Goal: Task Accomplishment & Management: Manage account settings

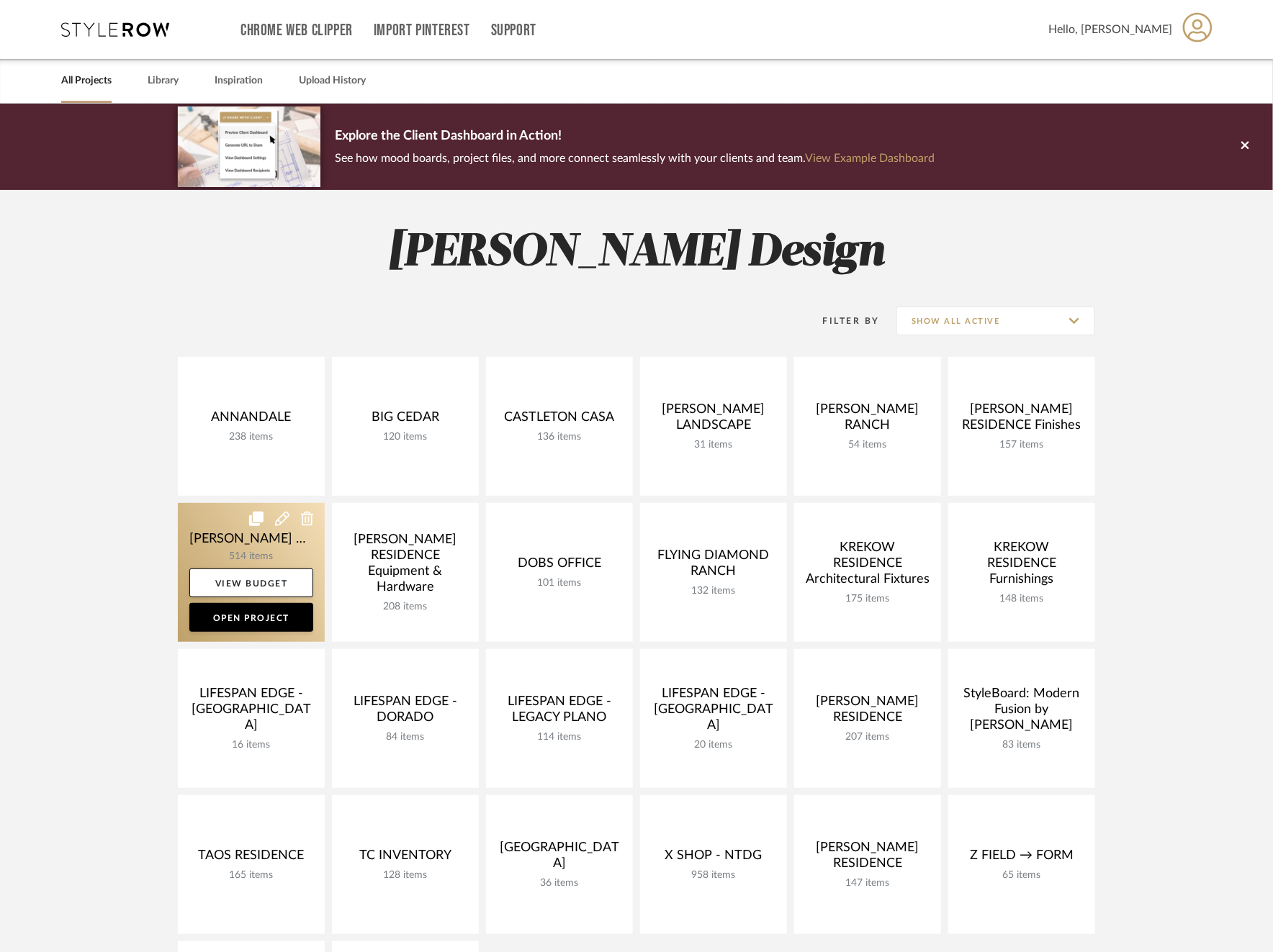
click at [178, 539] on link at bounding box center [251, 572] width 147 height 139
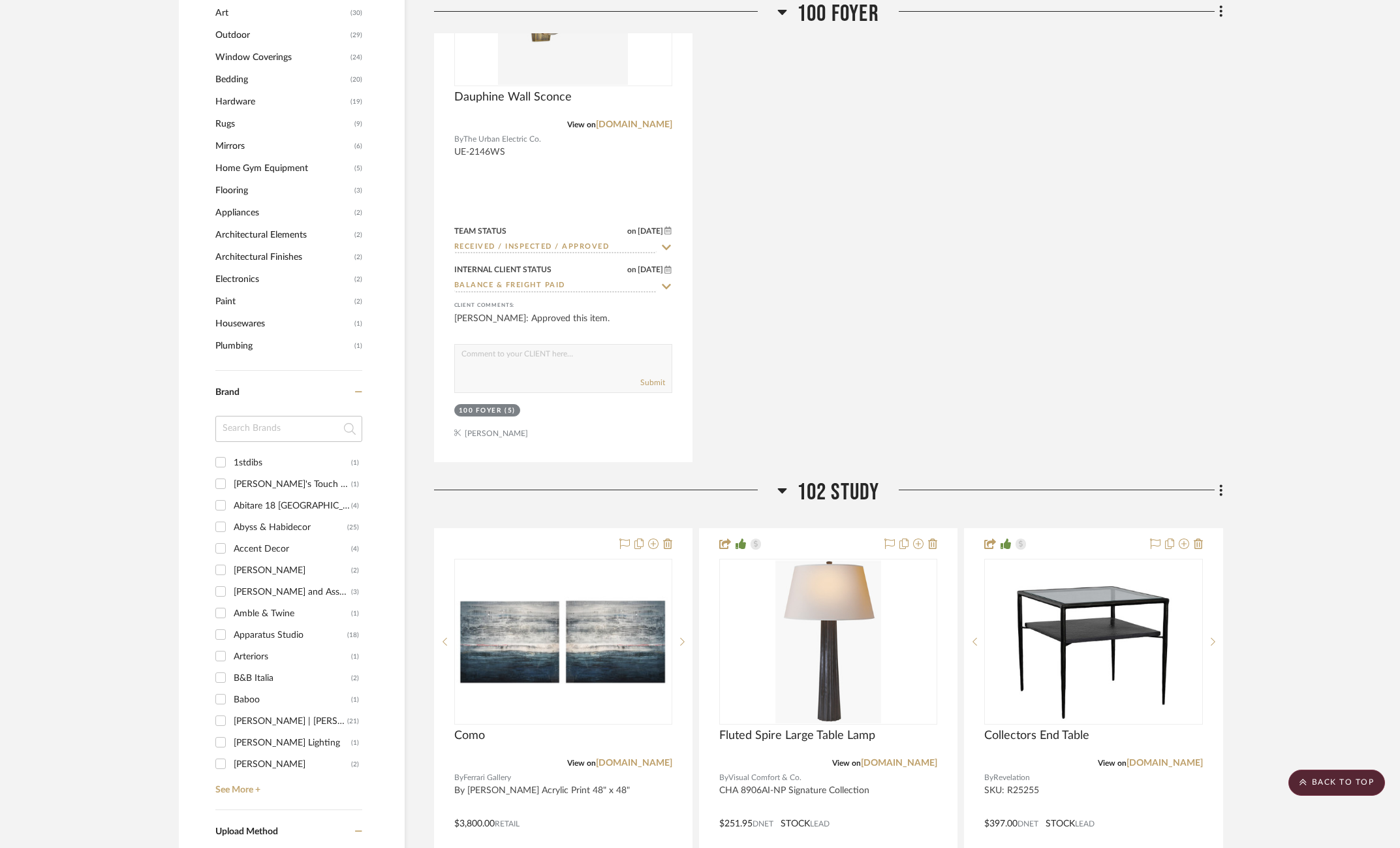
scroll to position [1714, 10]
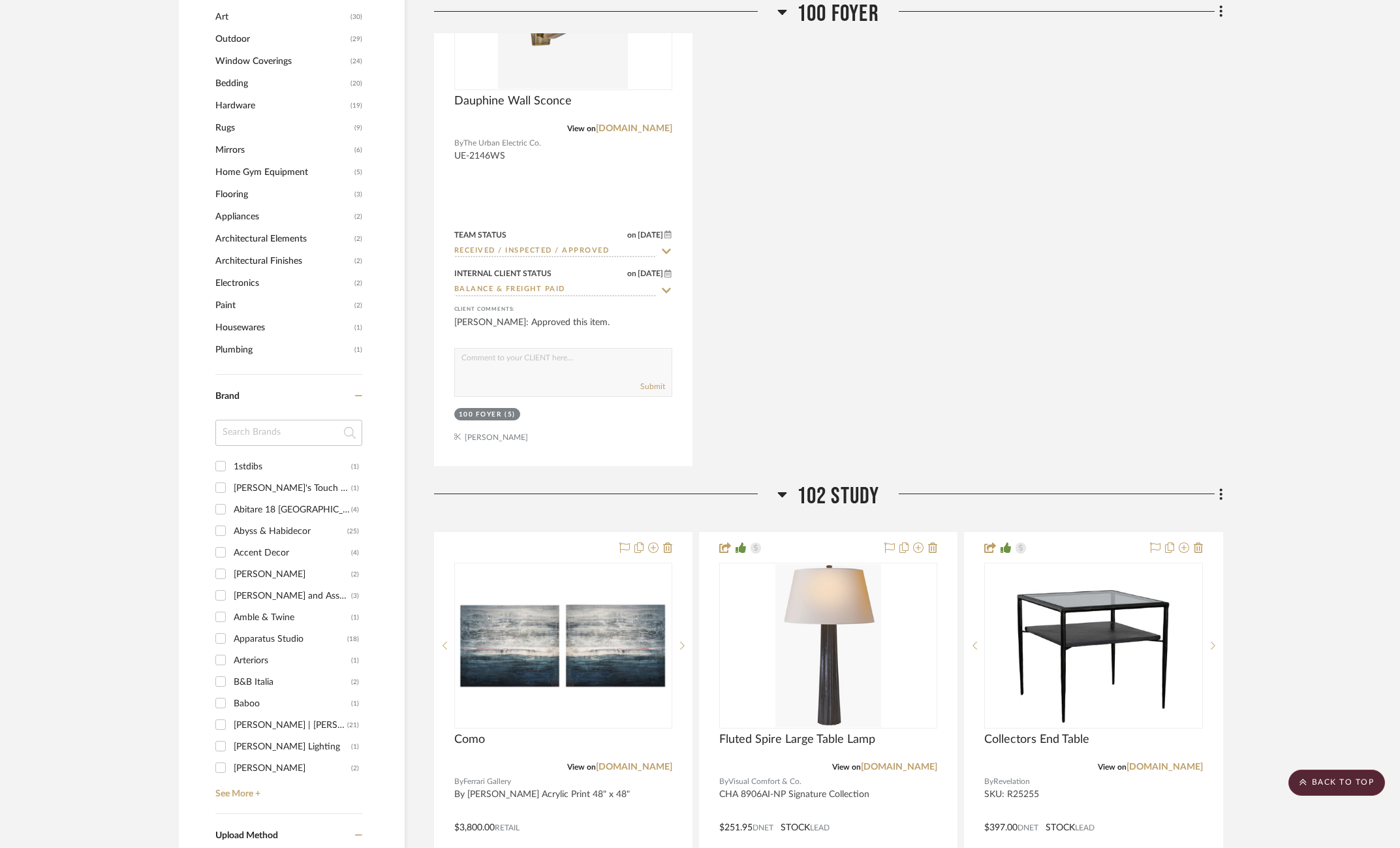
click at [216, 16] on span "Art" at bounding box center [281, 17] width 132 height 22
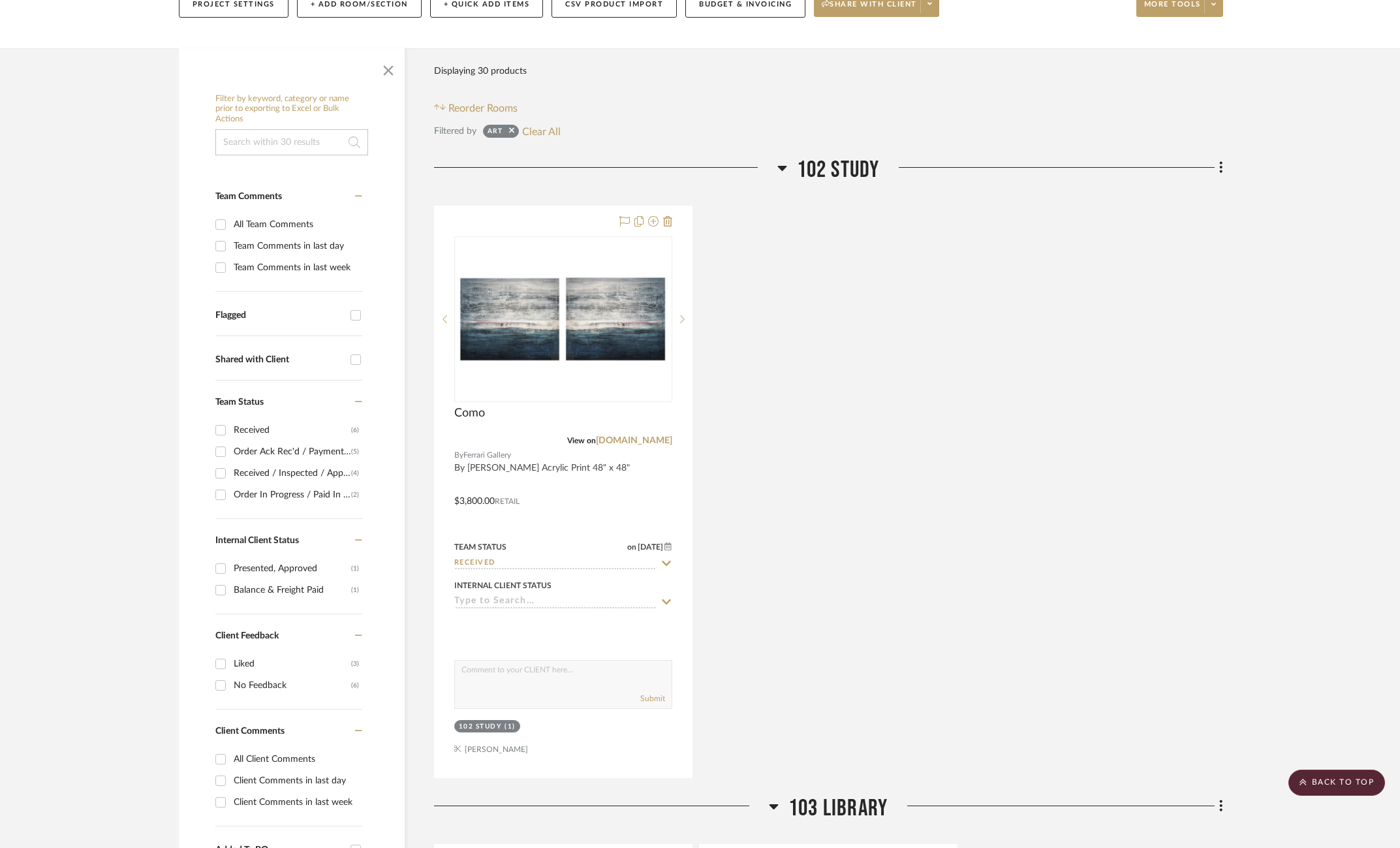
scroll to position [0, 10]
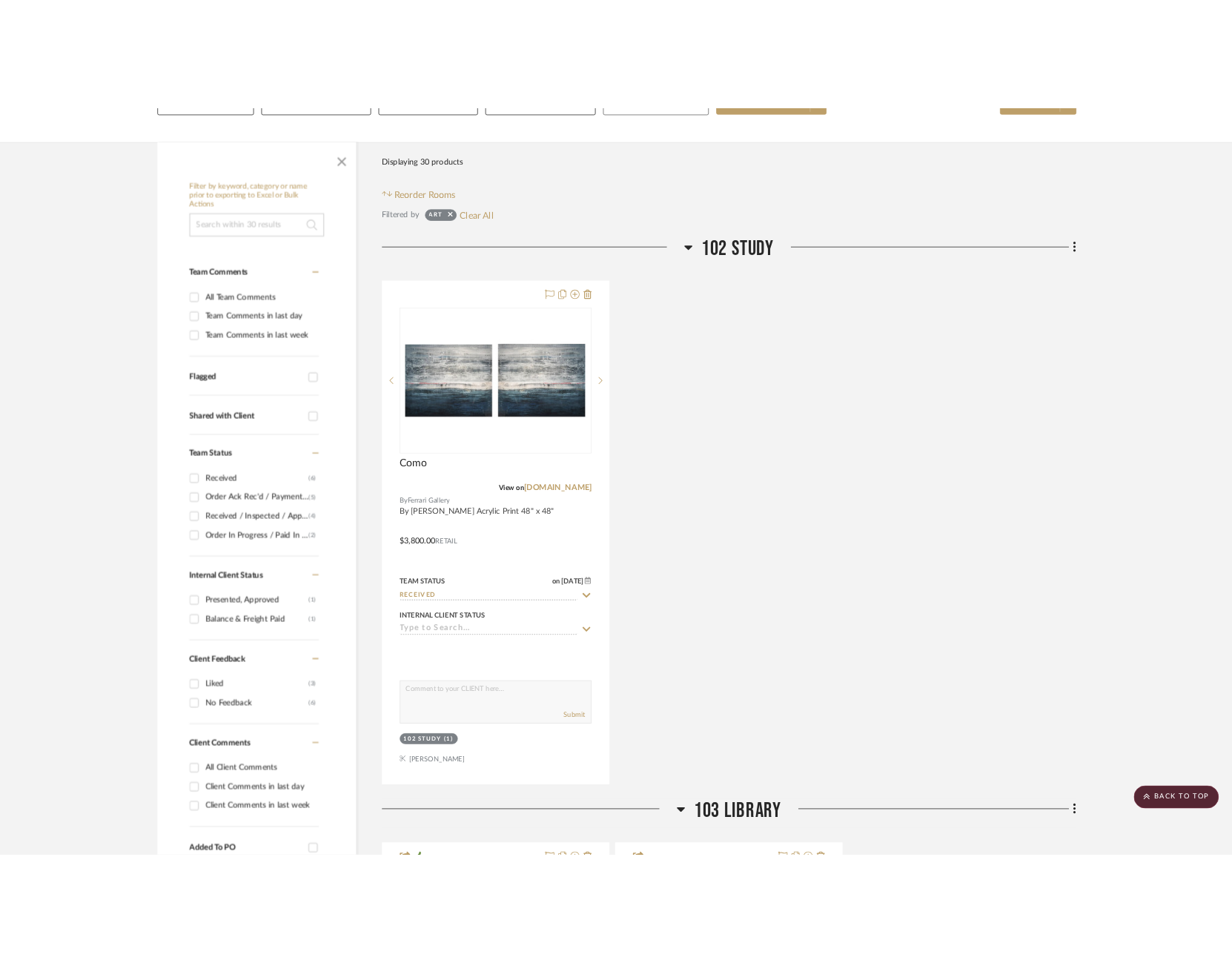
scroll to position [236, 9]
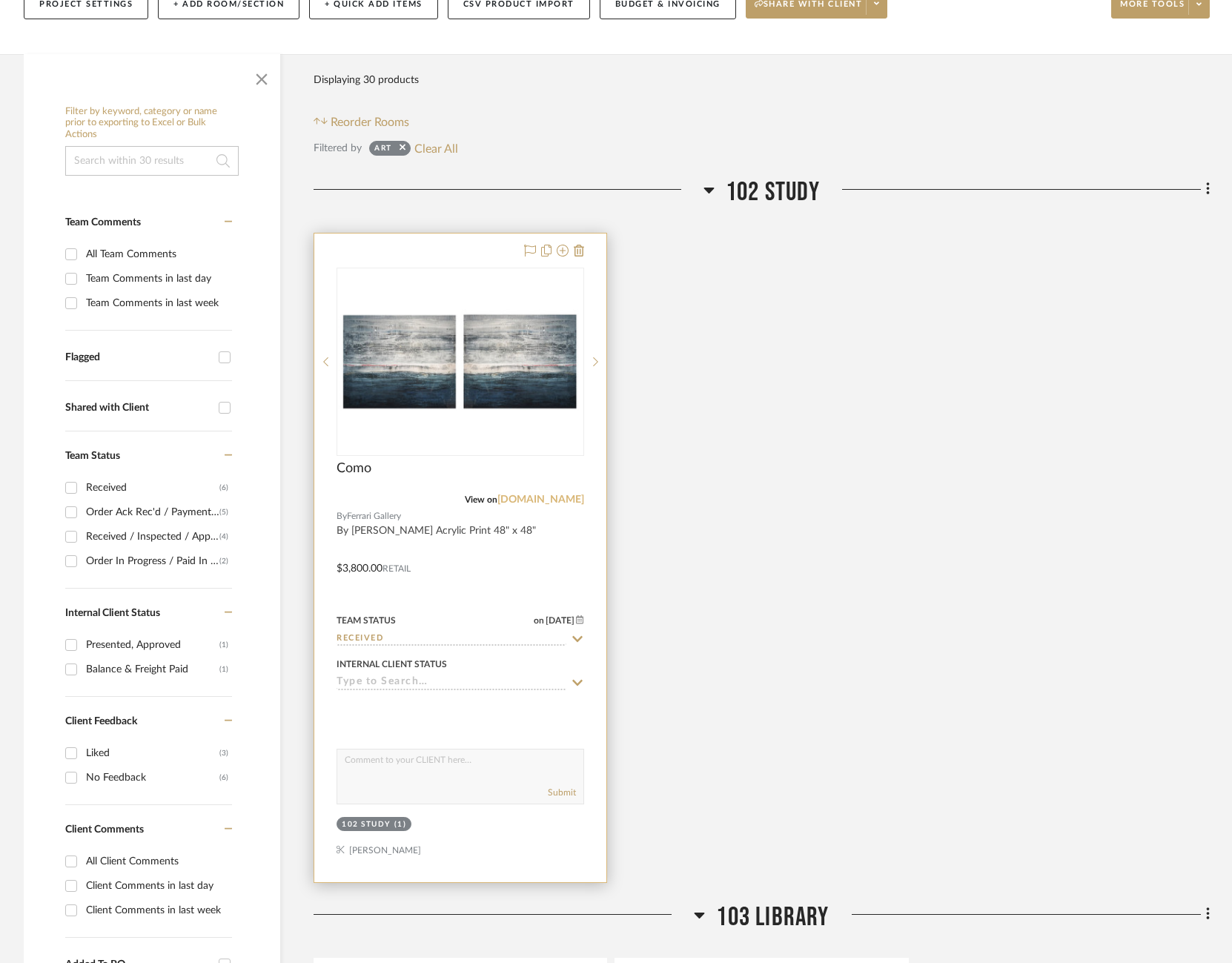
click at [548, 502] on link "dropbox.com" at bounding box center [541, 499] width 87 height 10
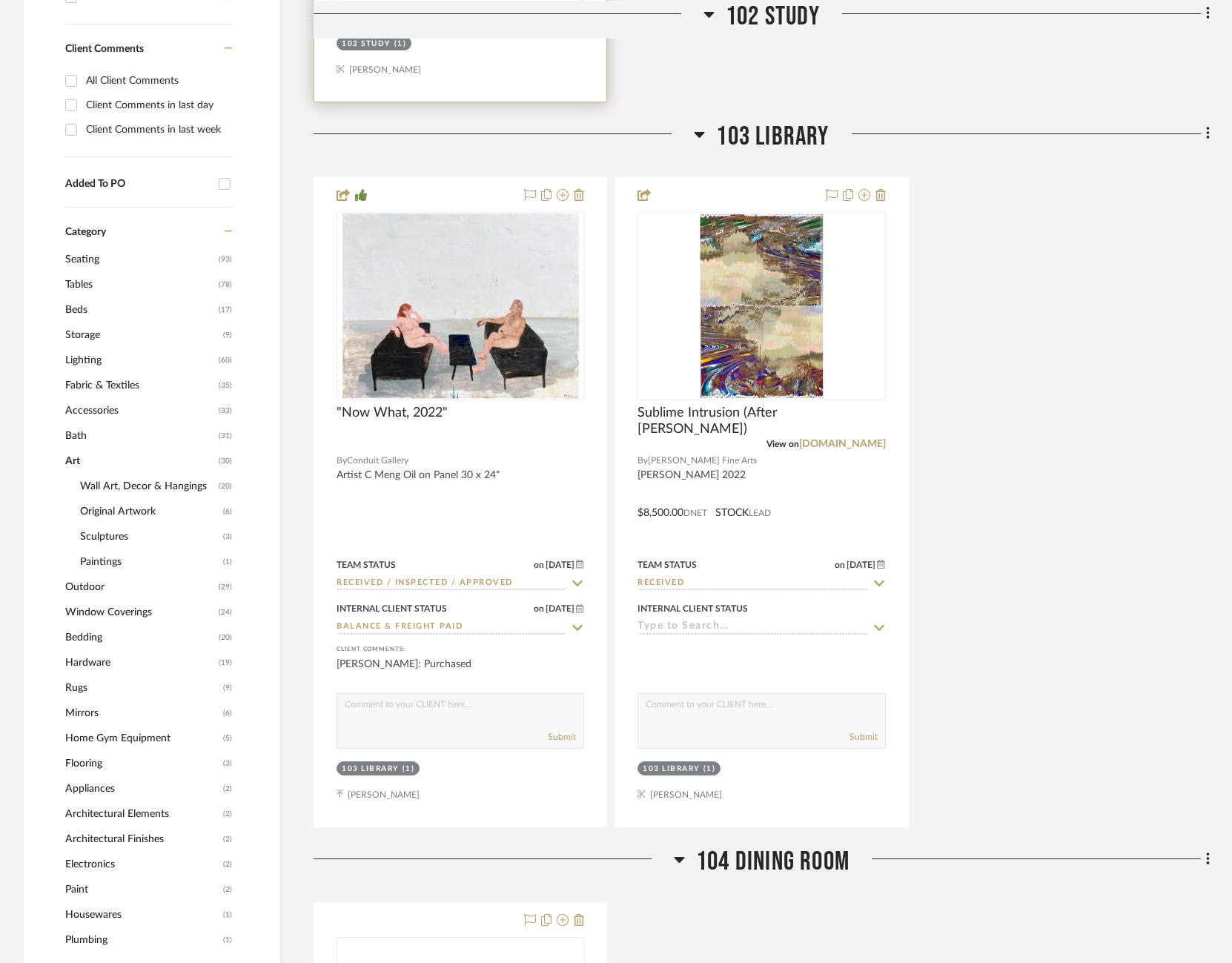
scroll to position [1030, 9]
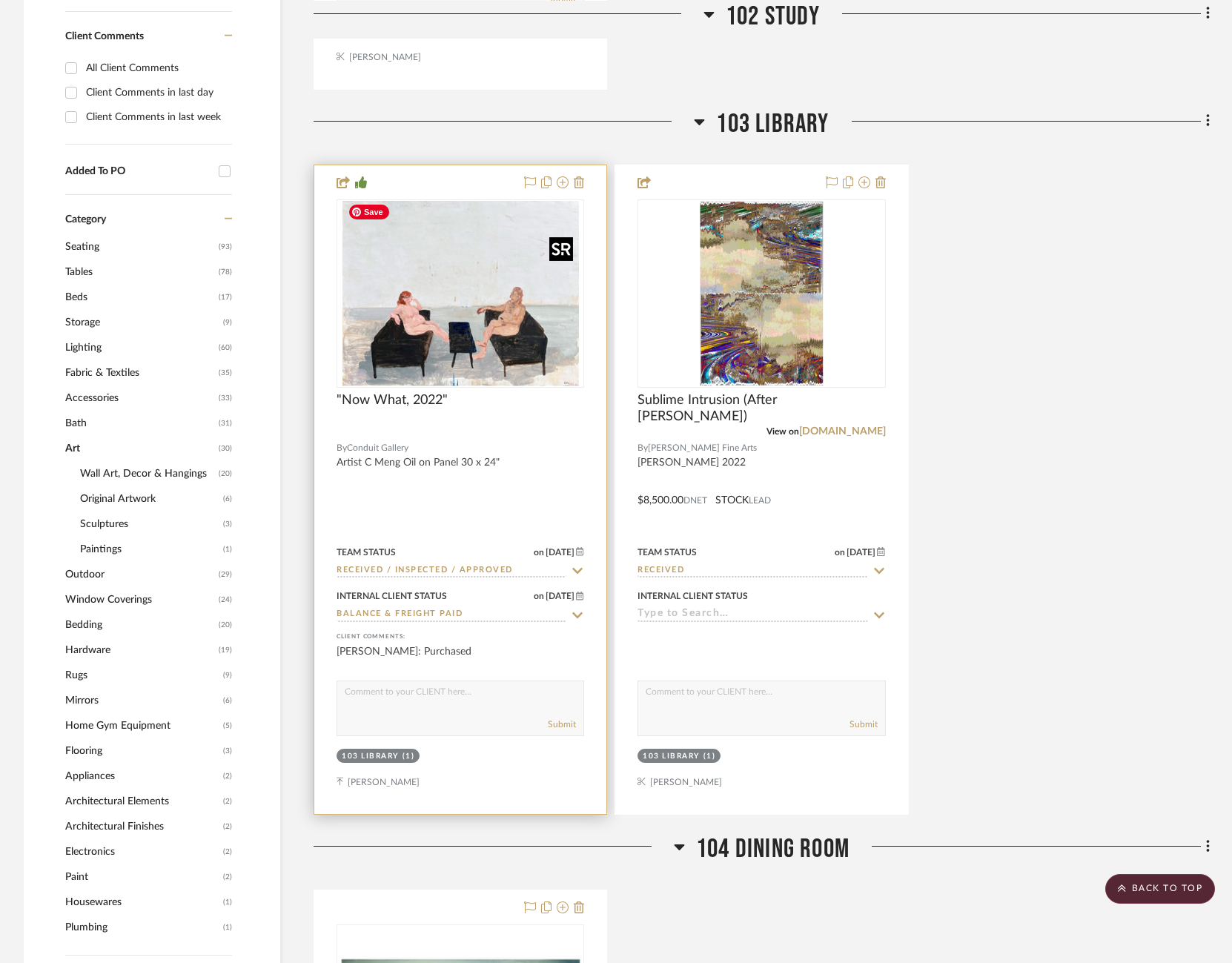
click at [0, 0] on img at bounding box center [0, 0] width 0 height 0
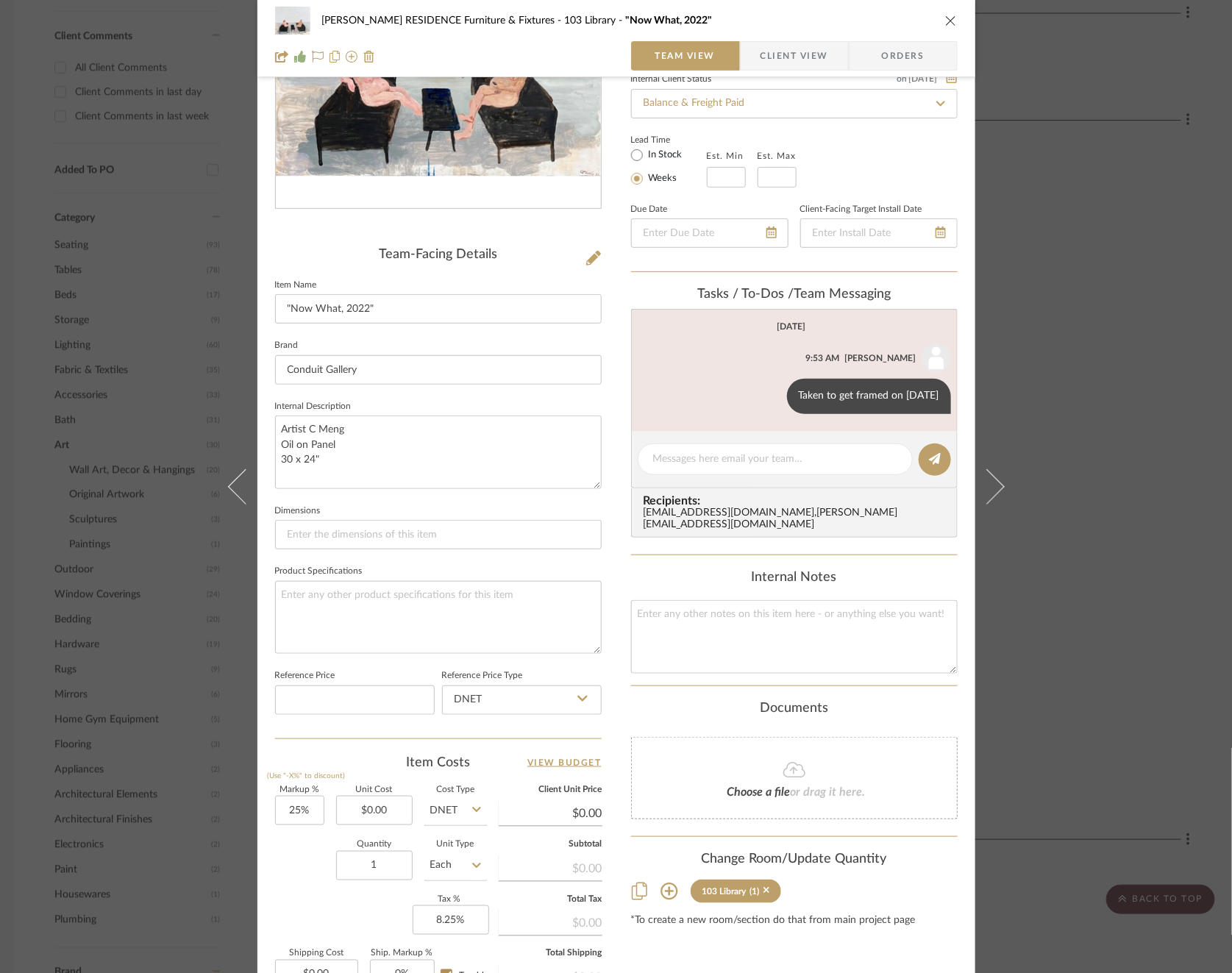
scroll to position [388, 0]
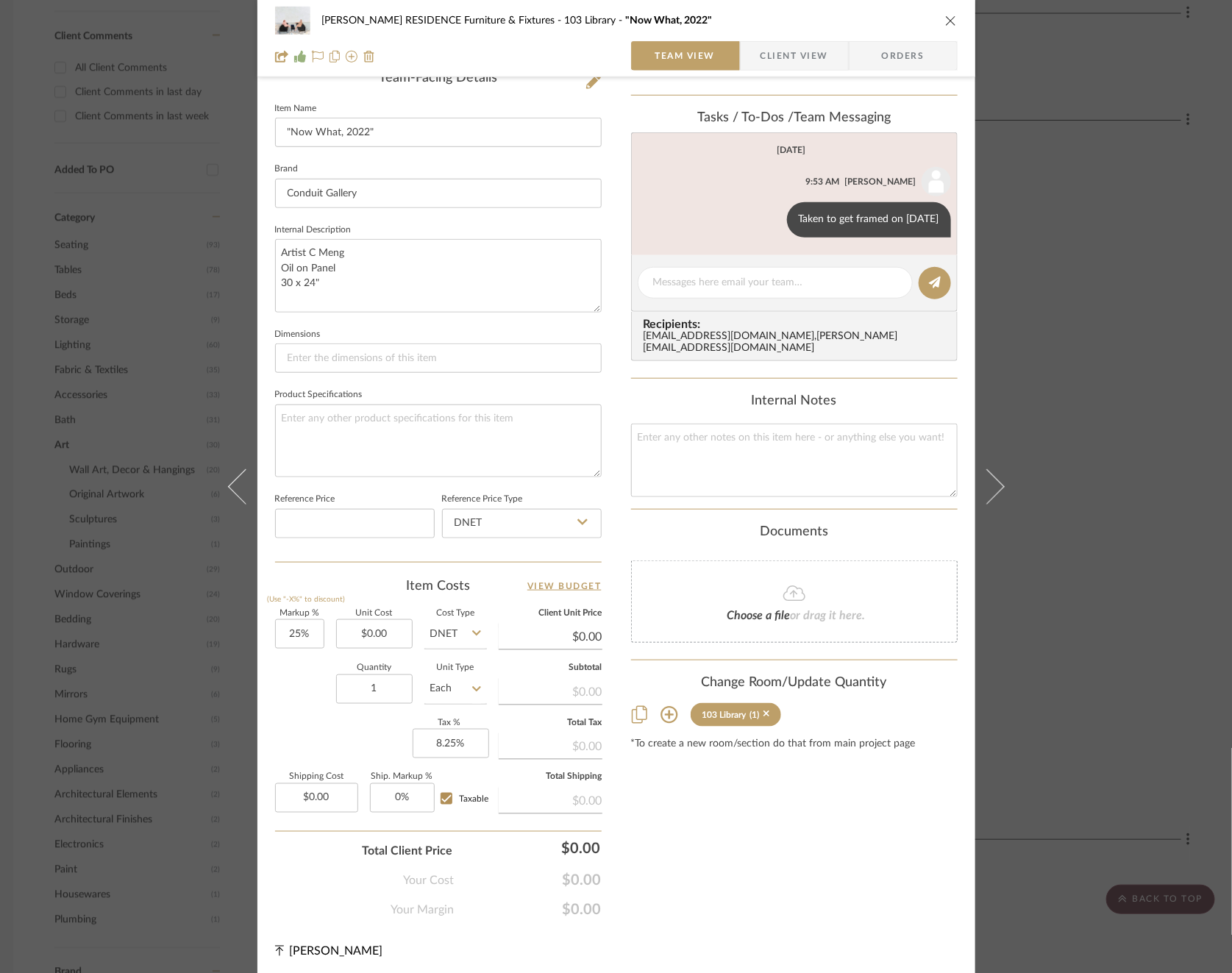
click at [1077, 497] on div "COBLE RESIDENCE Furniture & Fixtures 103 Library "Now What, 2022" Team View Cli…" at bounding box center [616, 486] width 1232 height 973
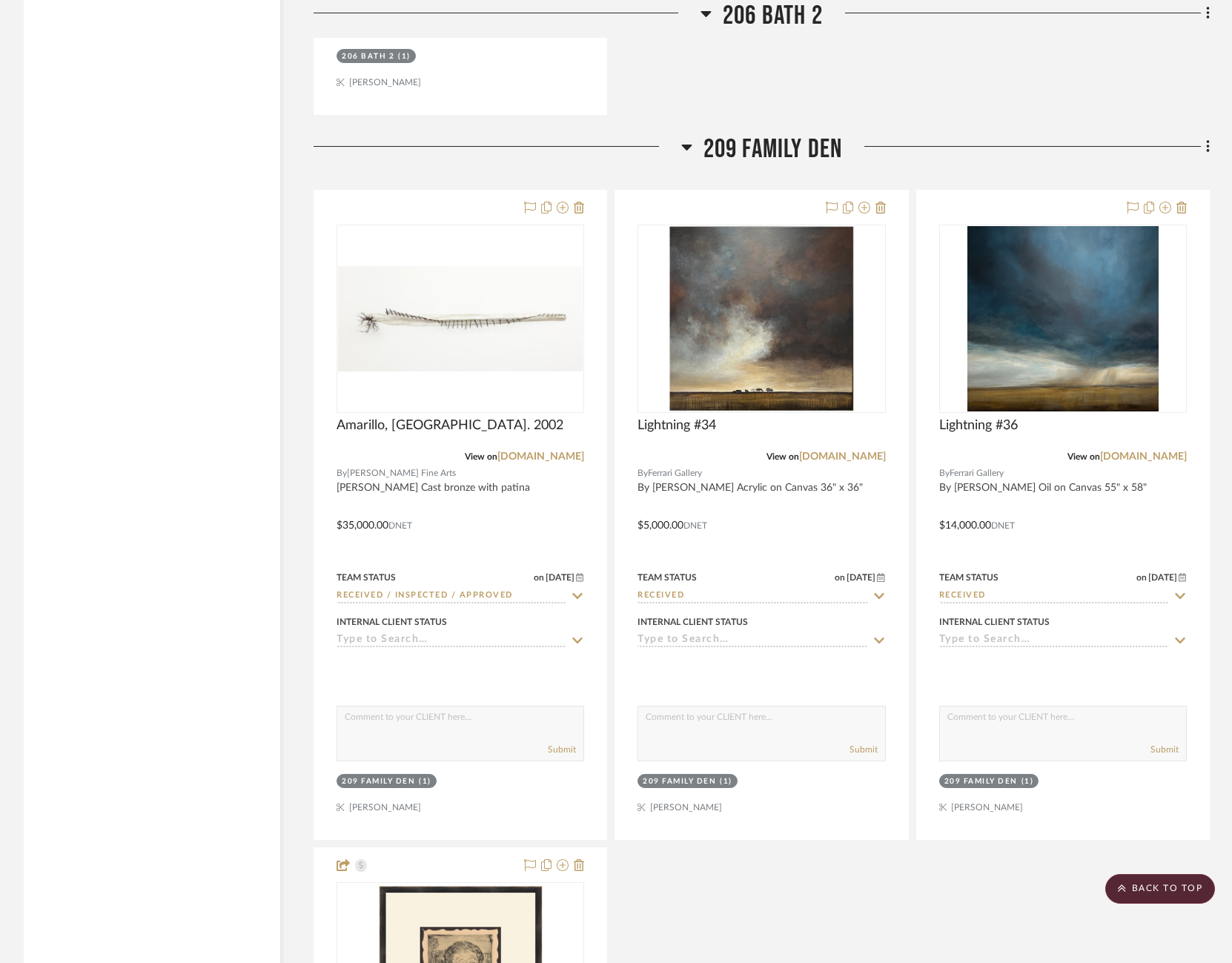
scroll to position [6080, 9]
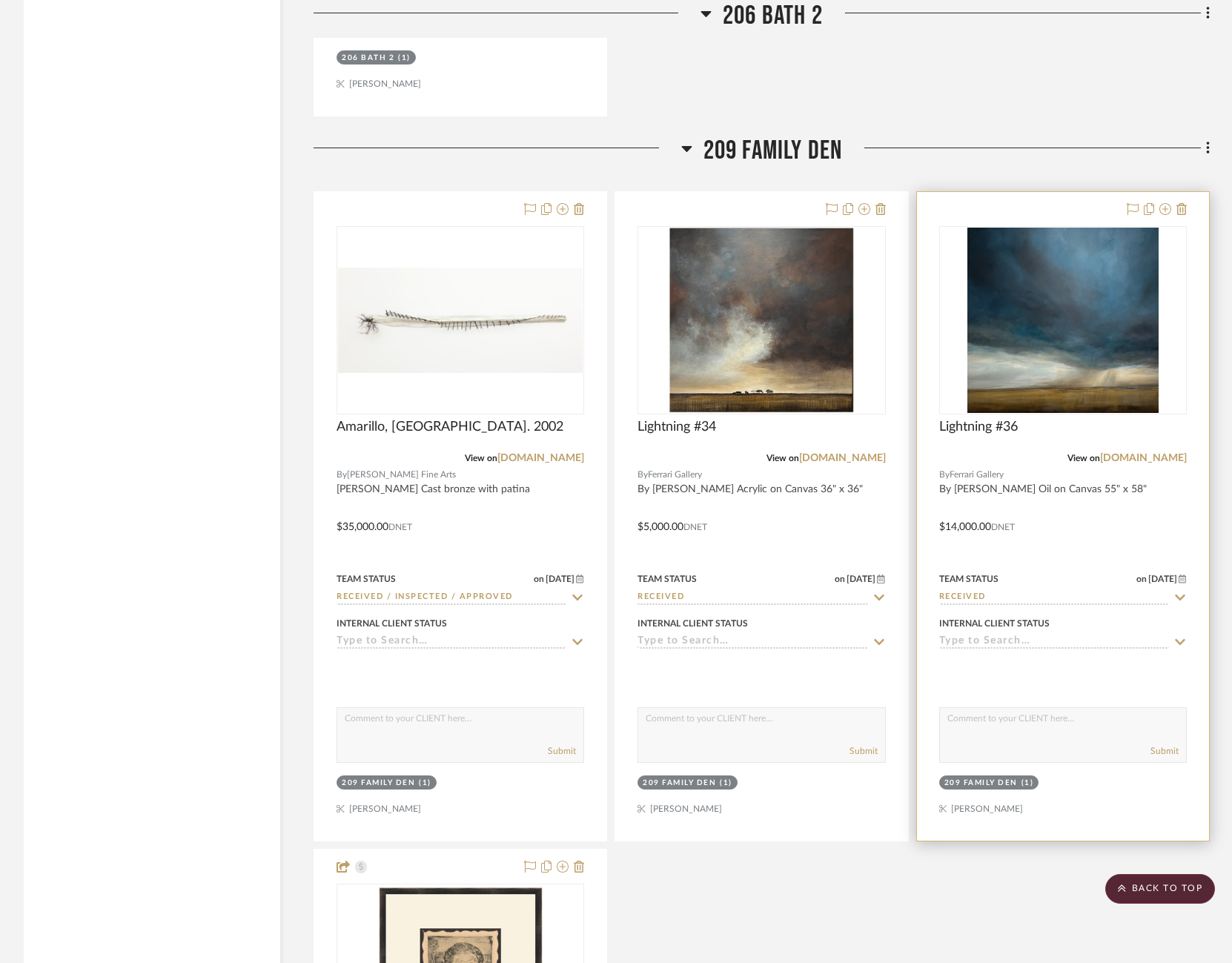
click at [1096, 635] on input at bounding box center [1054, 642] width 230 height 14
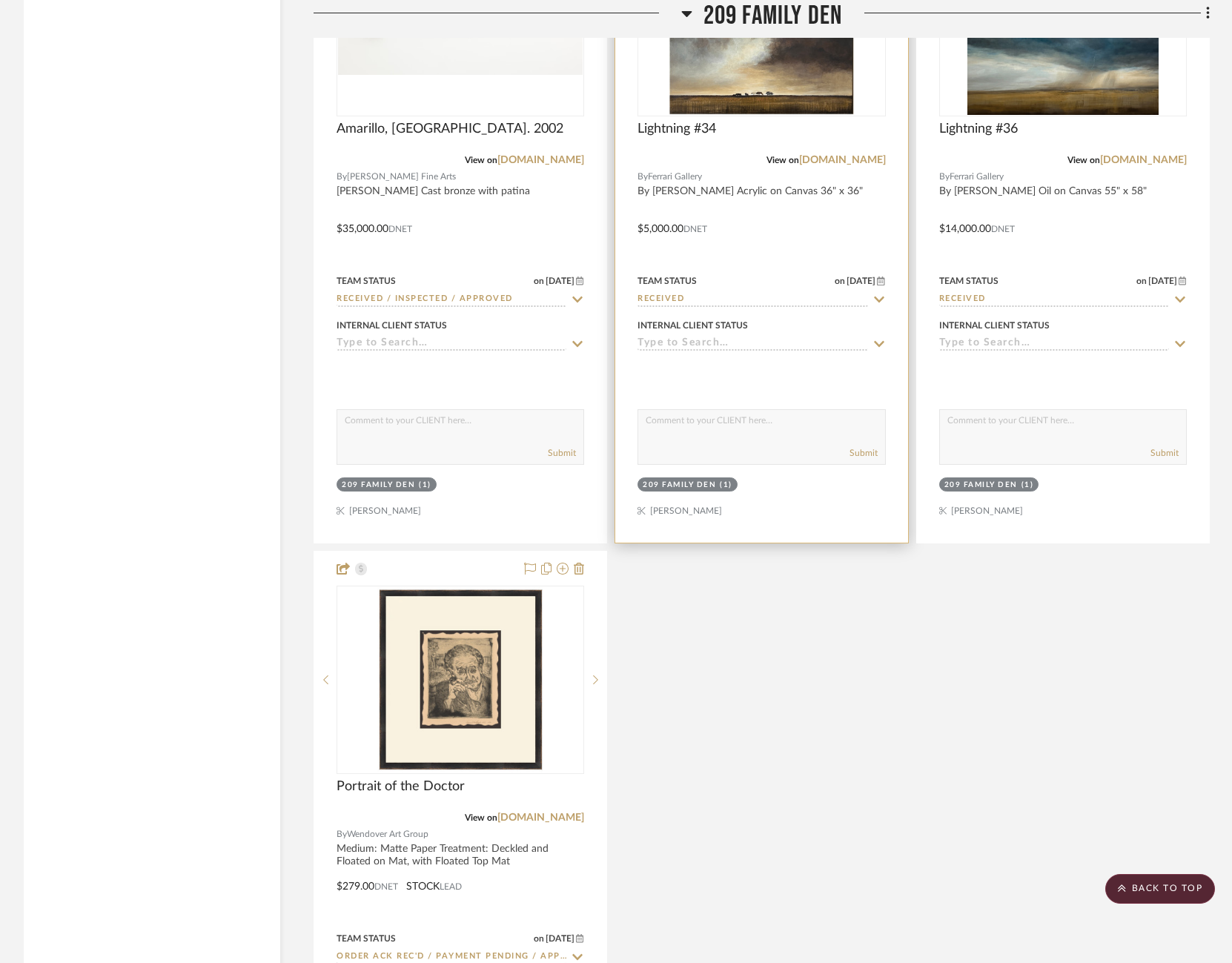
scroll to position [6380, 9]
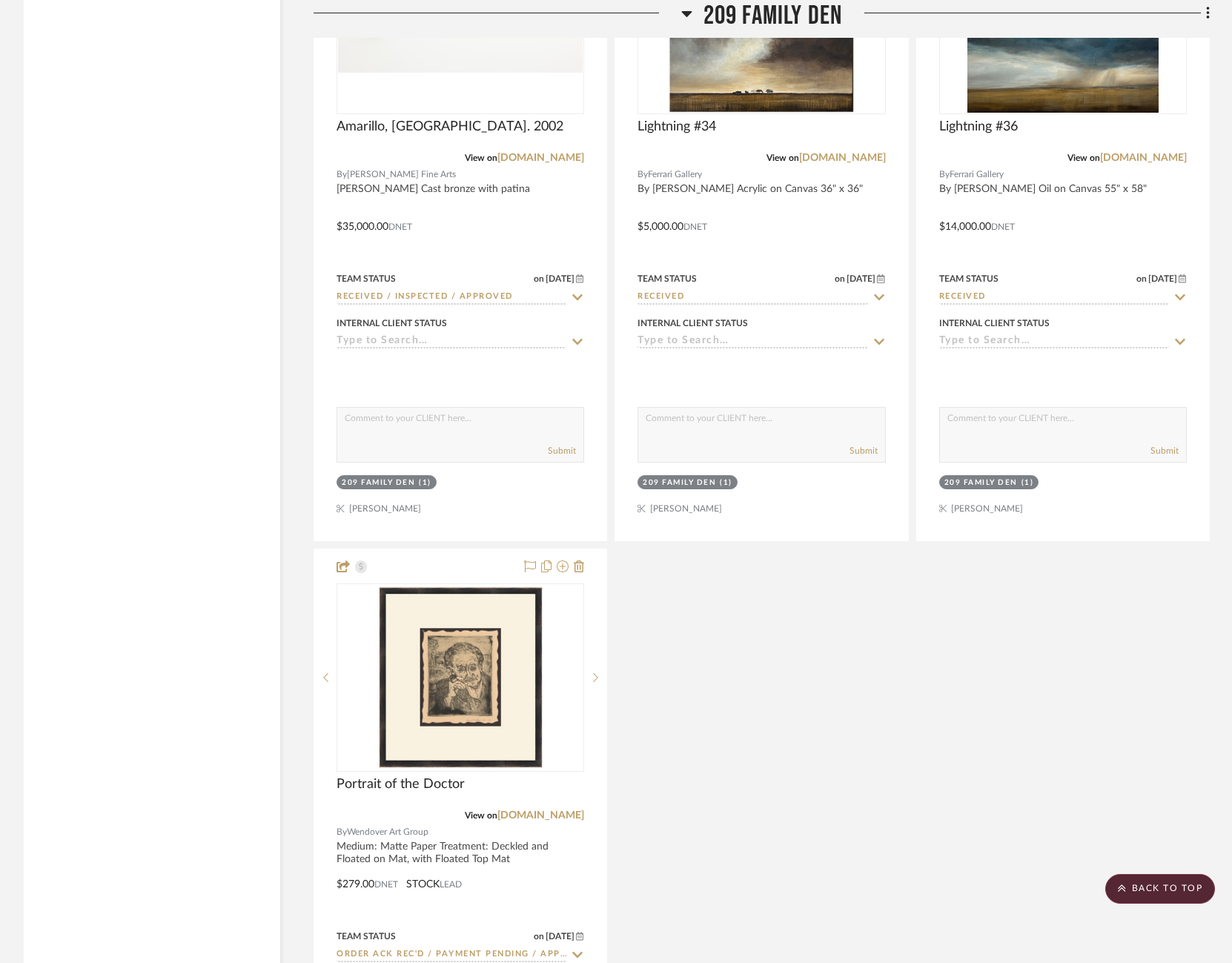
click at [814, 631] on div "Amarillo, ca. 2002 View on crisworley.com By Cris Worley Fine Arts Harry Geffer…" at bounding box center [762, 545] width 896 height 1308
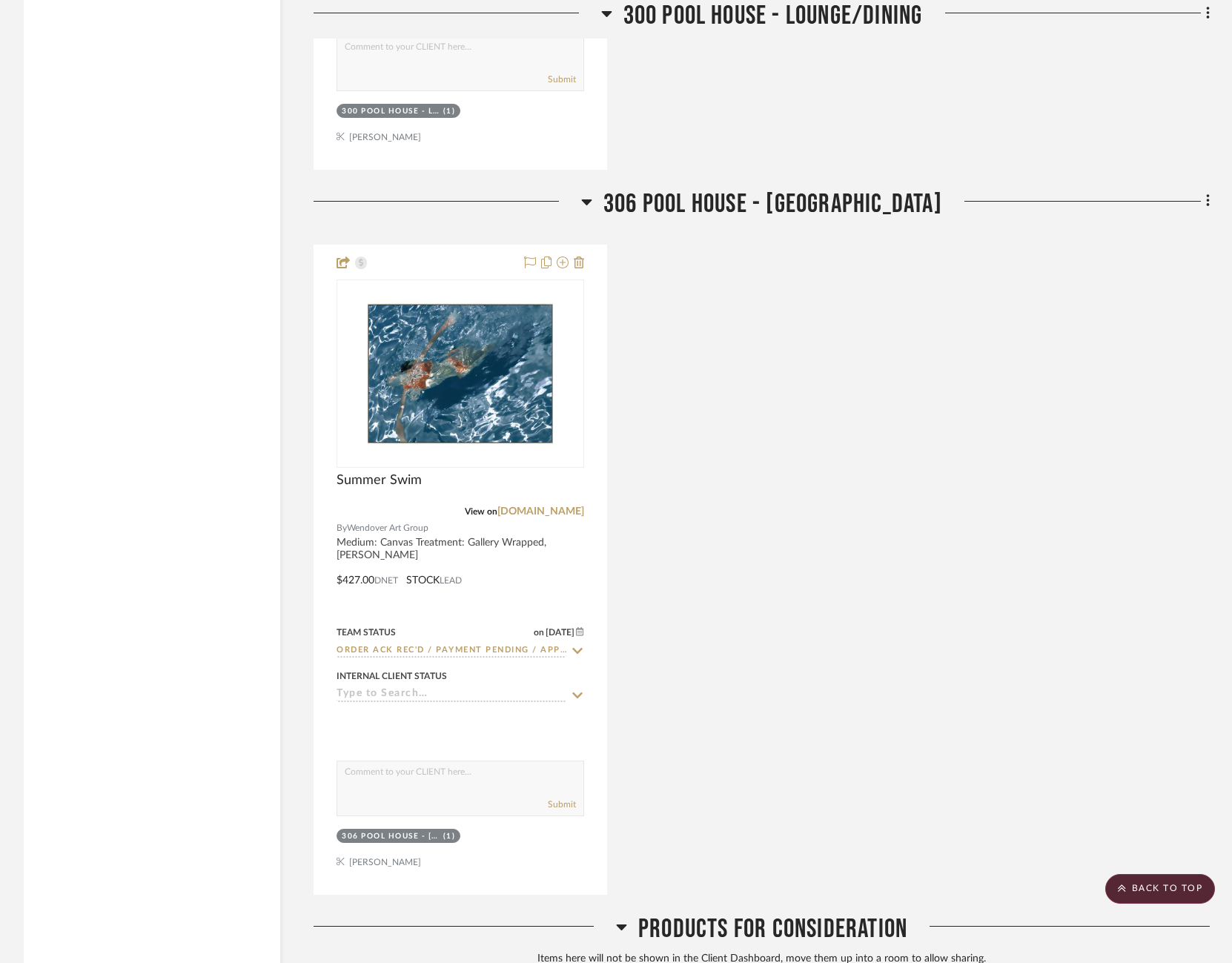
scroll to position [8796, 7]
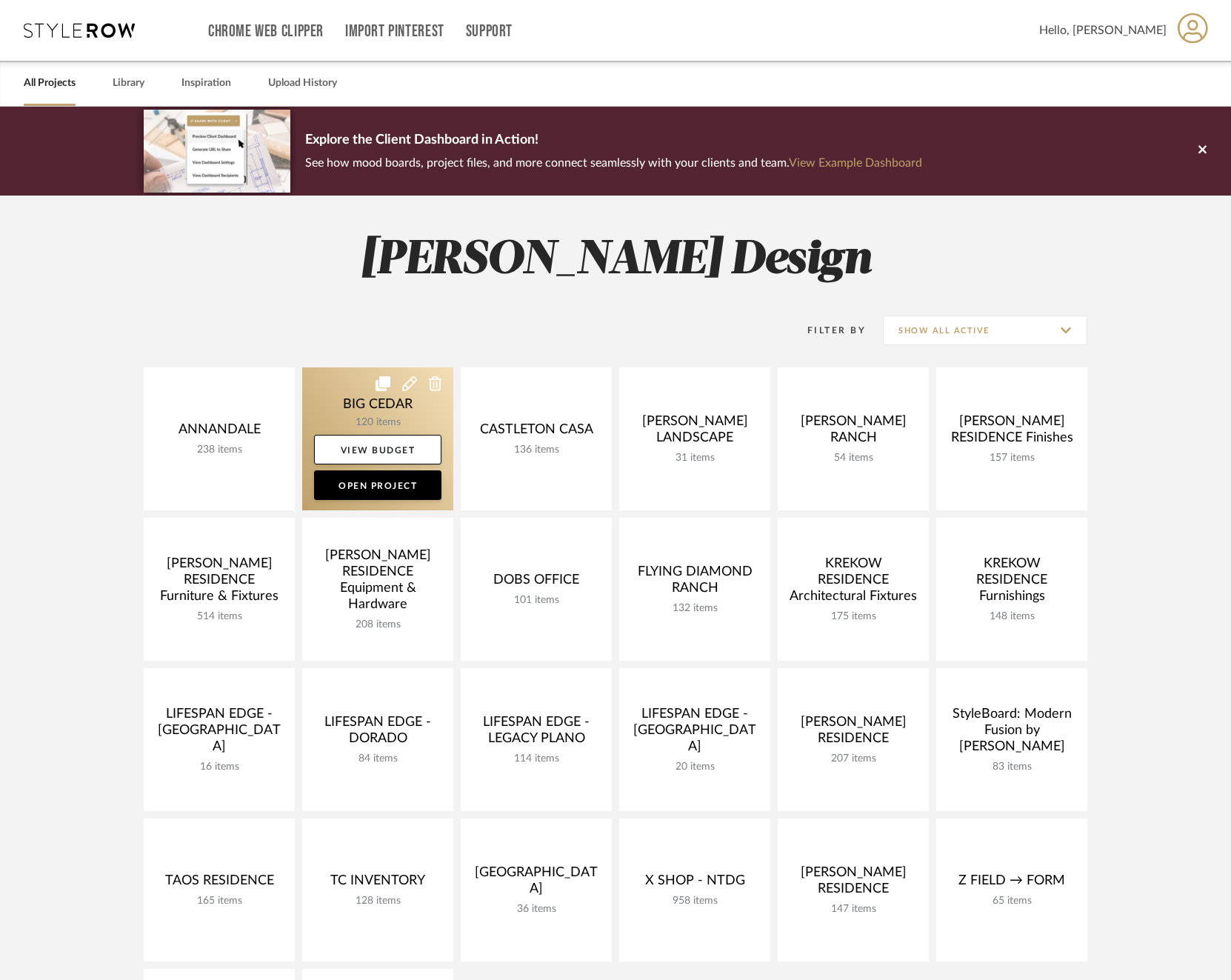
click at [336, 404] on link at bounding box center [378, 438] width 151 height 143
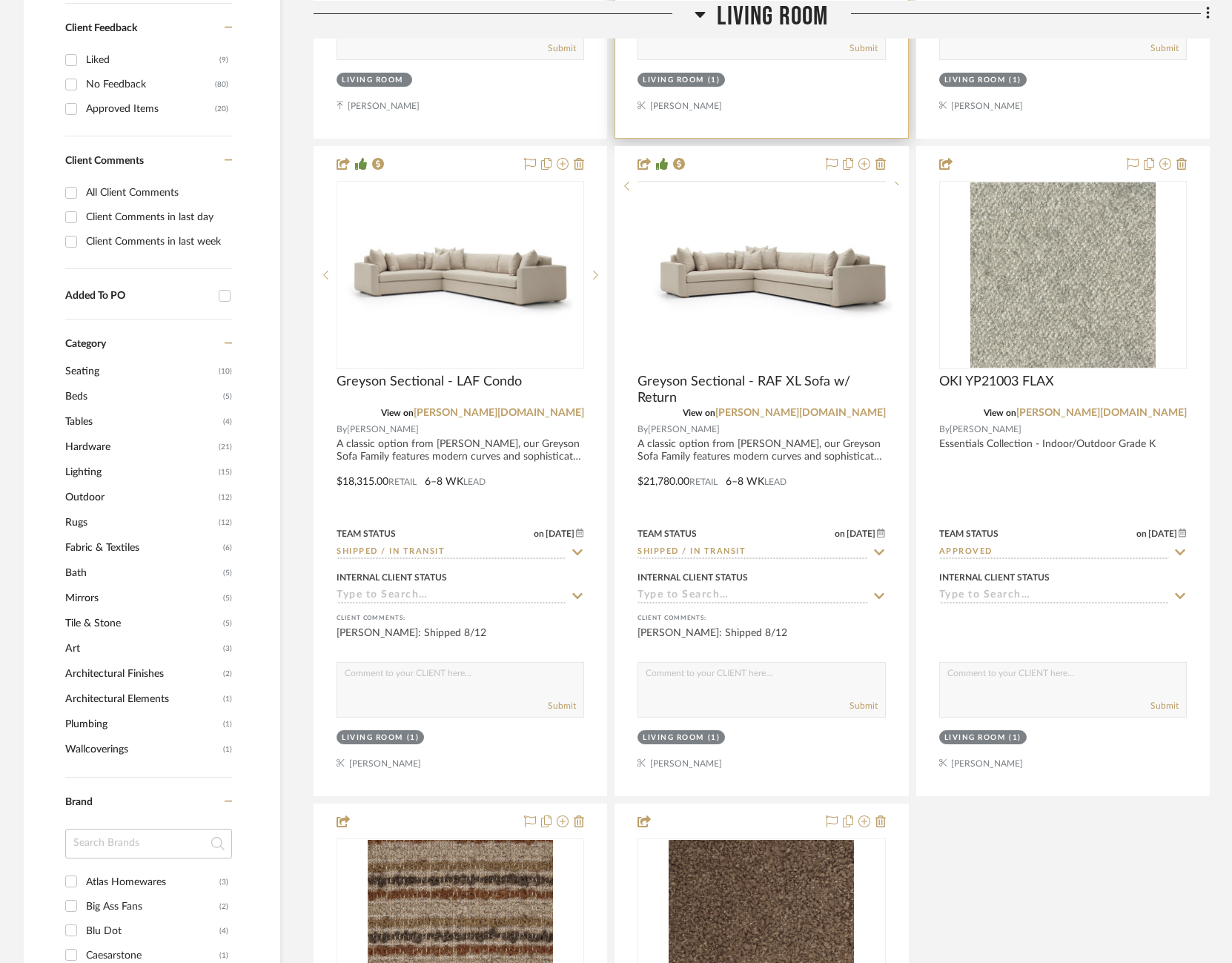
scroll to position [944, 0]
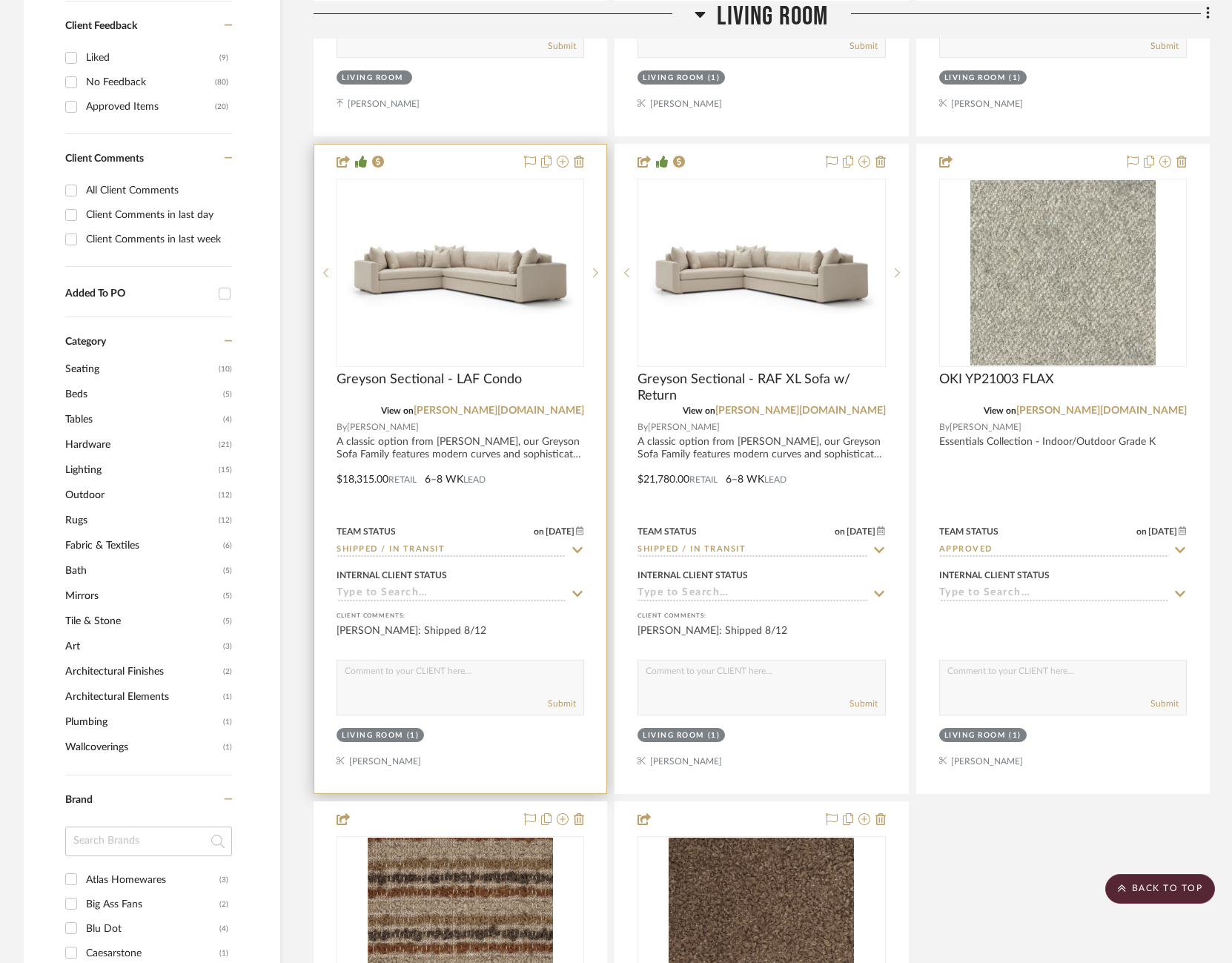
click at [576, 544] on icon at bounding box center [577, 550] width 13 height 12
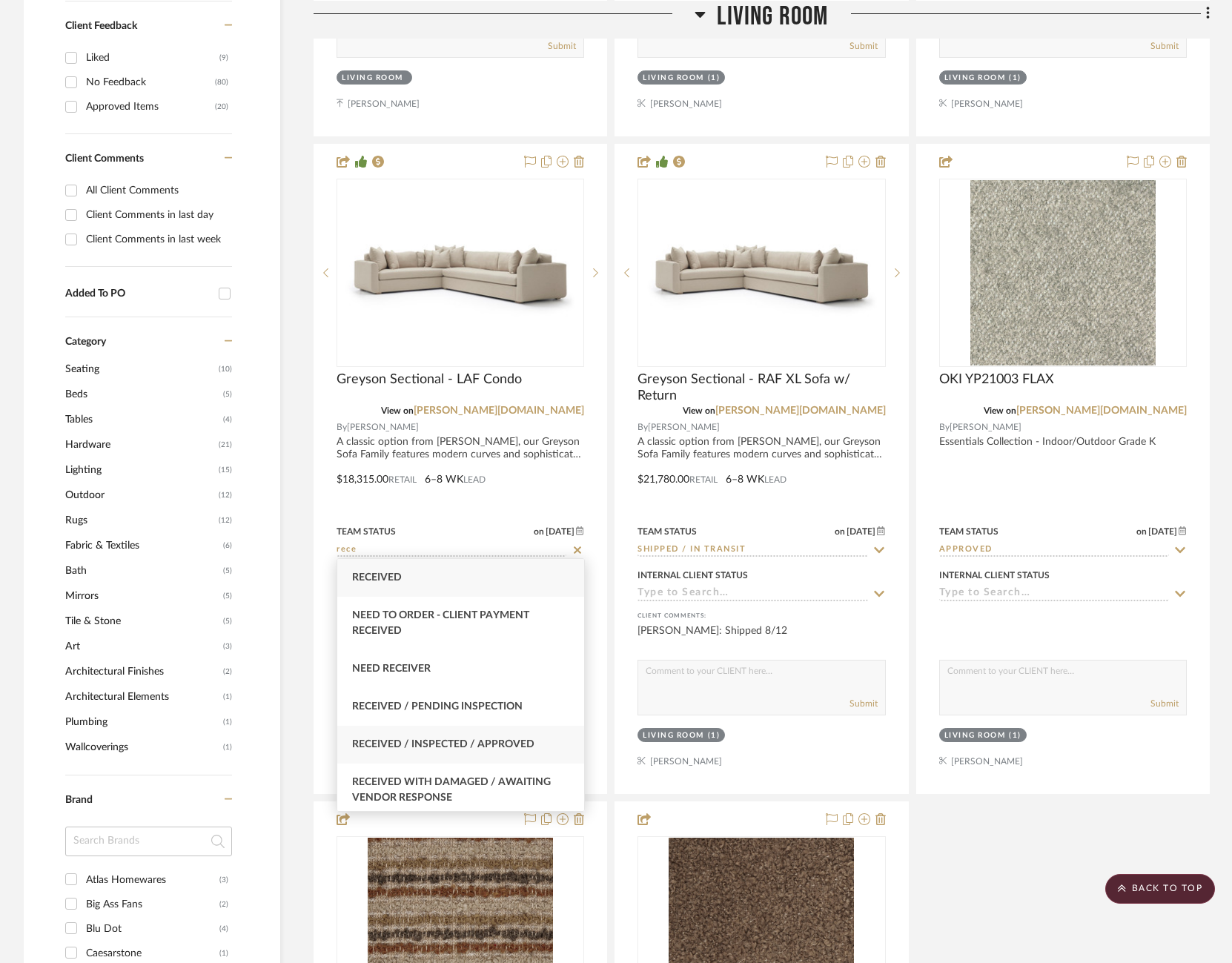
type input "rece"
click at [480, 748] on span "Received / Inspected / Approved" at bounding box center [443, 744] width 182 height 10
type input "[DATE]"
type input "Received / Inspected / Approved"
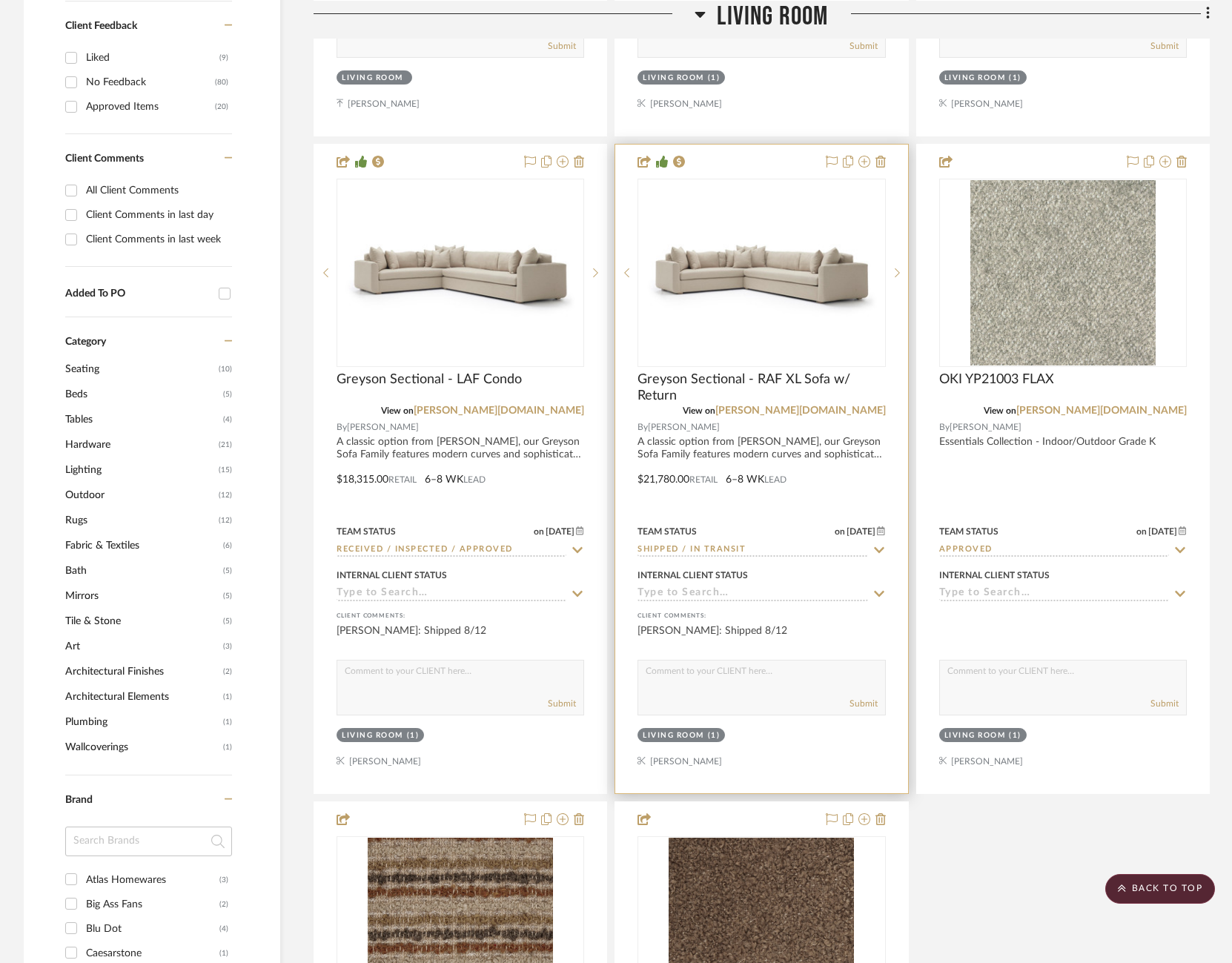
click at [876, 544] on icon at bounding box center [879, 550] width 13 height 12
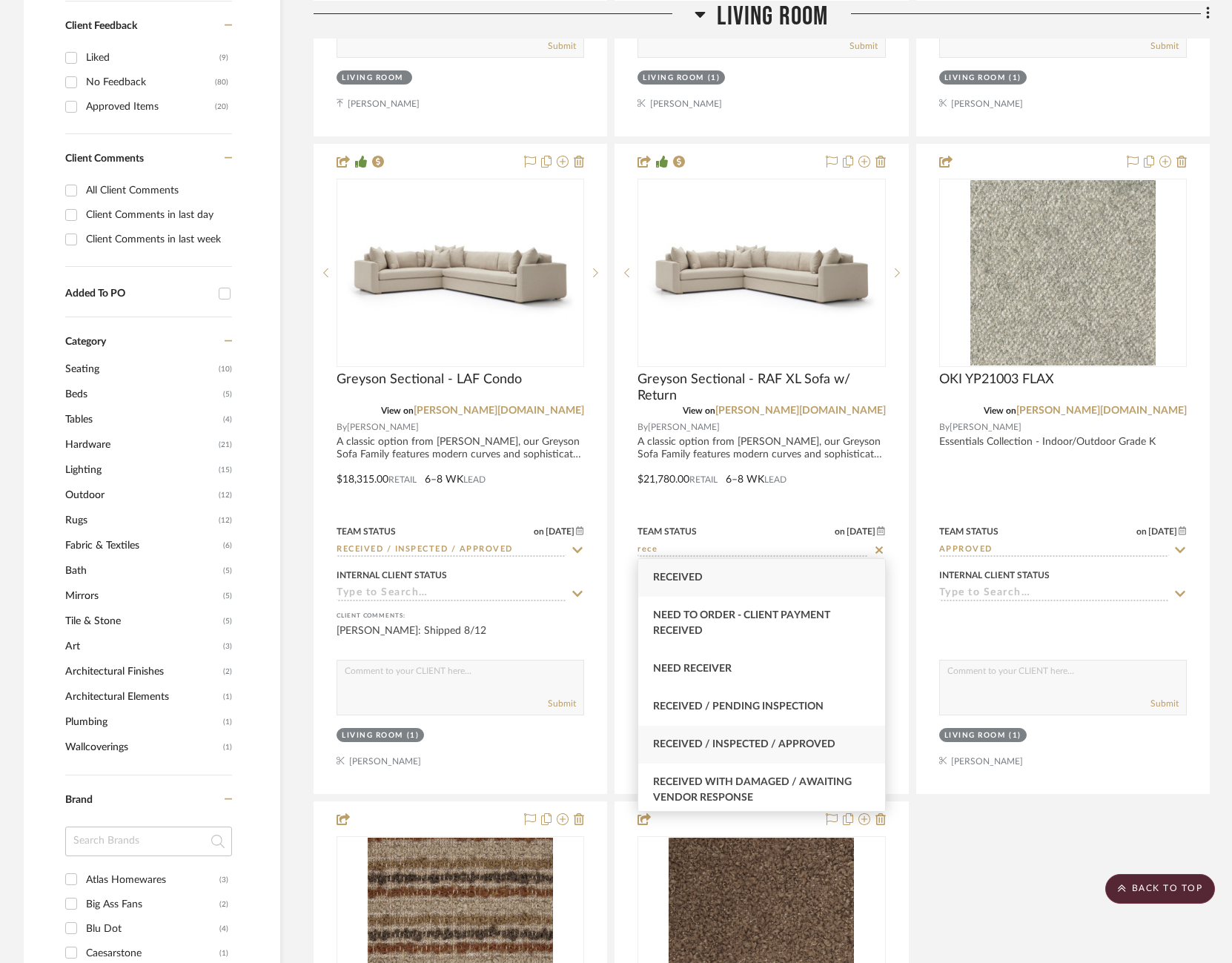
type input "rece"
click at [763, 752] on div "Received / Inspected / Approved" at bounding box center [762, 745] width 247 height 38
type input "[DATE]"
type input "Received / Inspected / Approved"
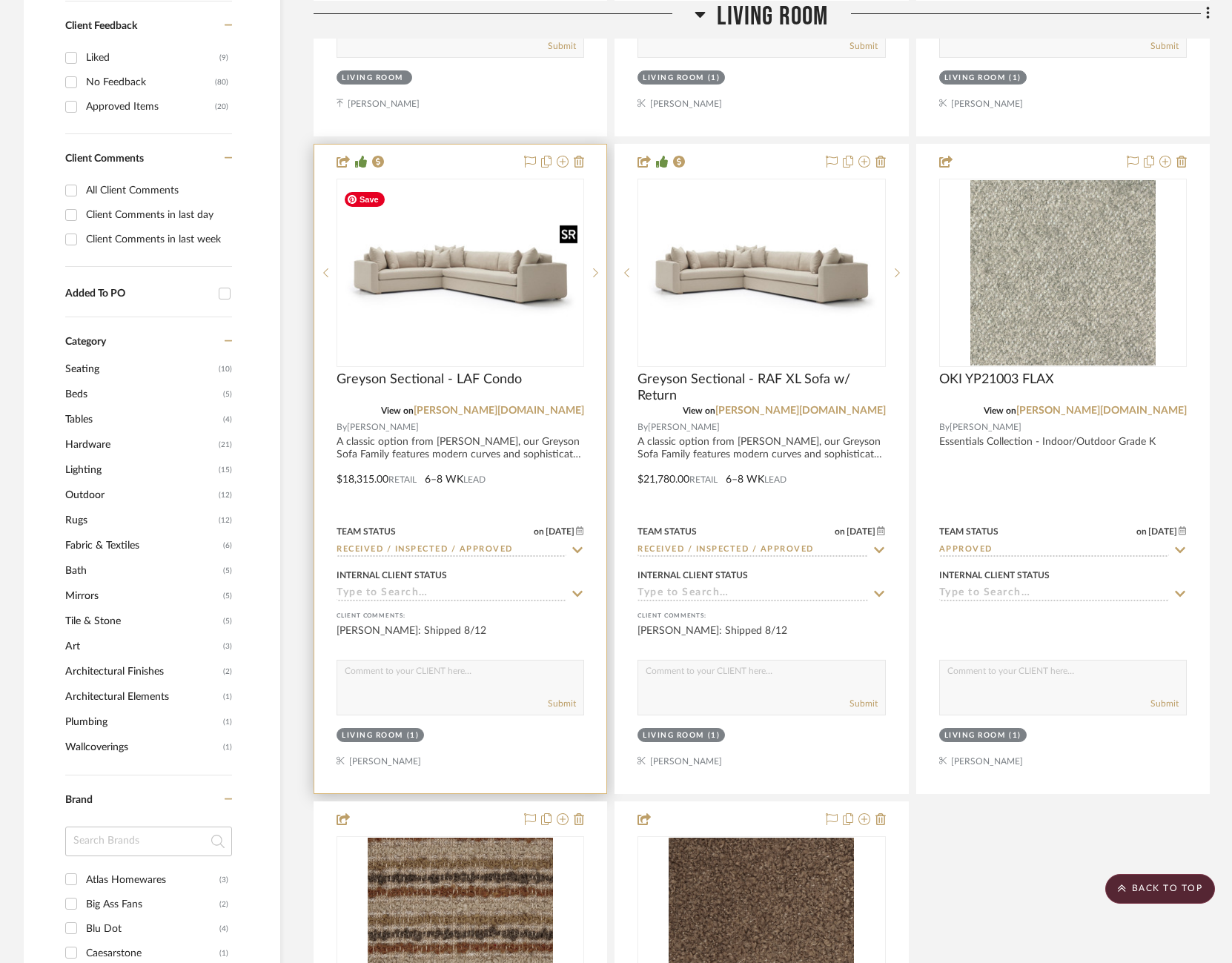
click at [0, 0] on img at bounding box center [0, 0] width 0 height 0
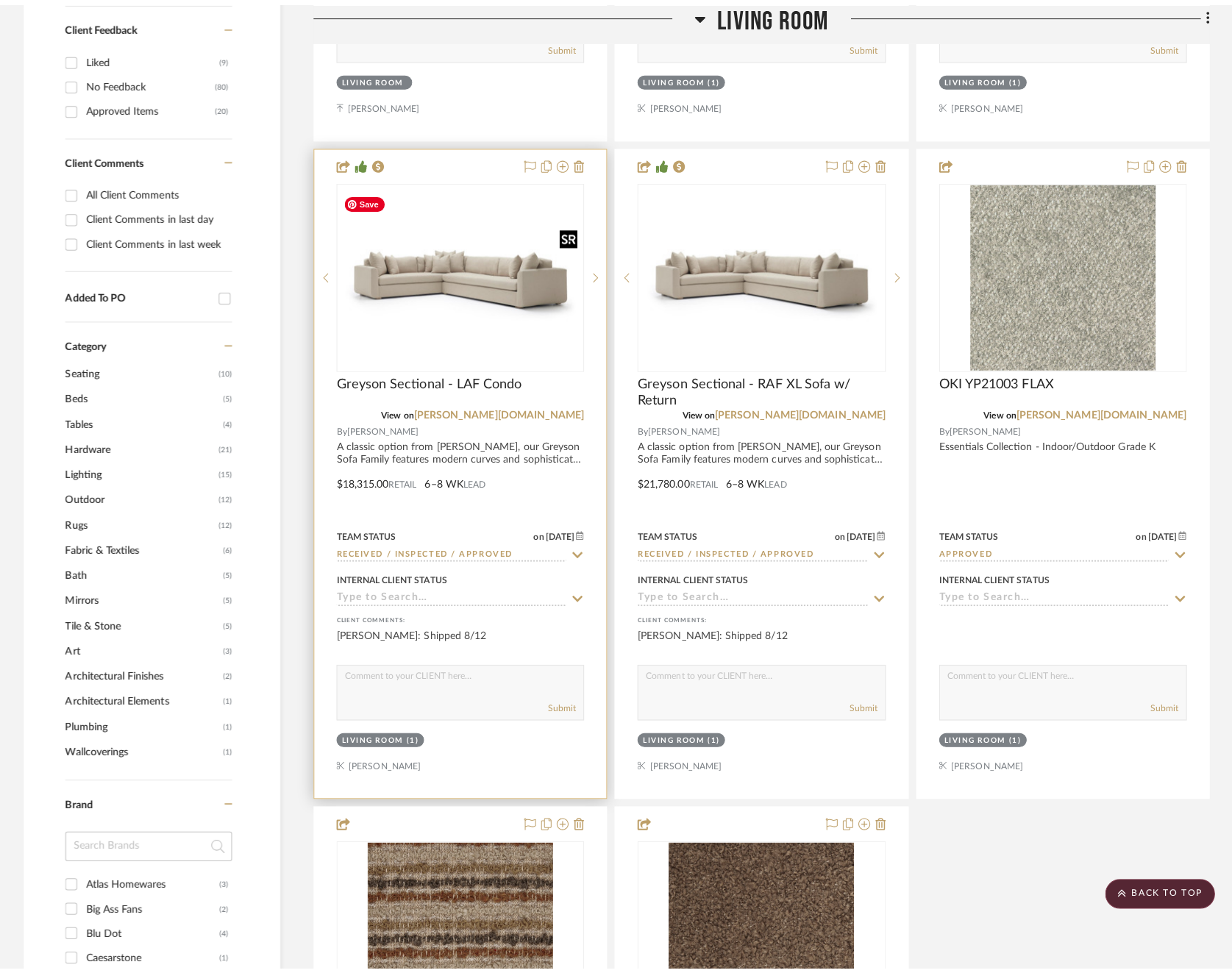
scroll to position [0, 0]
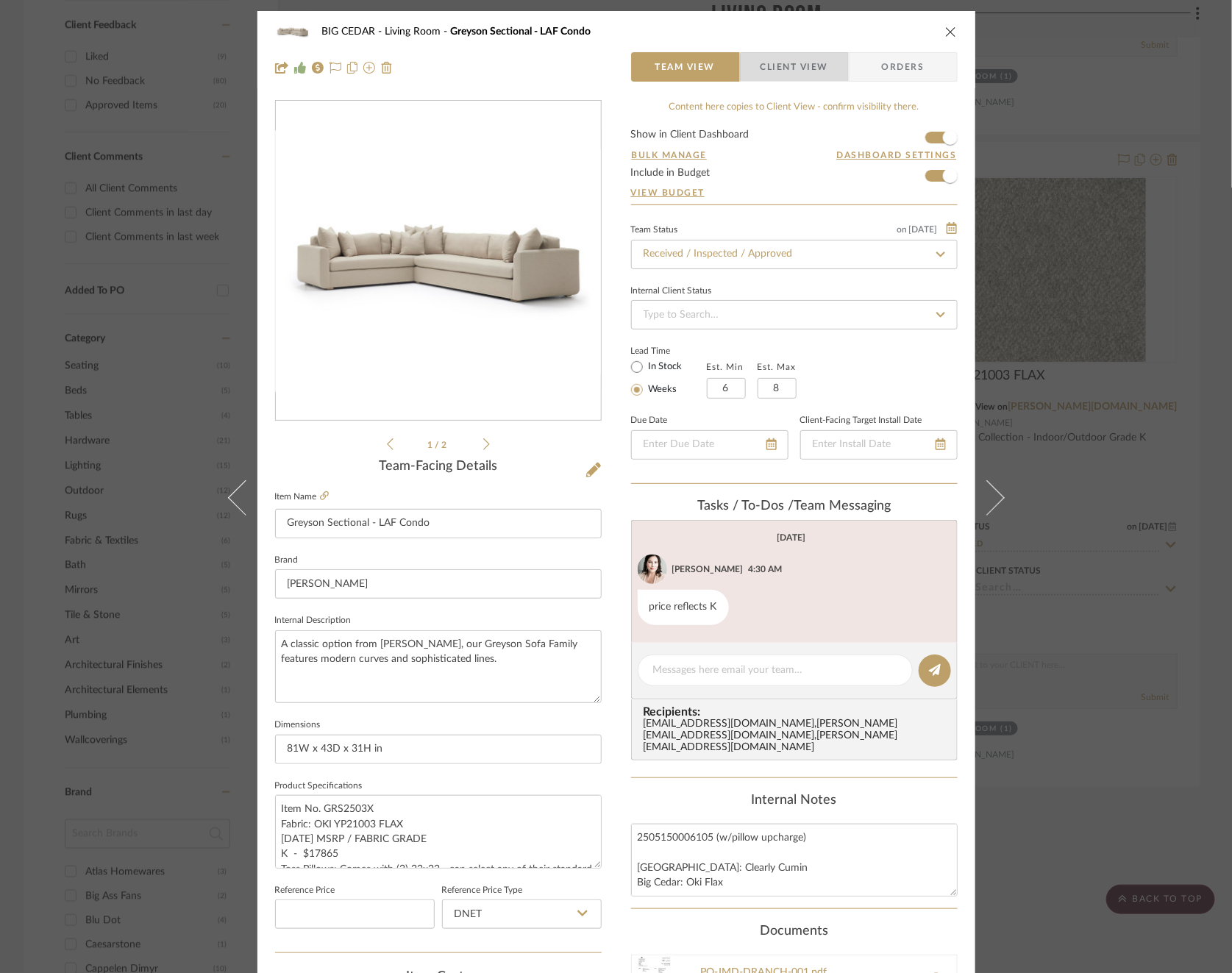
click at [795, 75] on span "Client View" at bounding box center [794, 67] width 67 height 29
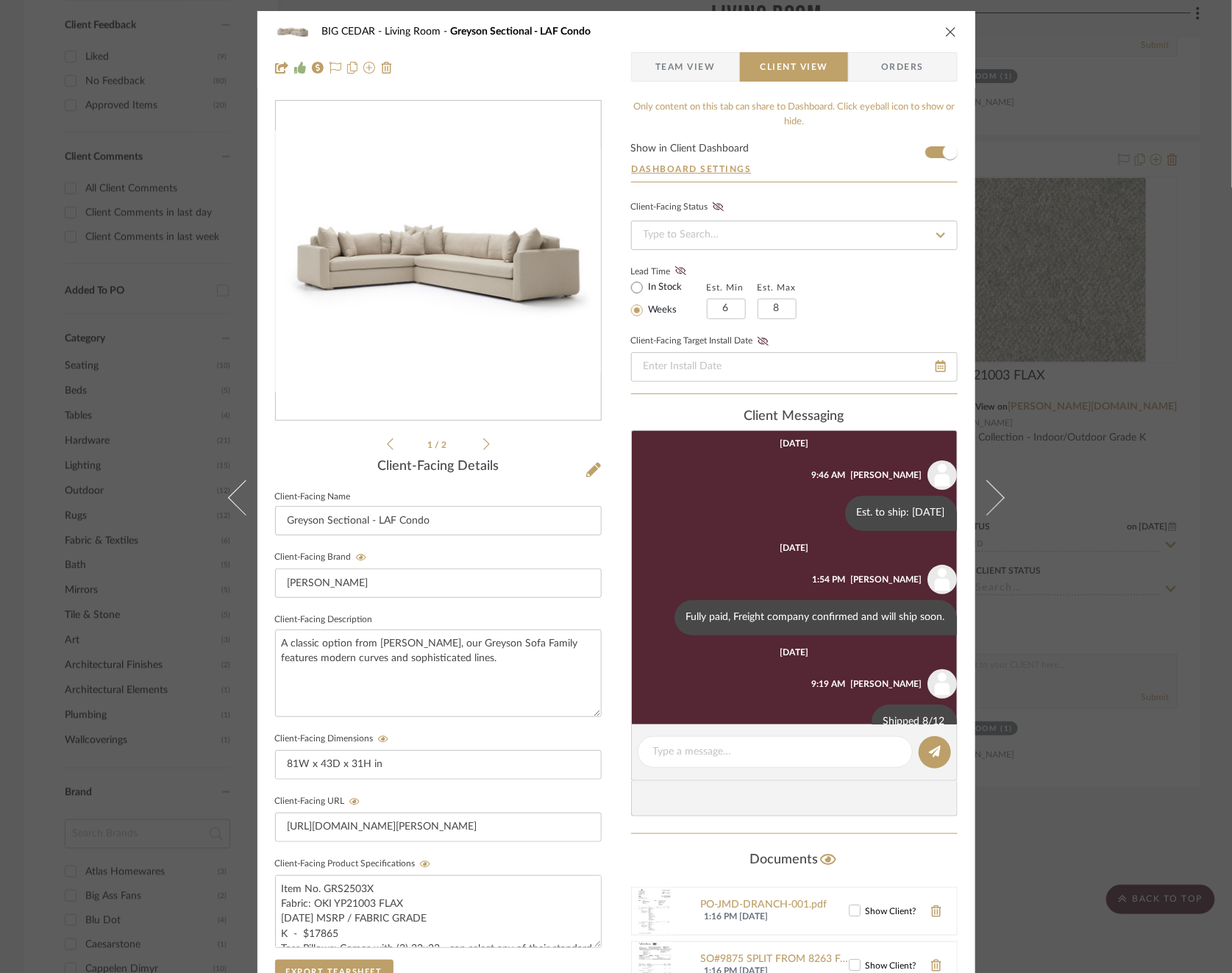
scroll to position [219, 0]
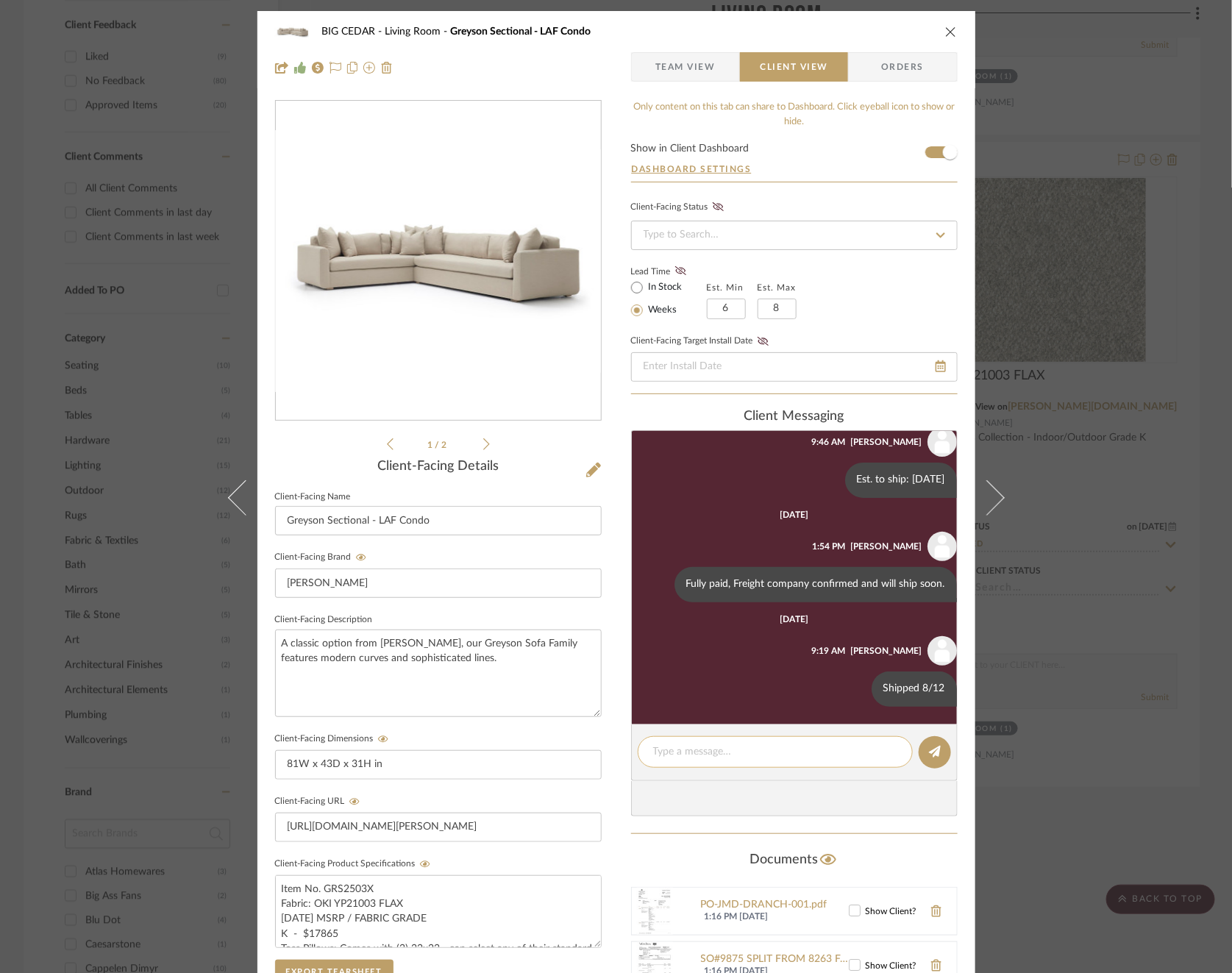
click at [708, 753] on textarea at bounding box center [775, 752] width 244 height 16
drag, startPoint x: 714, startPoint y: 748, endPoint x: 652, endPoint y: 748, distance: 62.0
click at [653, 748] on textarea "Received 8/26" at bounding box center [775, 752] width 244 height 16
type textarea "Received 8/26"
click at [711, 759] on div "Received 8/26" at bounding box center [775, 752] width 275 height 32
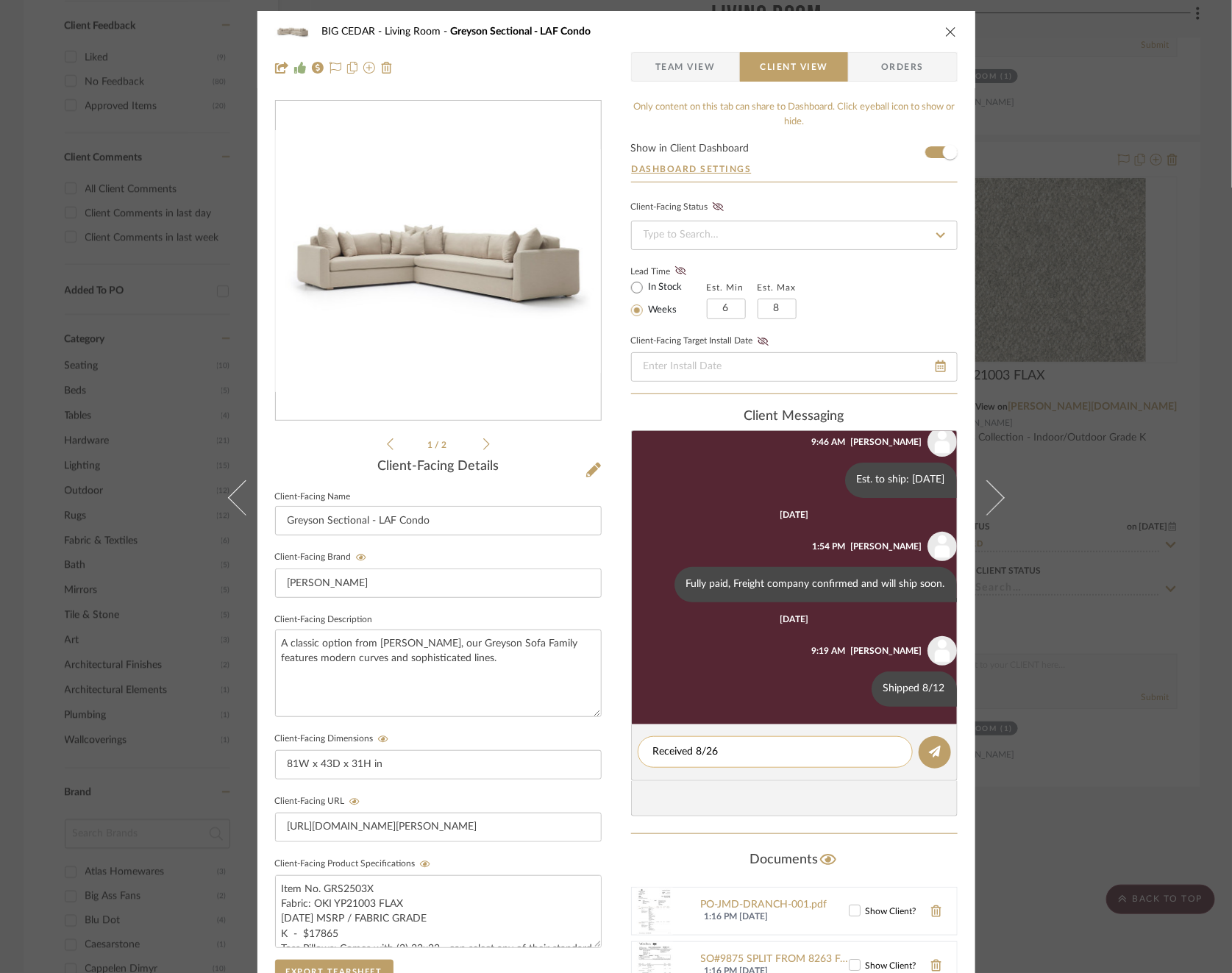
drag, startPoint x: 712, startPoint y: 752, endPoint x: 640, endPoint y: 752, distance: 72.0
click at [640, 752] on div "Received 8/26" at bounding box center [775, 752] width 275 height 32
click at [919, 752] on button at bounding box center [935, 753] width 33 height 33
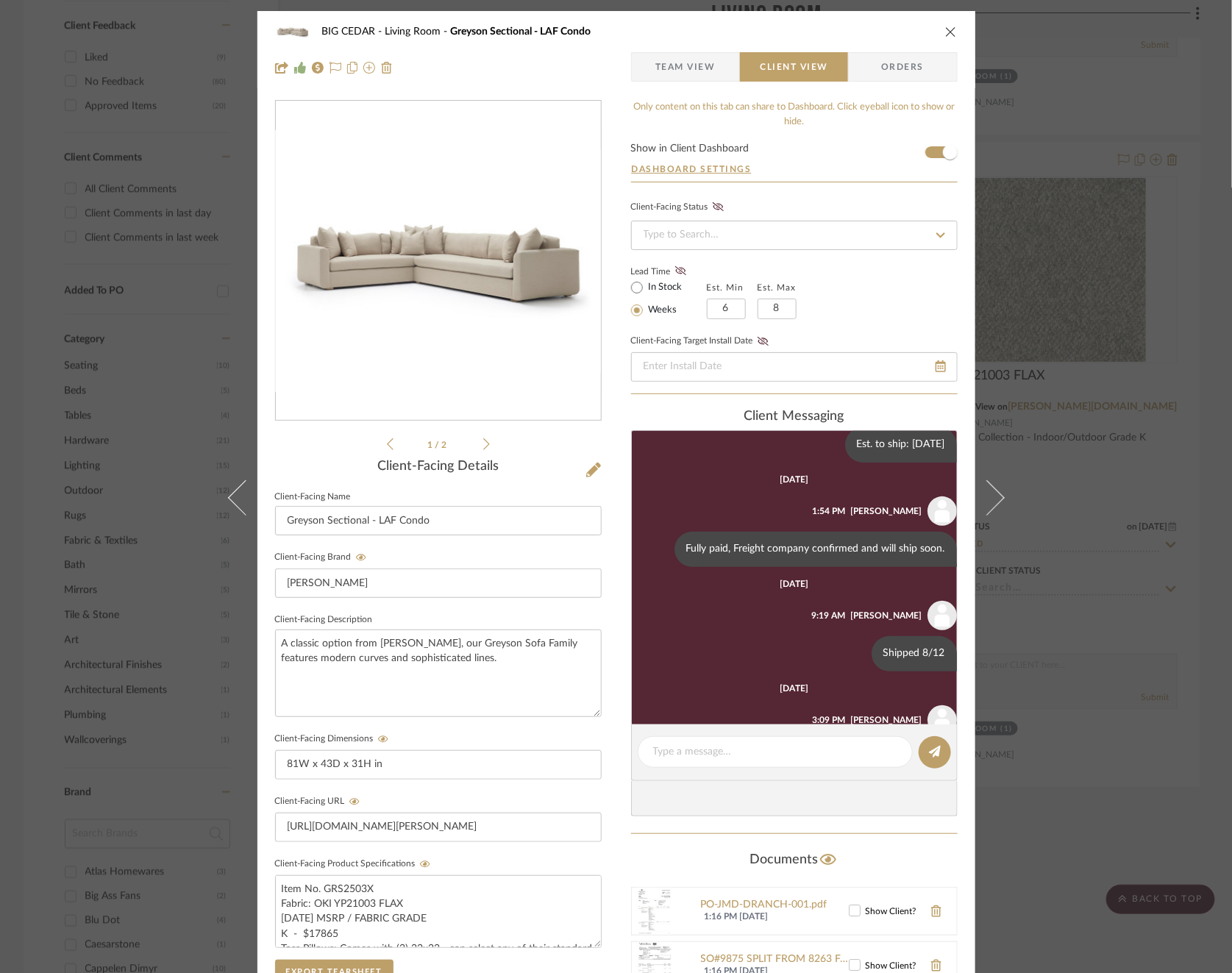
scroll to position [323, 0]
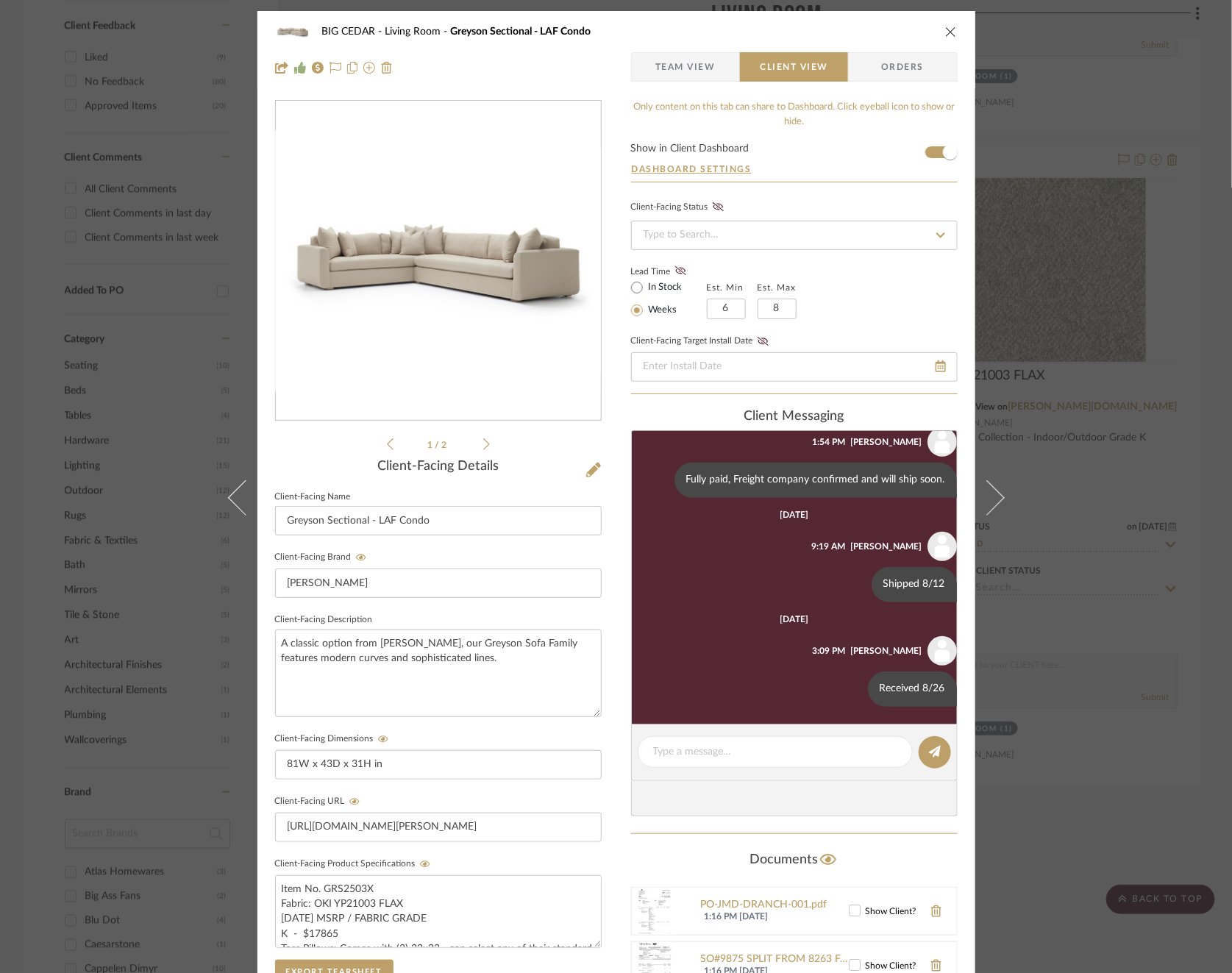
click at [1083, 556] on div "BIG CEDAR Living Room Greyson Sectional - LAF Condo Team View Client View Order…" at bounding box center [616, 486] width 1232 height 973
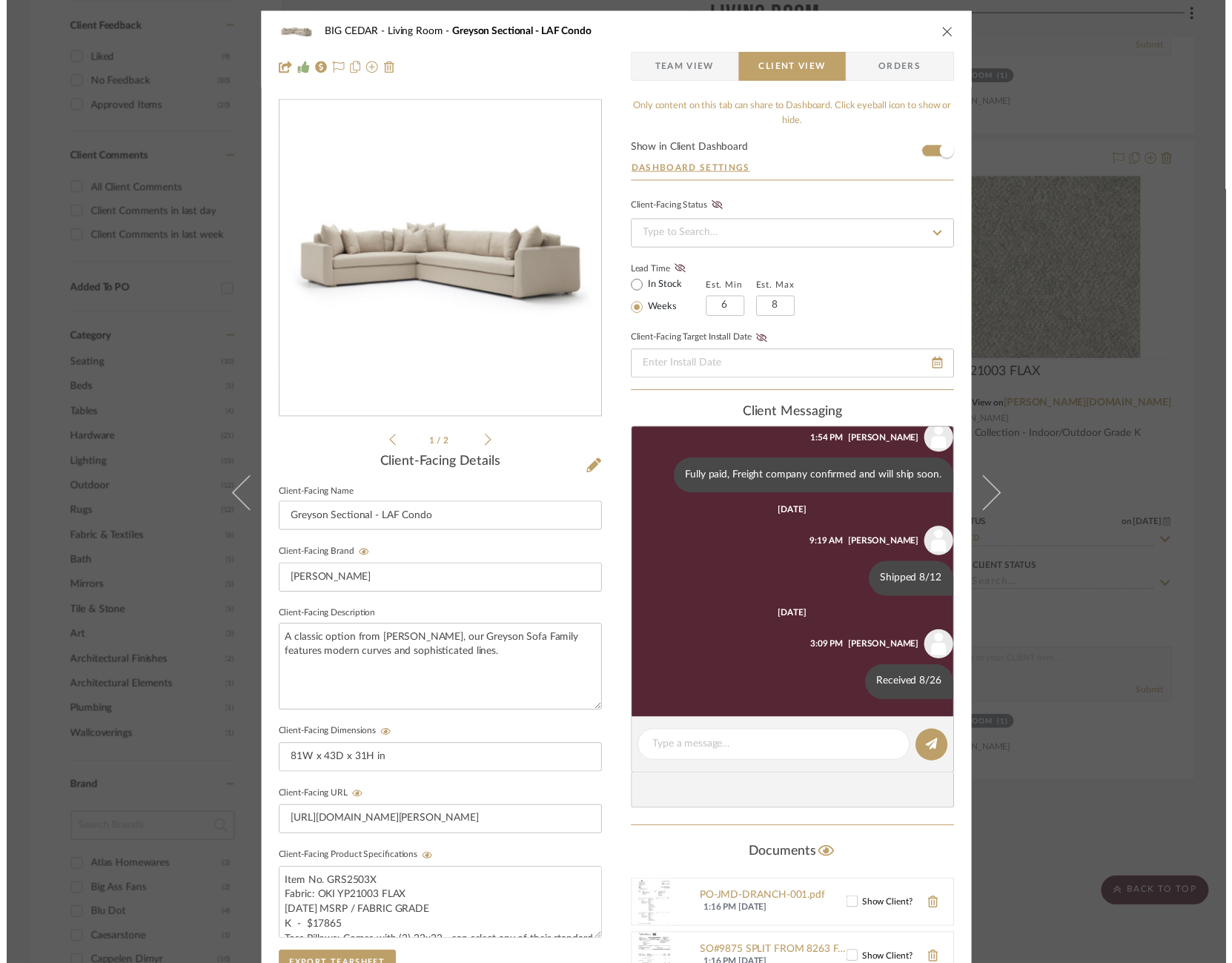
scroll to position [944, 0]
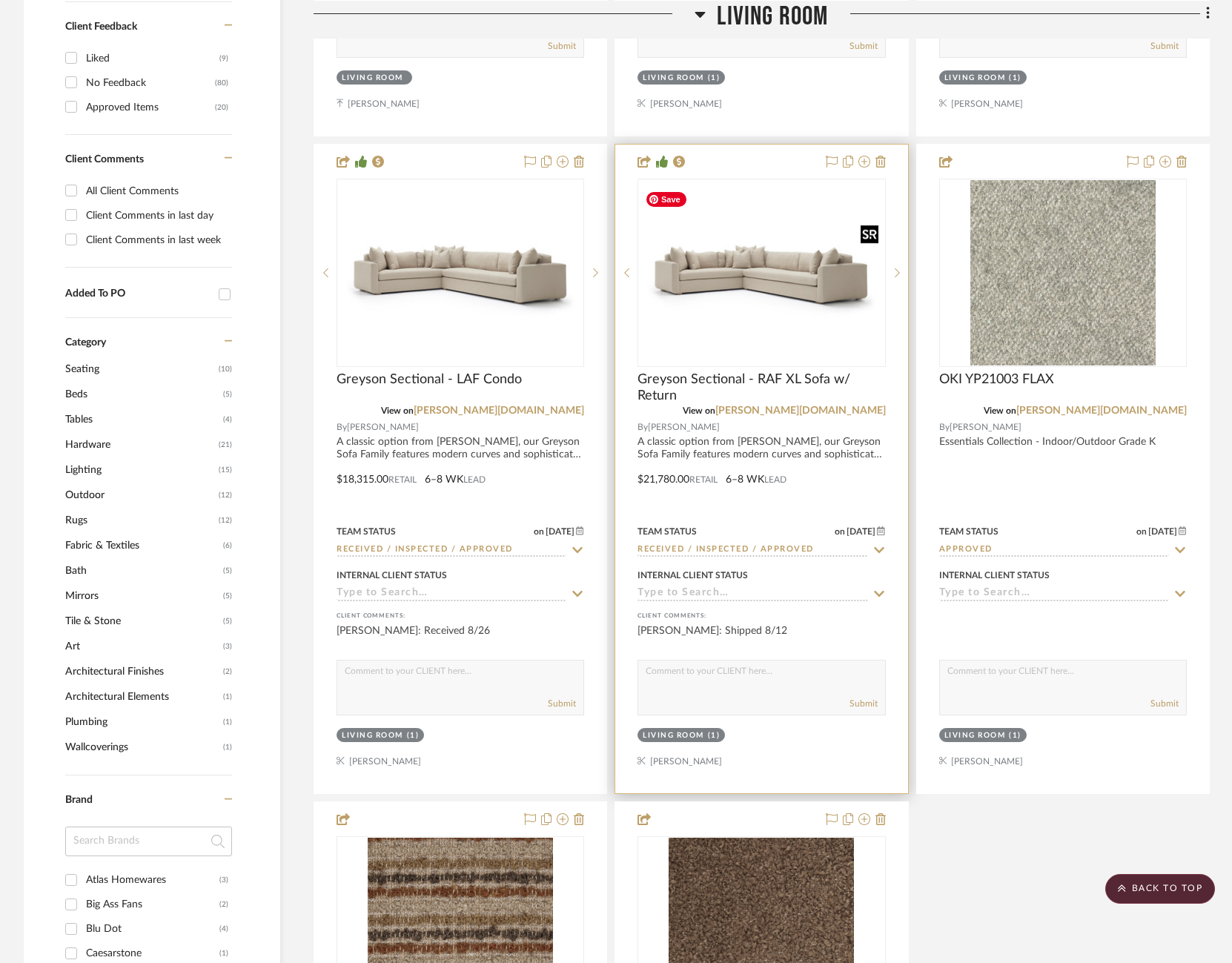
click at [741, 240] on img "0" at bounding box center [761, 272] width 245 height 168
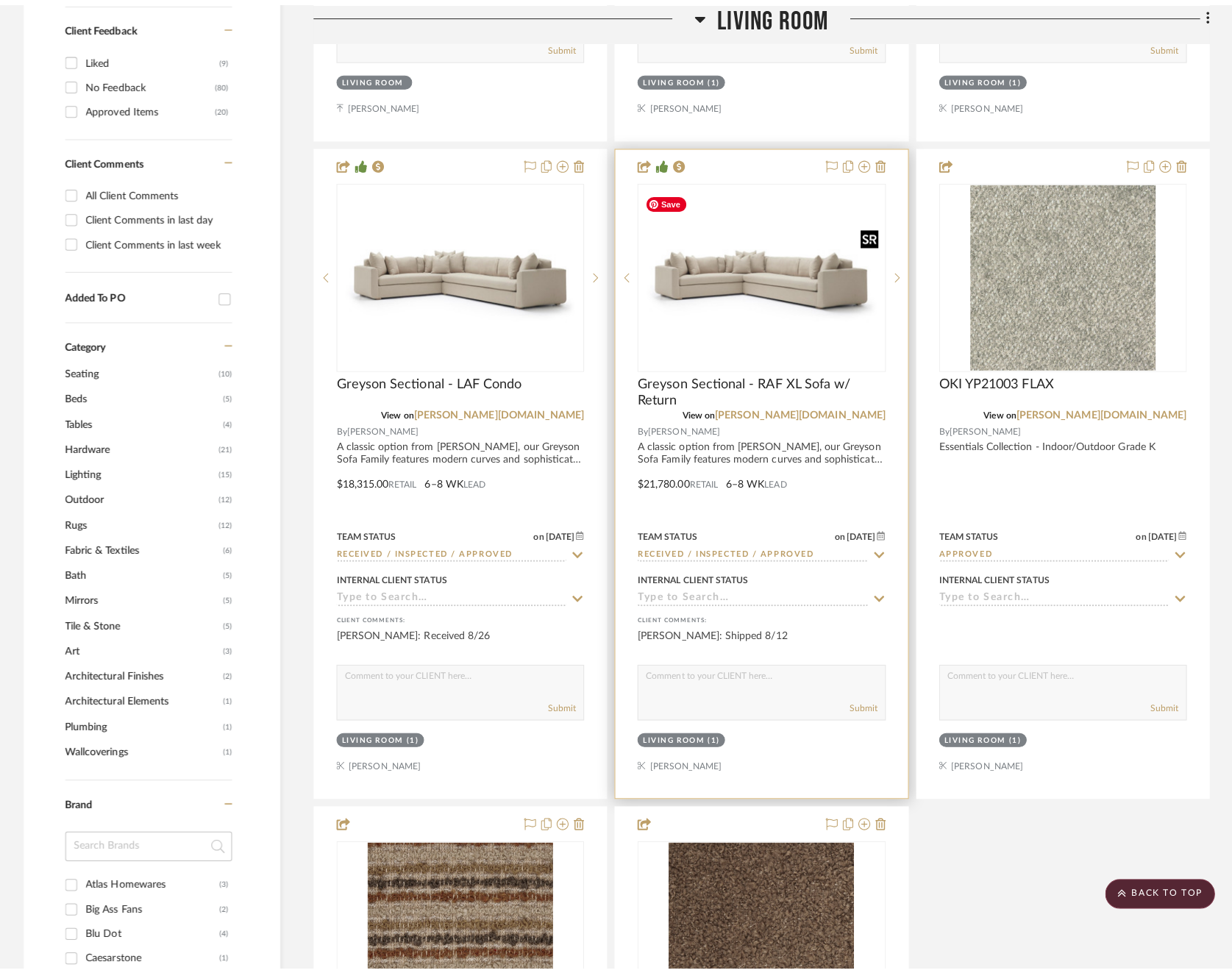
scroll to position [0, 0]
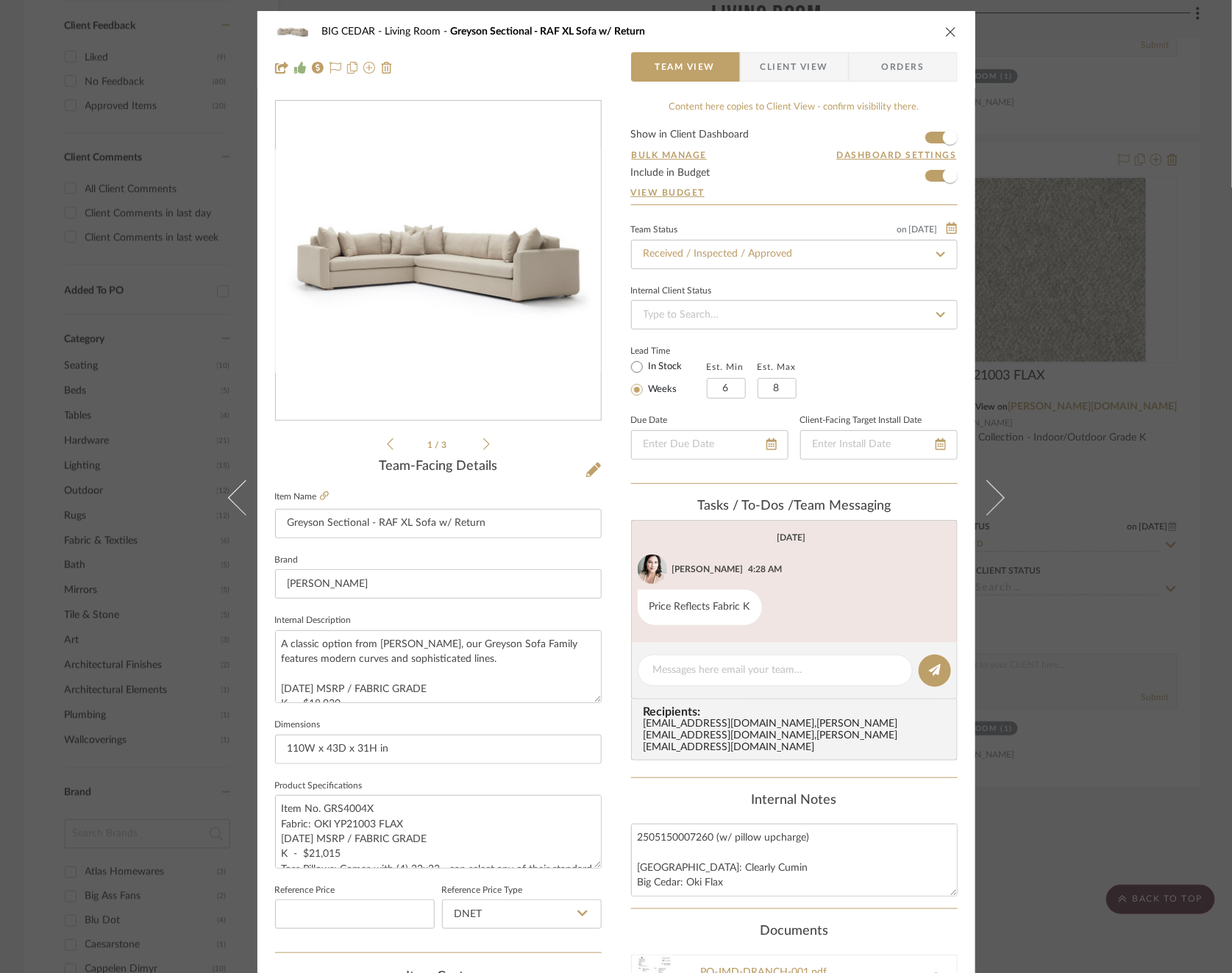
click at [802, 67] on span "Client View" at bounding box center [794, 67] width 67 height 29
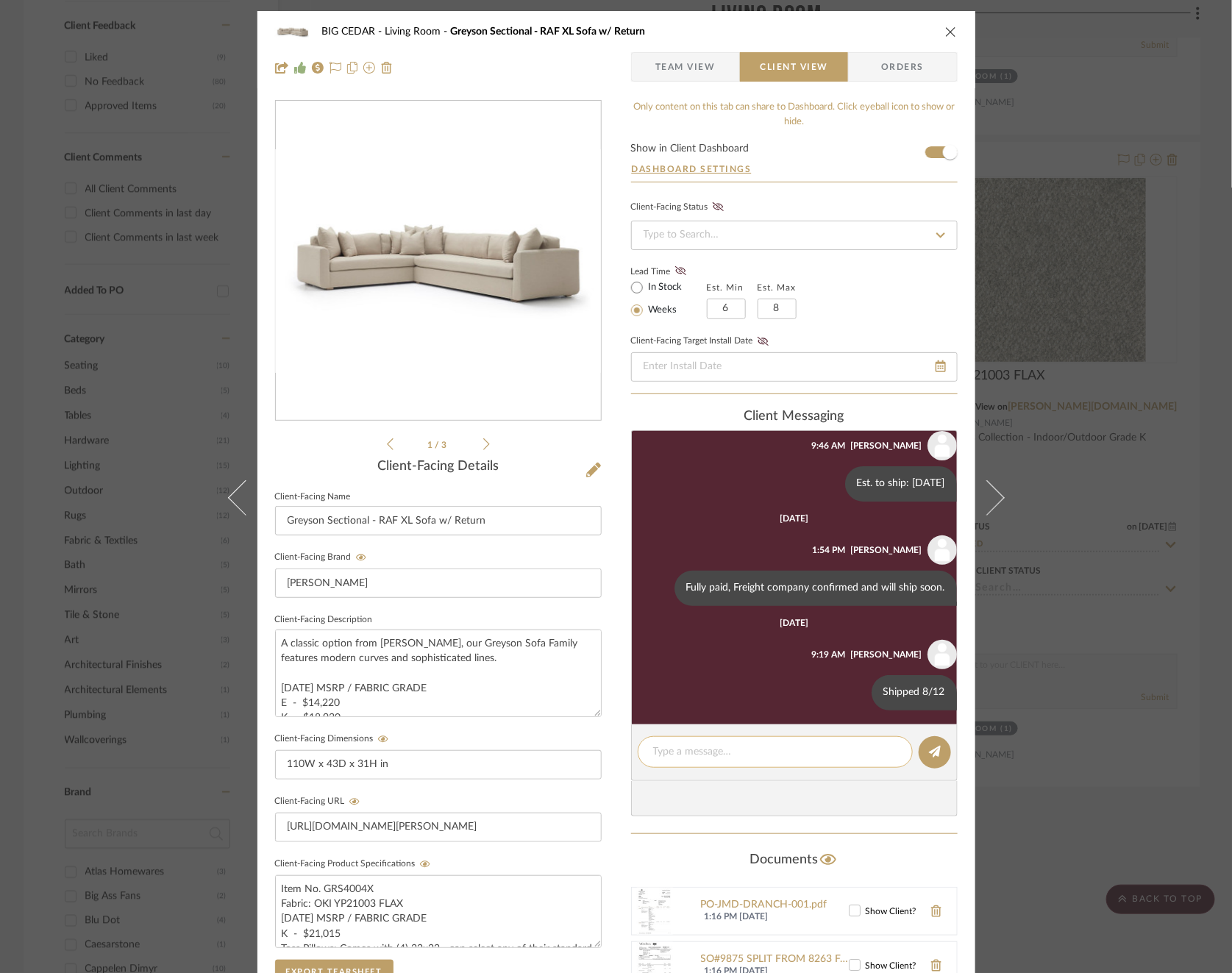
scroll to position [219, 0]
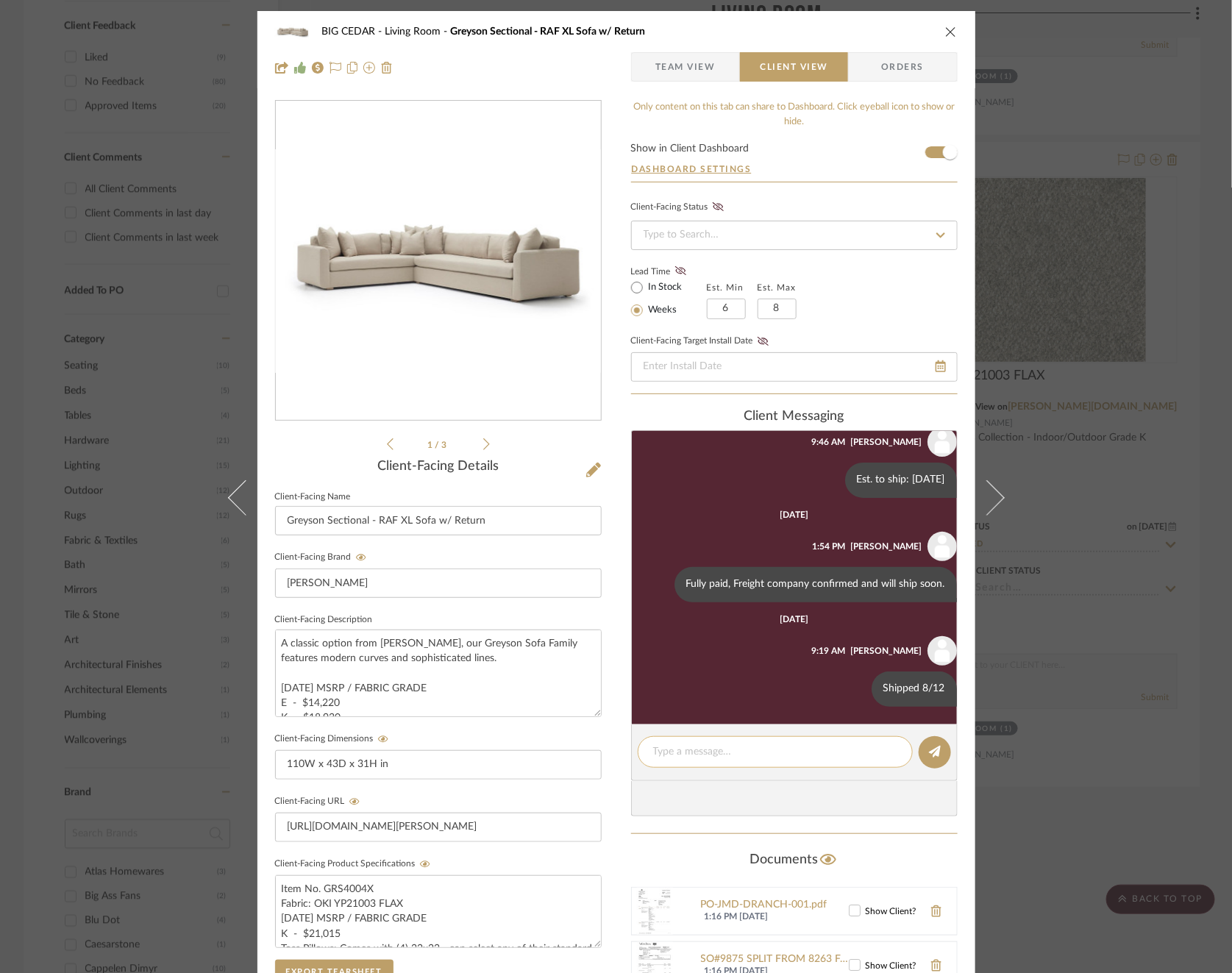
click at [755, 739] on div at bounding box center [775, 752] width 275 height 32
click at [754, 750] on textarea at bounding box center [775, 752] width 244 height 16
paste textarea "Received 8/26"
type textarea "Received 8/26"
click at [943, 745] on button at bounding box center [935, 753] width 33 height 33
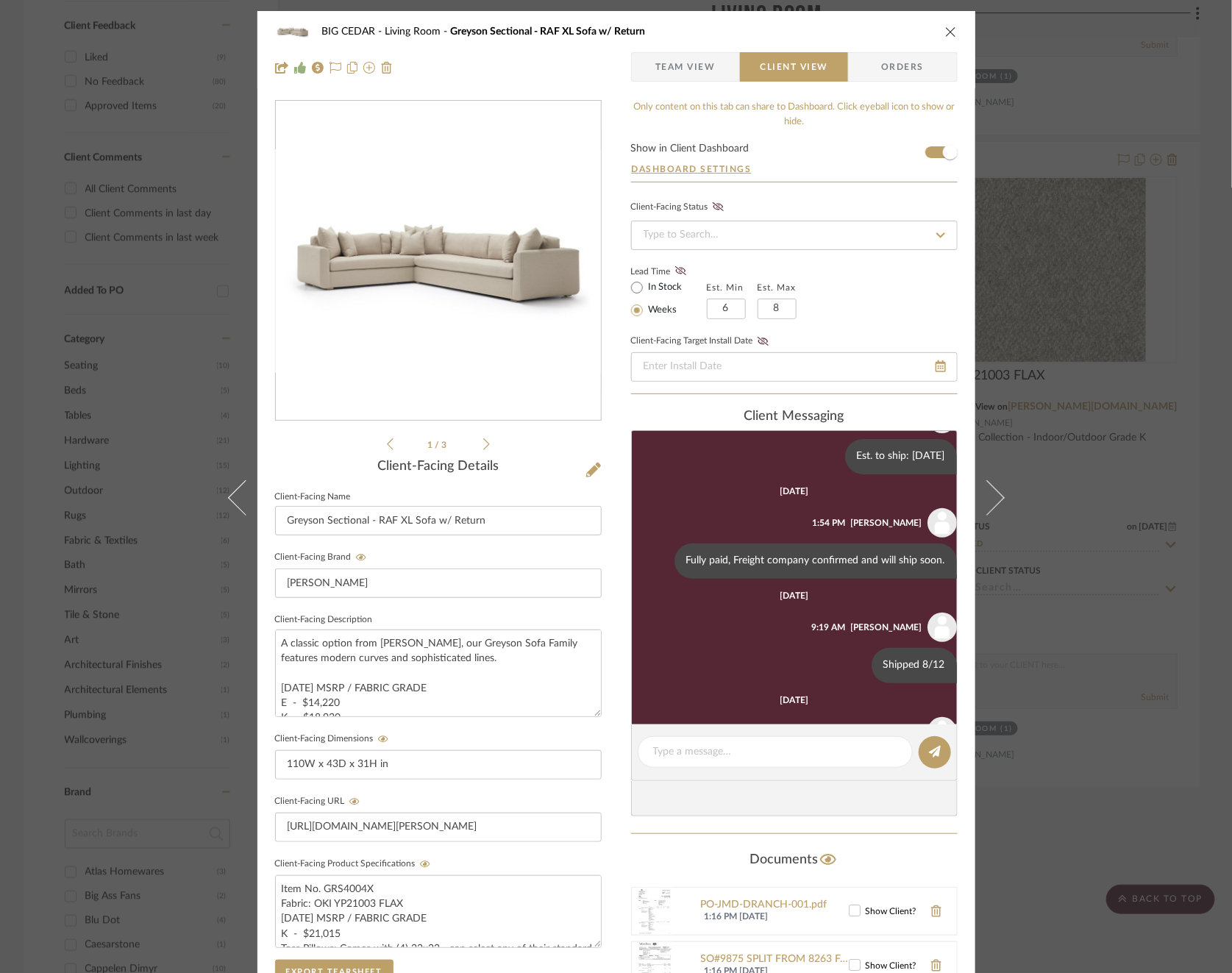
scroll to position [323, 0]
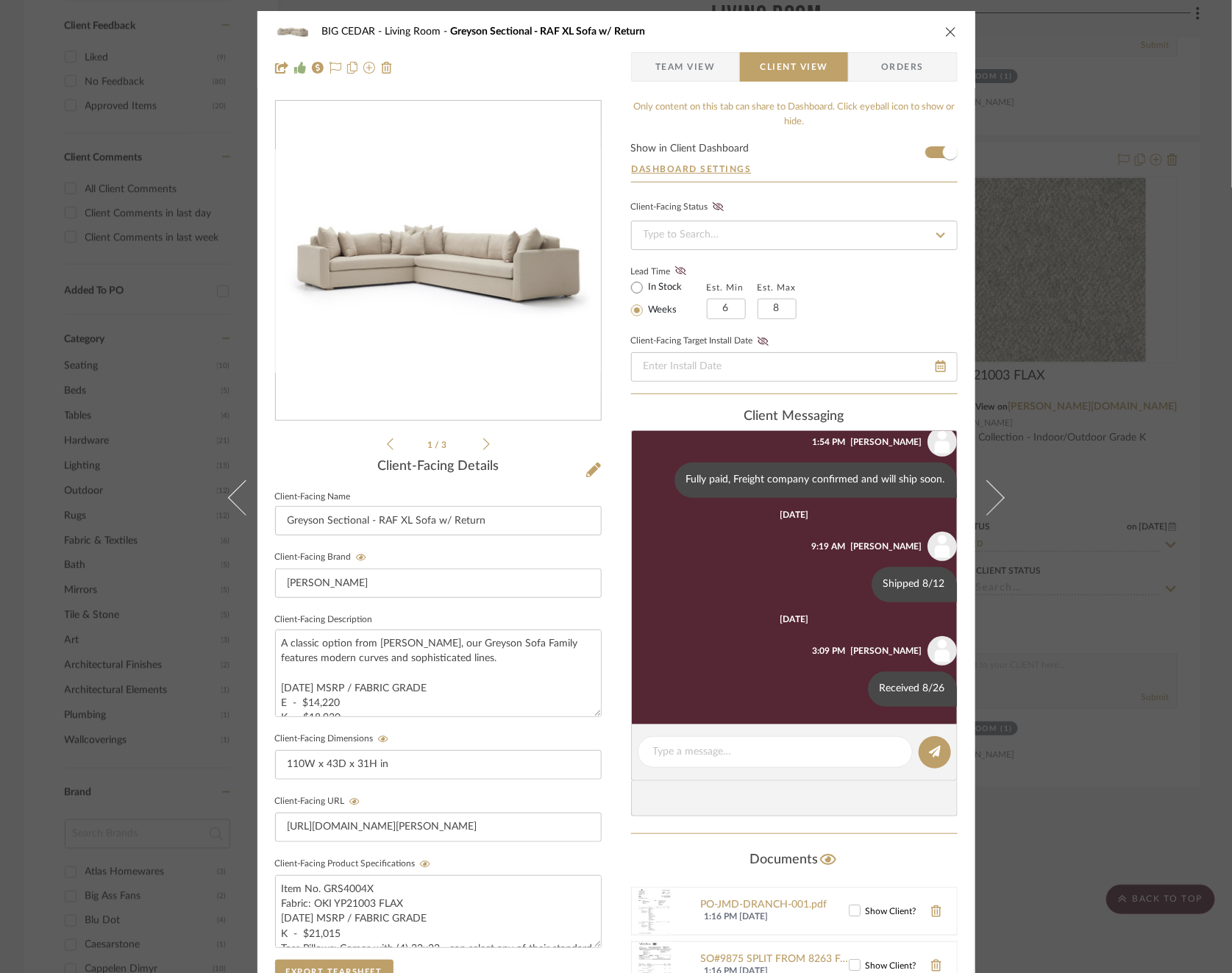
click at [1121, 465] on div "BIG CEDAR Living Room Greyson Sectional - RAF XL Sofa w/ Return Team View Clien…" at bounding box center [616, 486] width 1232 height 973
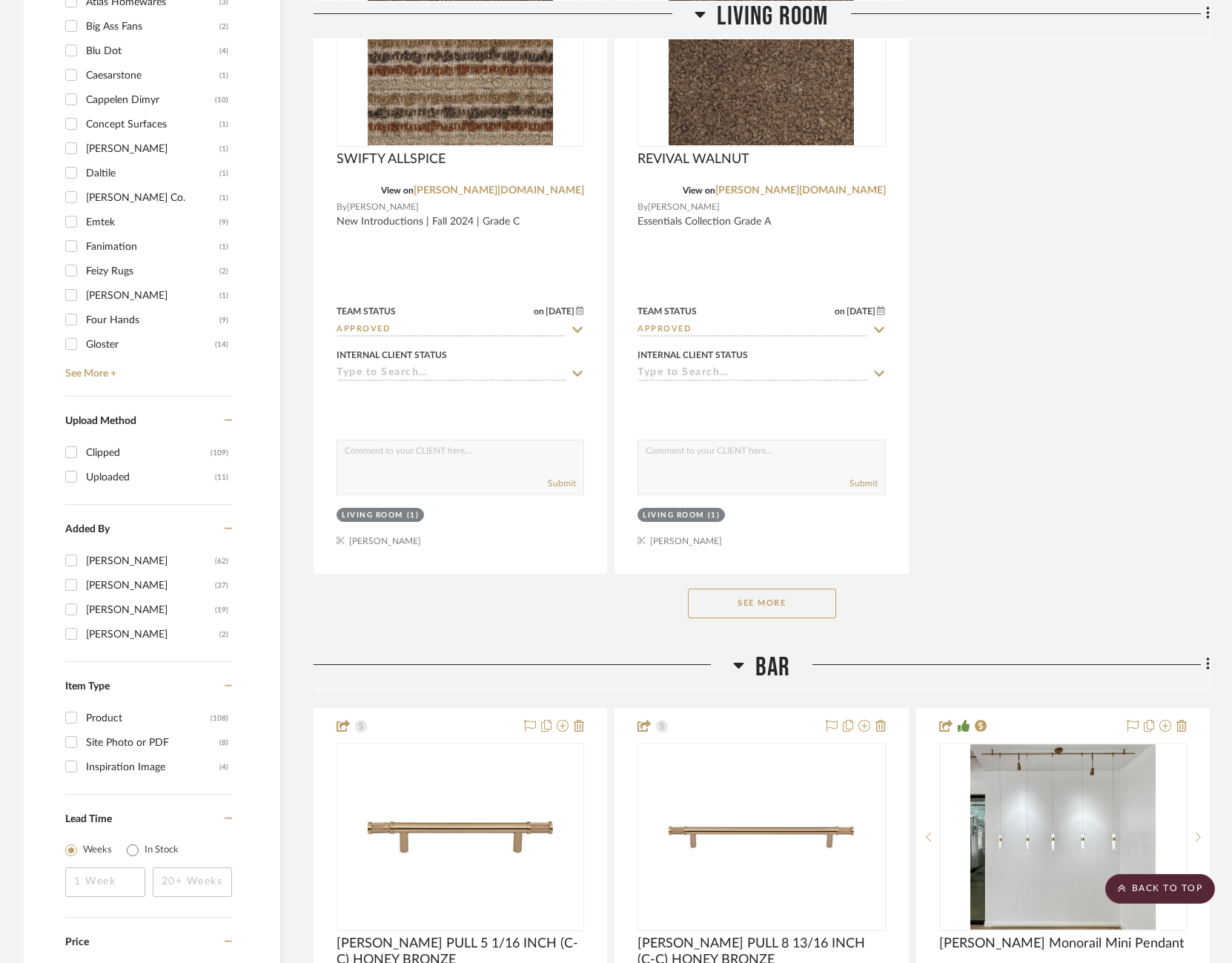
scroll to position [1823, 0]
click at [760, 598] on button "See More" at bounding box center [763, 603] width 149 height 30
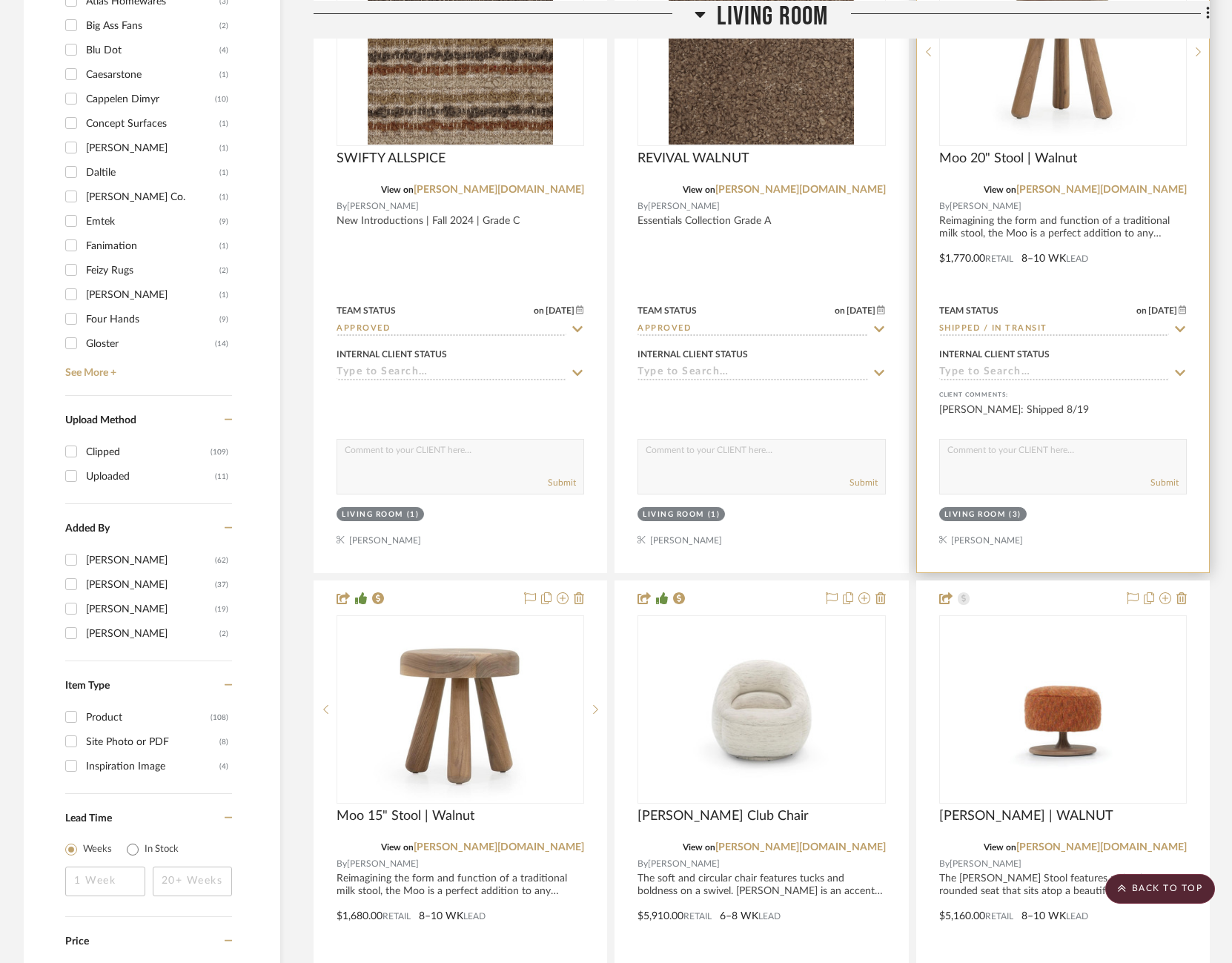
click at [1180, 323] on icon at bounding box center [1180, 329] width 13 height 12
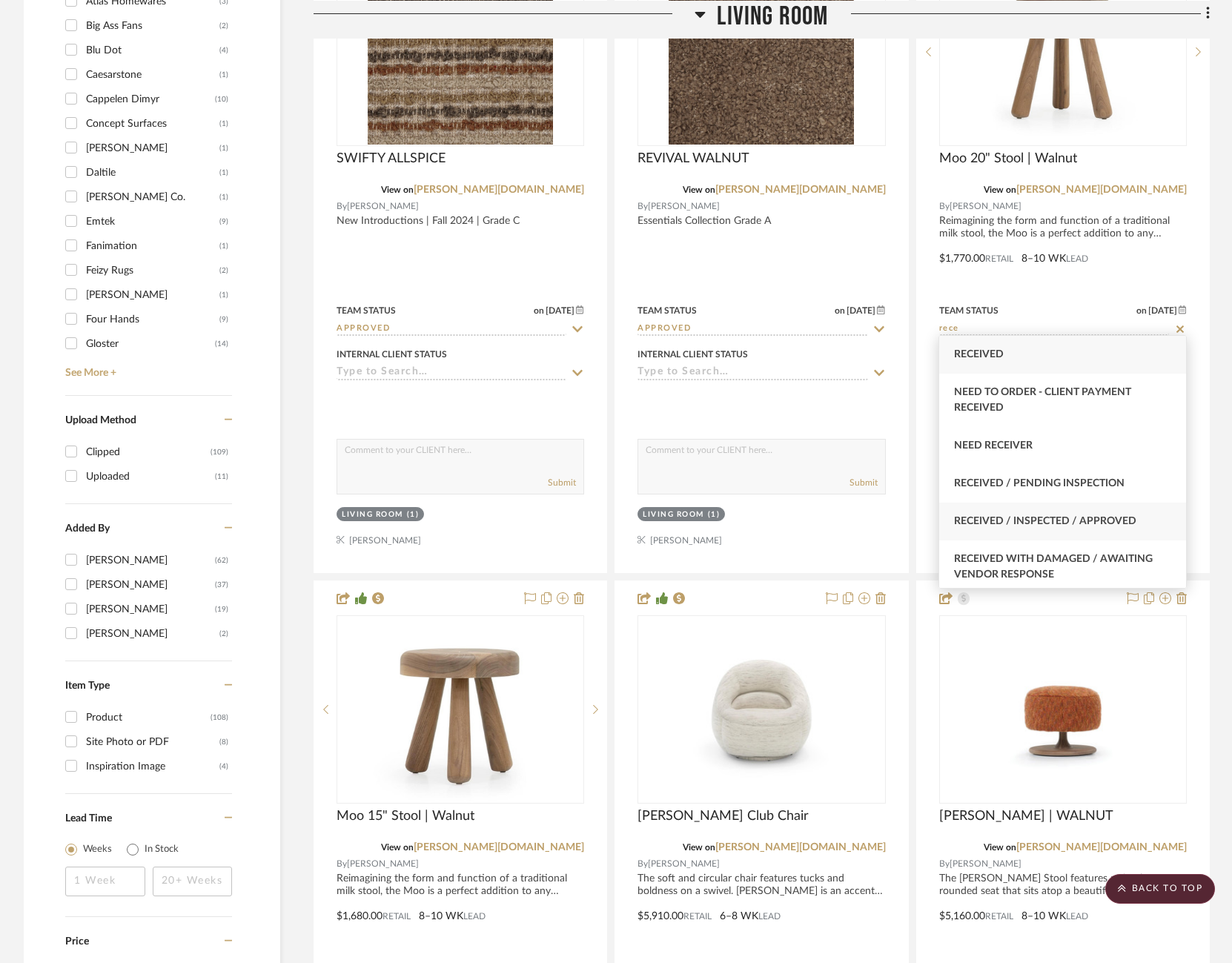
type input "rece"
click at [1094, 520] on span "Received / Inspected / Approved" at bounding box center [1045, 521] width 182 height 10
type input "[DATE]"
type input "Received / Inspected / Approved"
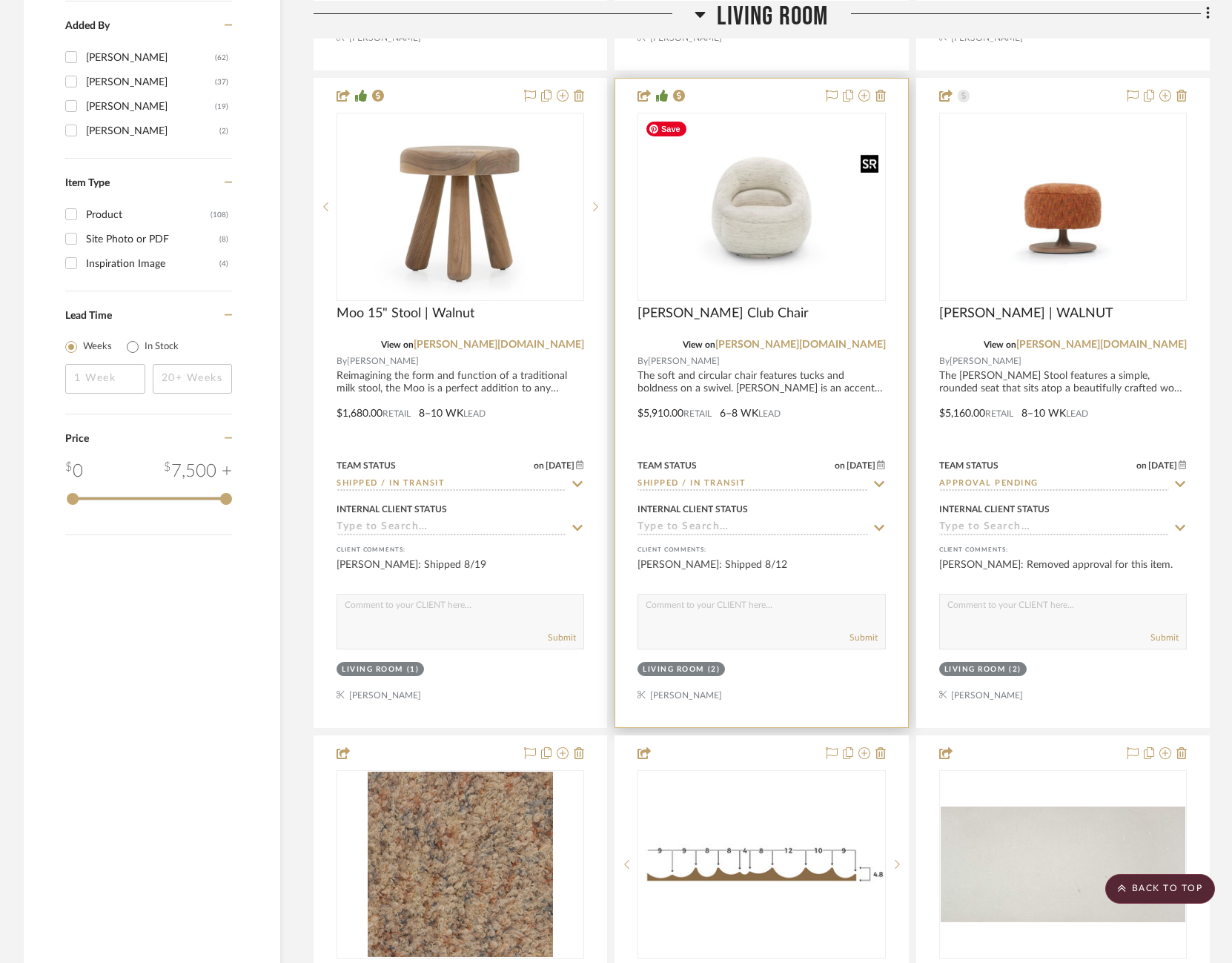
scroll to position [2331, 0]
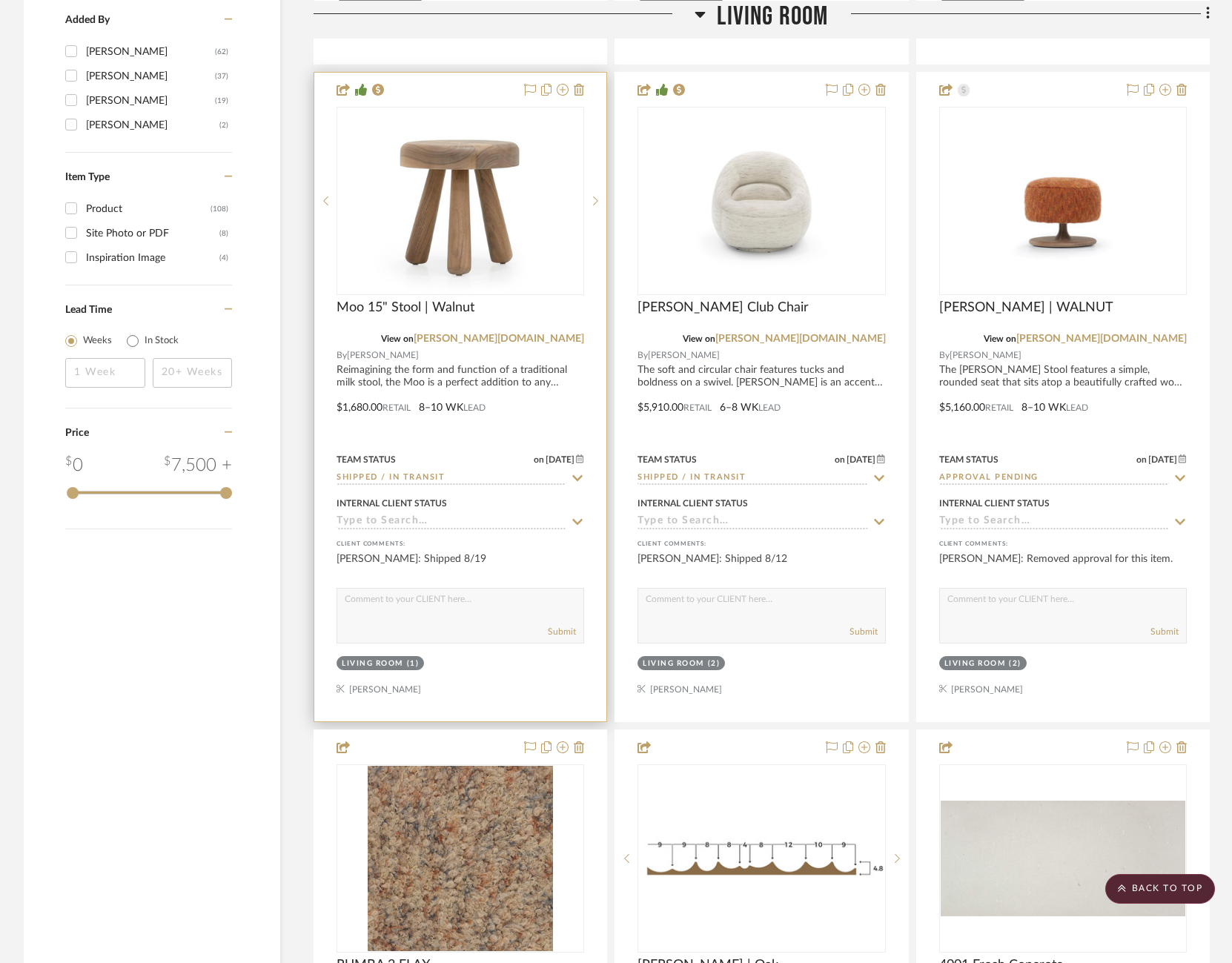
click at [576, 476] on icon at bounding box center [578, 479] width 10 height 6
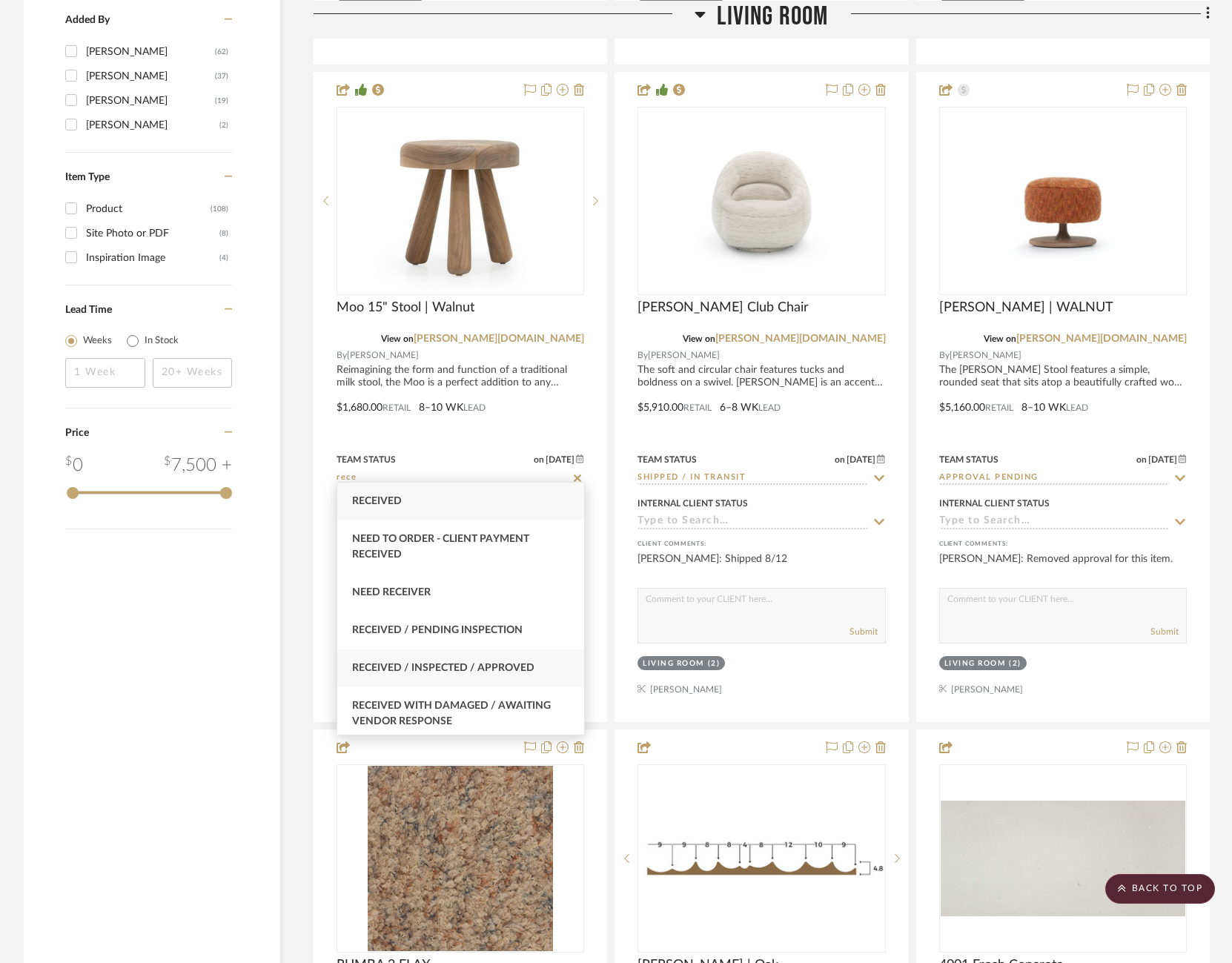
type input "rece"
click at [501, 659] on div "Received / Inspected / Approved" at bounding box center [461, 668] width 247 height 38
type input "[DATE]"
type input "Received / Inspected / Approved"
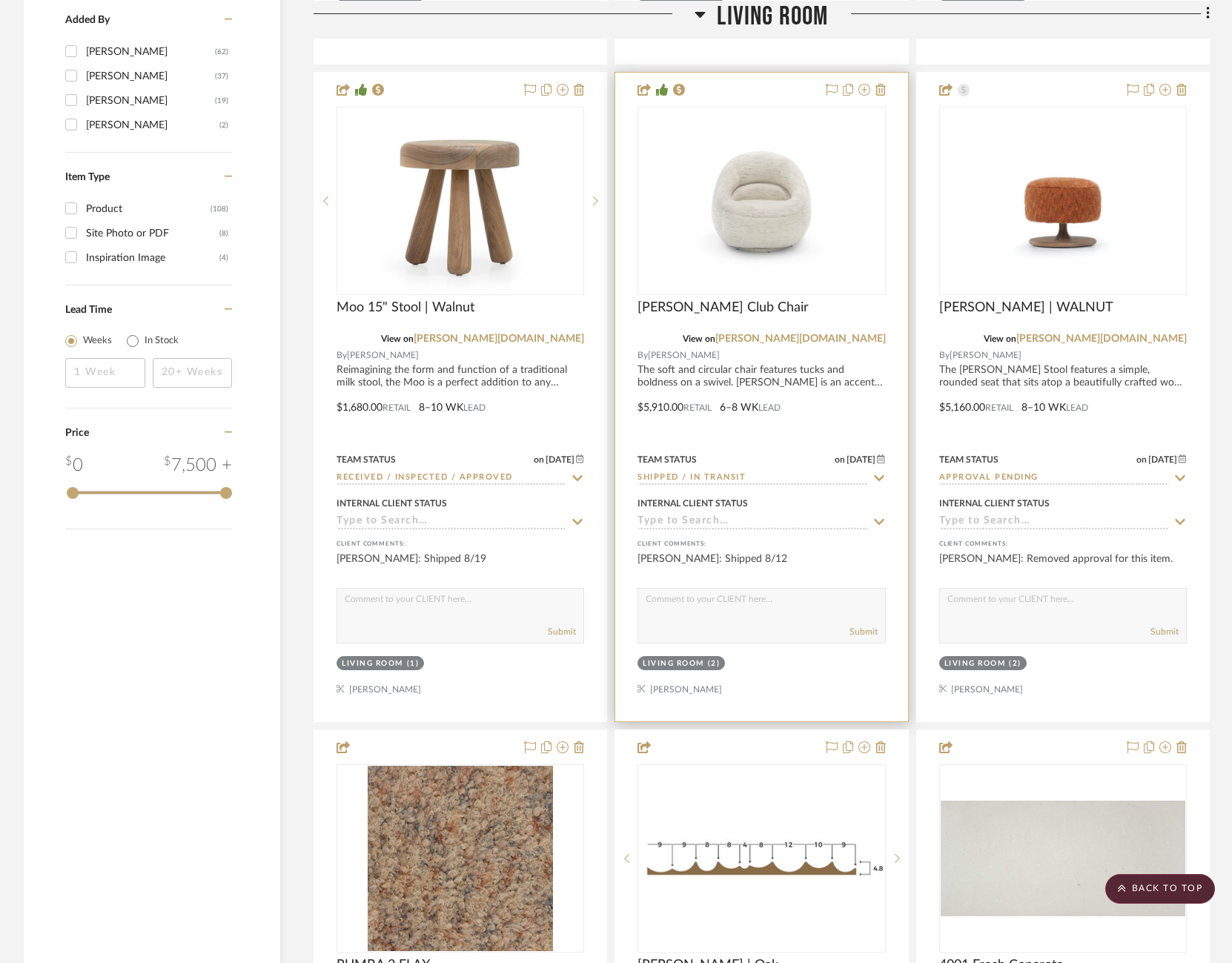
click at [877, 476] on icon at bounding box center [879, 478] width 13 height 12
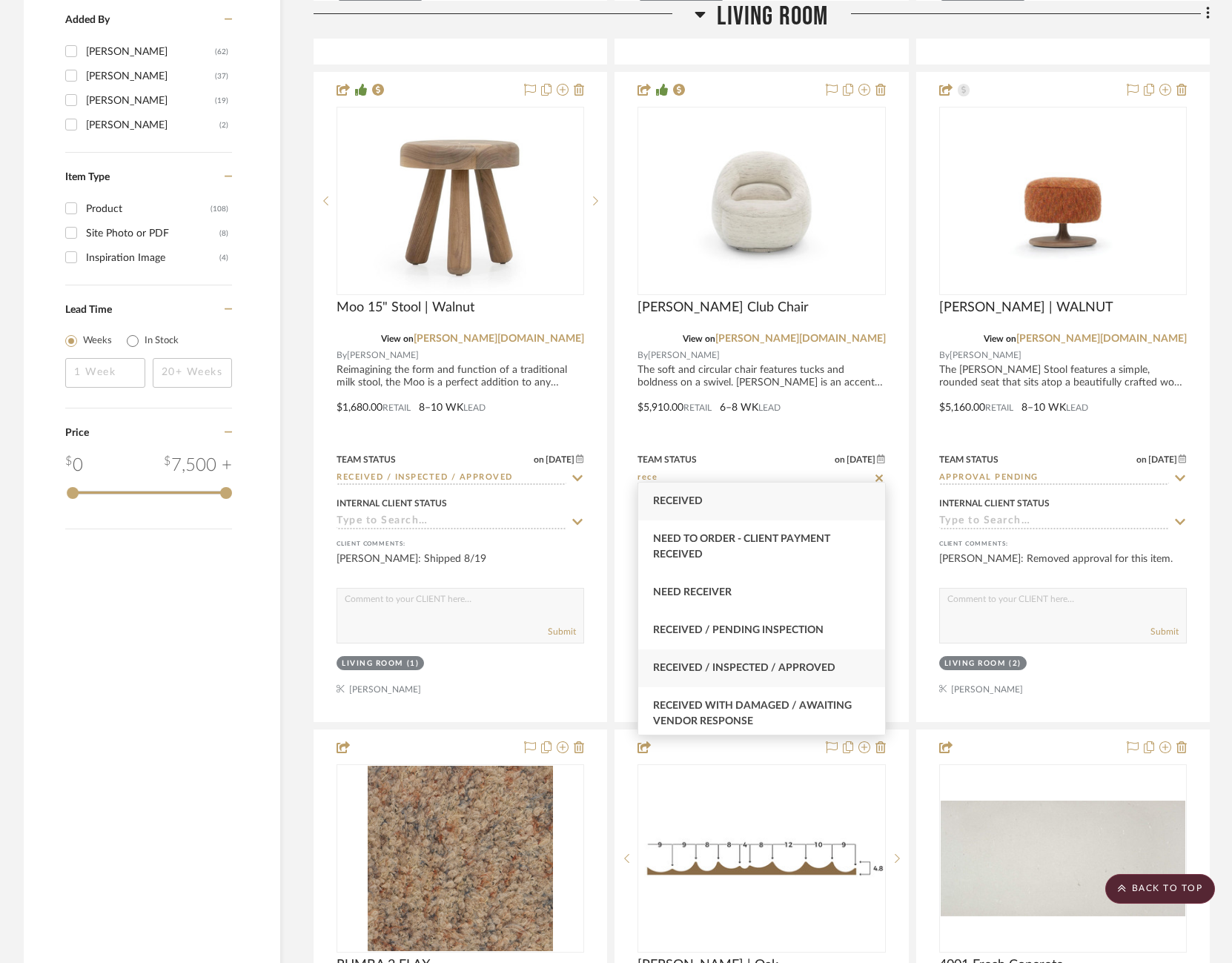
type input "rece"
click at [750, 665] on span "Received / Inspected / Approved" at bounding box center [744, 667] width 182 height 10
type input "[DATE]"
type input "Received / Inspected / Approved"
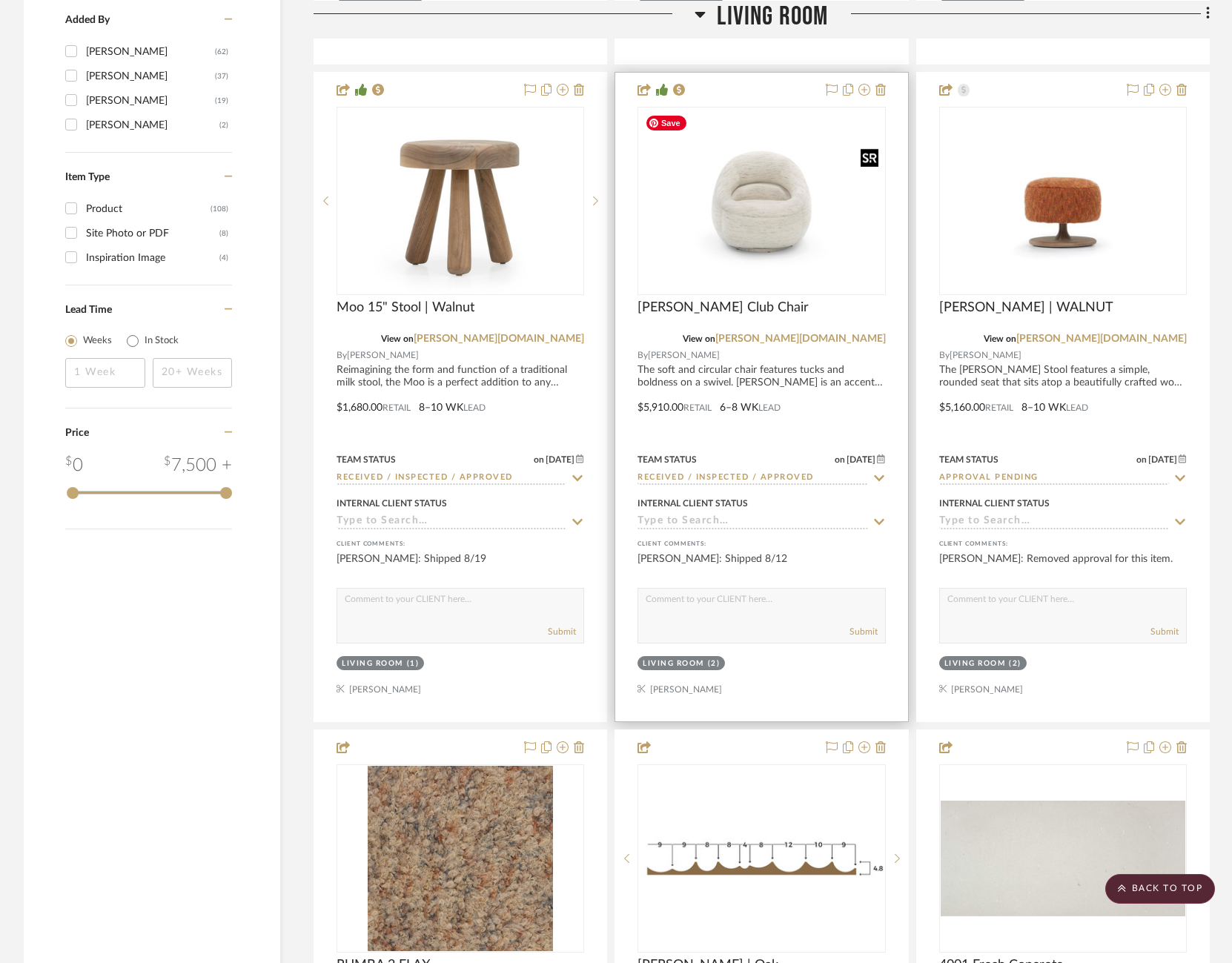
click at [778, 131] on img "0" at bounding box center [761, 200] width 245 height 168
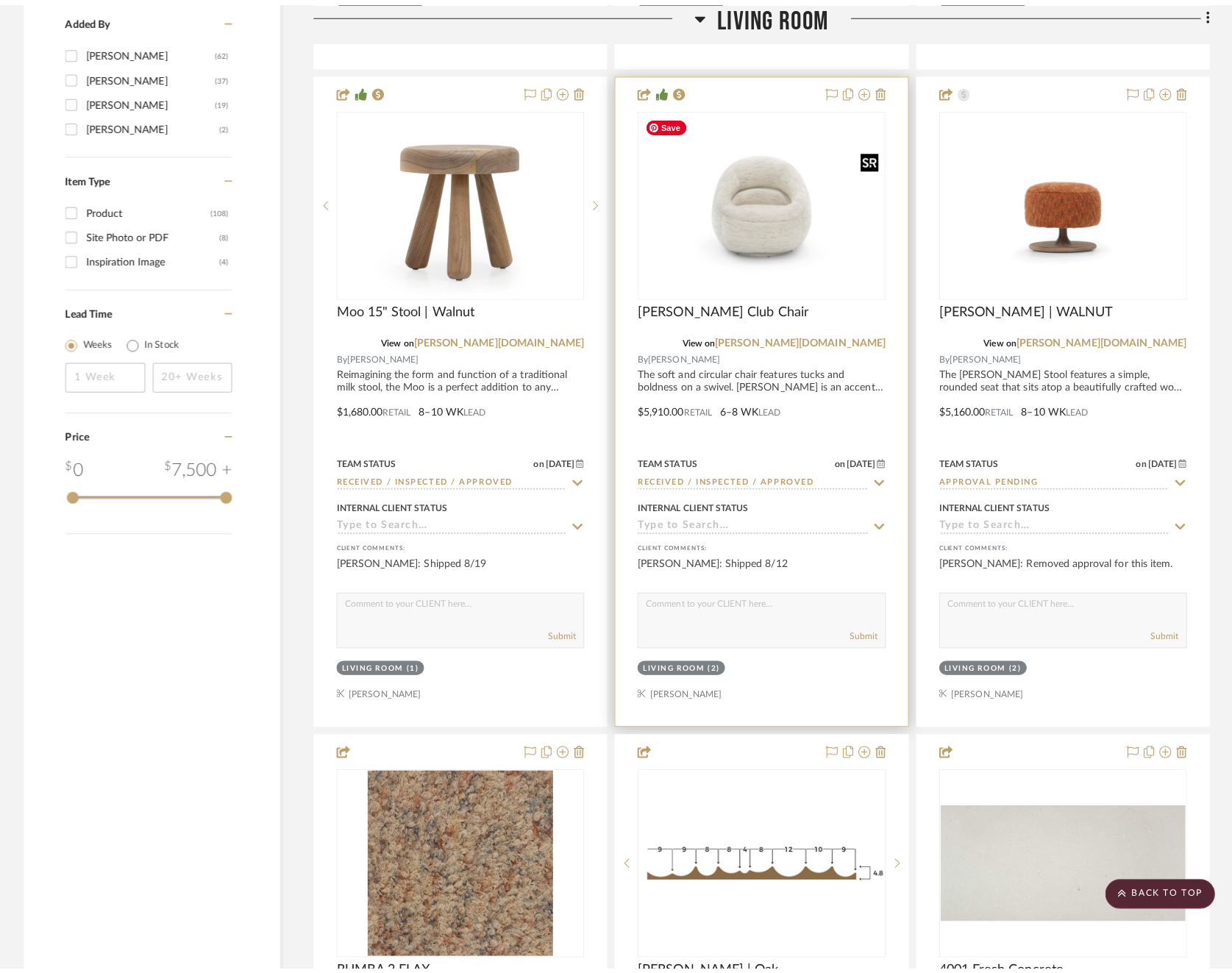
scroll to position [0, 0]
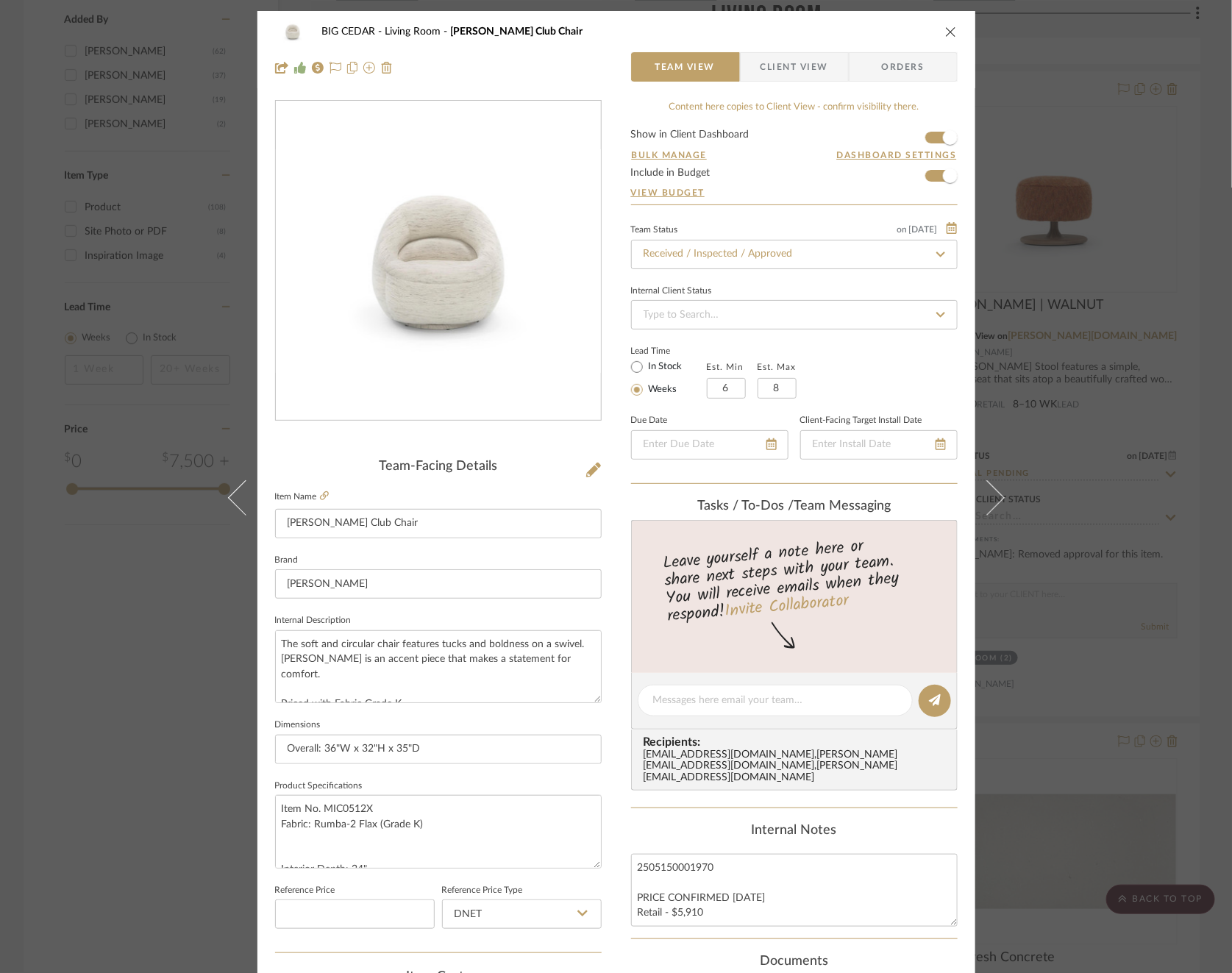
click at [1095, 333] on div "BIG CEDAR Living Room [PERSON_NAME] Club Chair Team View Client View Orders Tea…" at bounding box center [616, 486] width 1232 height 973
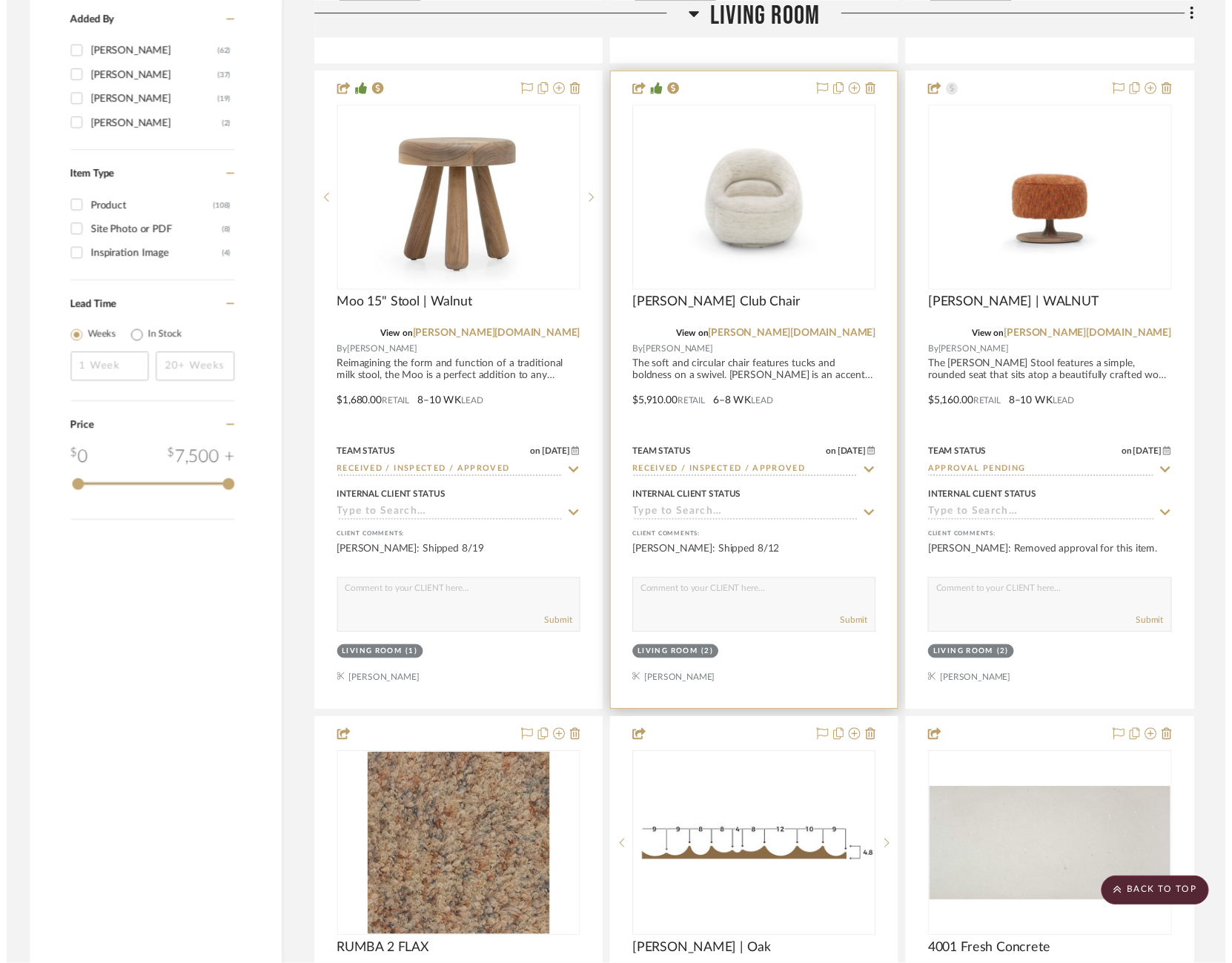
scroll to position [2331, 0]
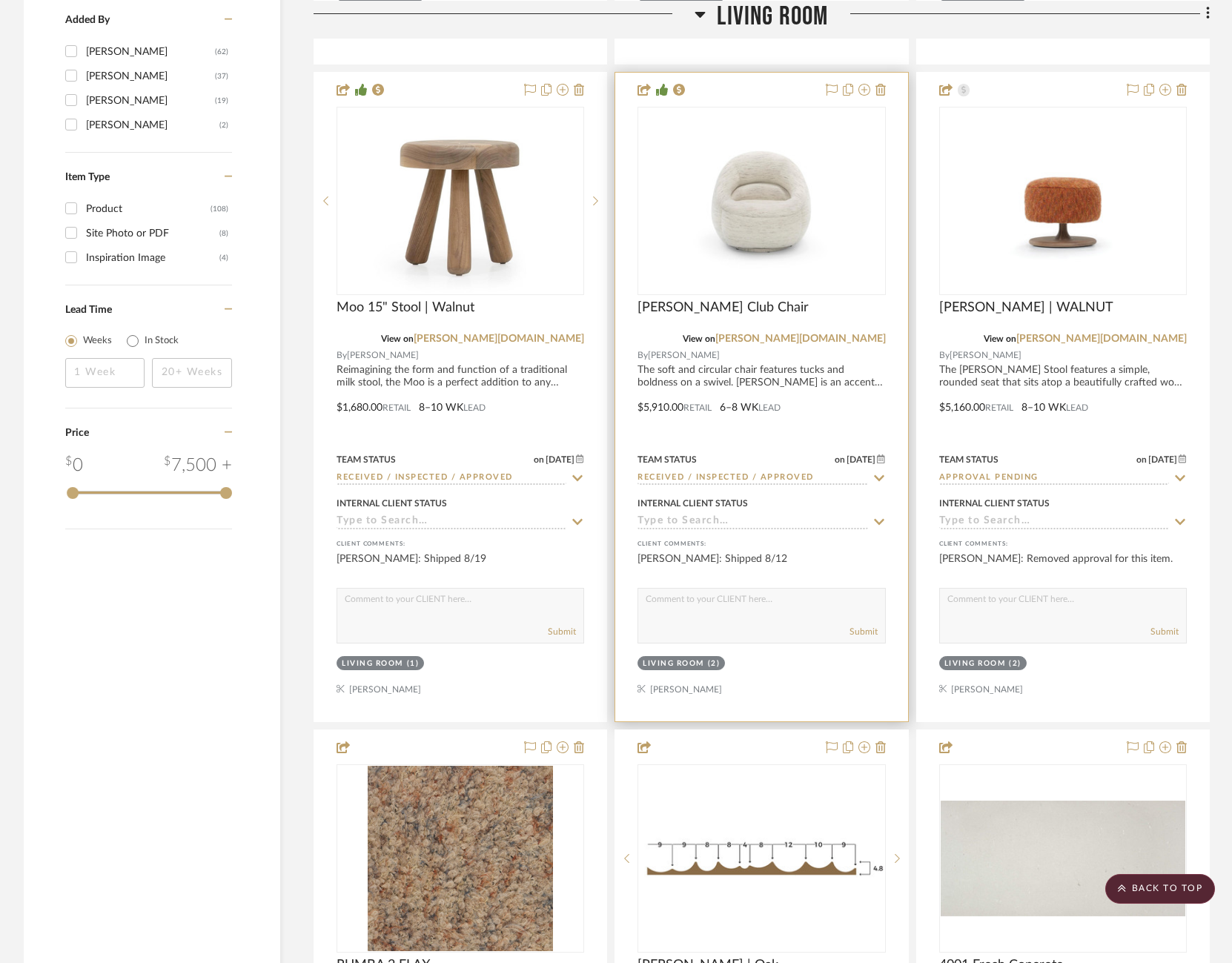
click at [741, 594] on textarea at bounding box center [761, 603] width 246 height 28
paste textarea "Received 8/26"
type textarea "Received 8/26"
click at [864, 625] on button "Submit" at bounding box center [864, 631] width 28 height 13
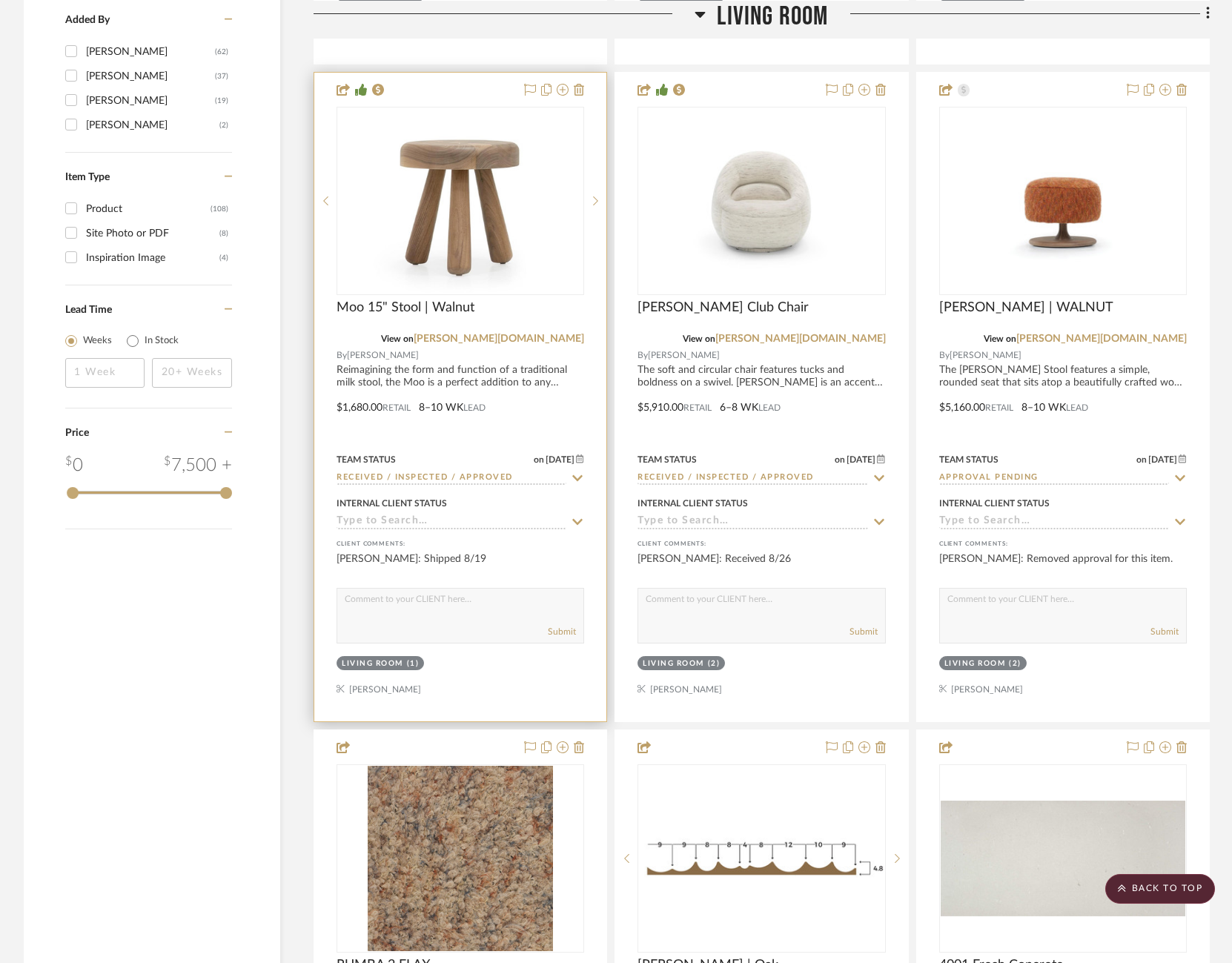
click at [499, 595] on textarea at bounding box center [460, 603] width 246 height 28
paste textarea "Received 8/26"
type textarea "Received 8/26"
click at [562, 625] on button "Submit" at bounding box center [562, 631] width 28 height 13
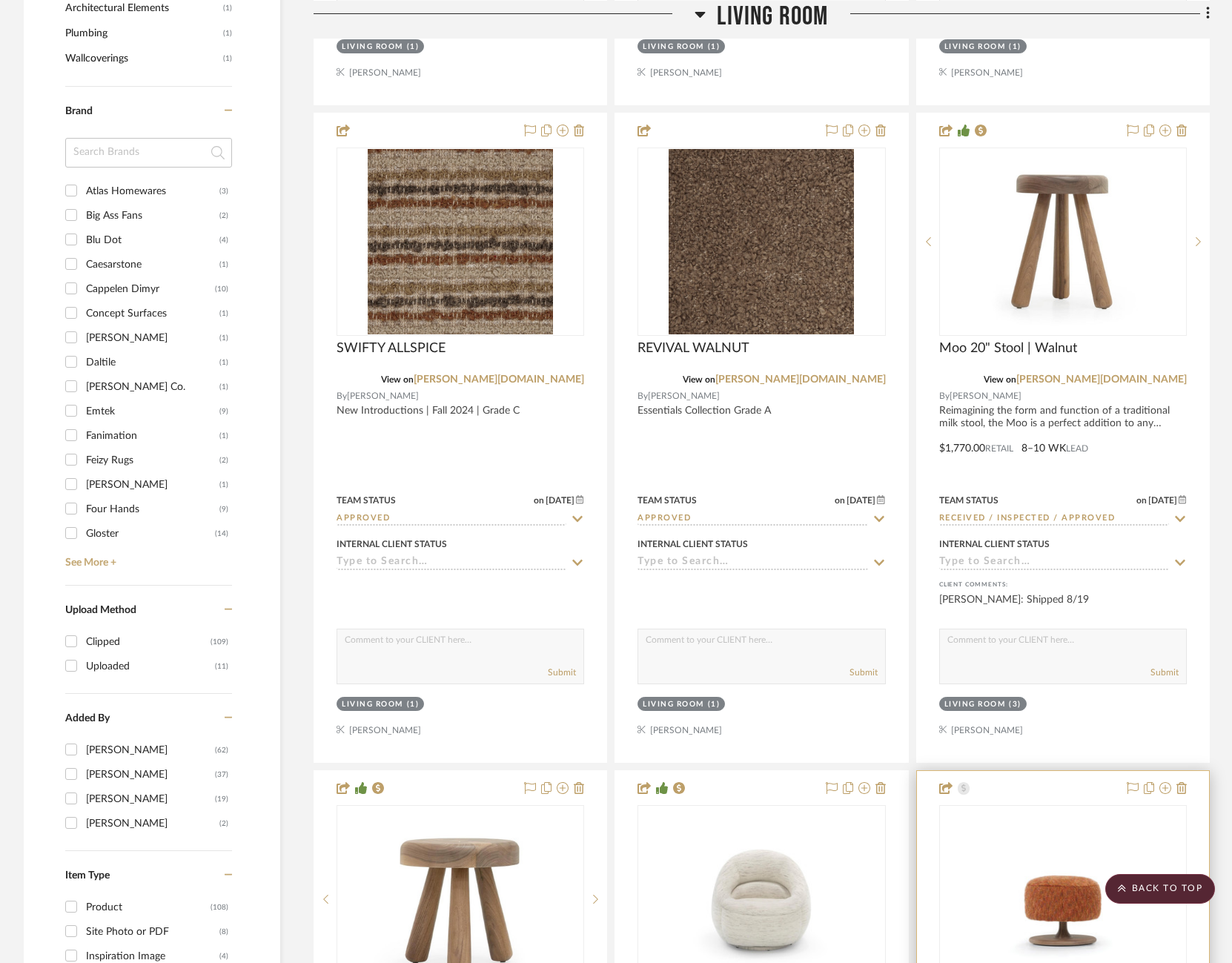
scroll to position [1590, 0]
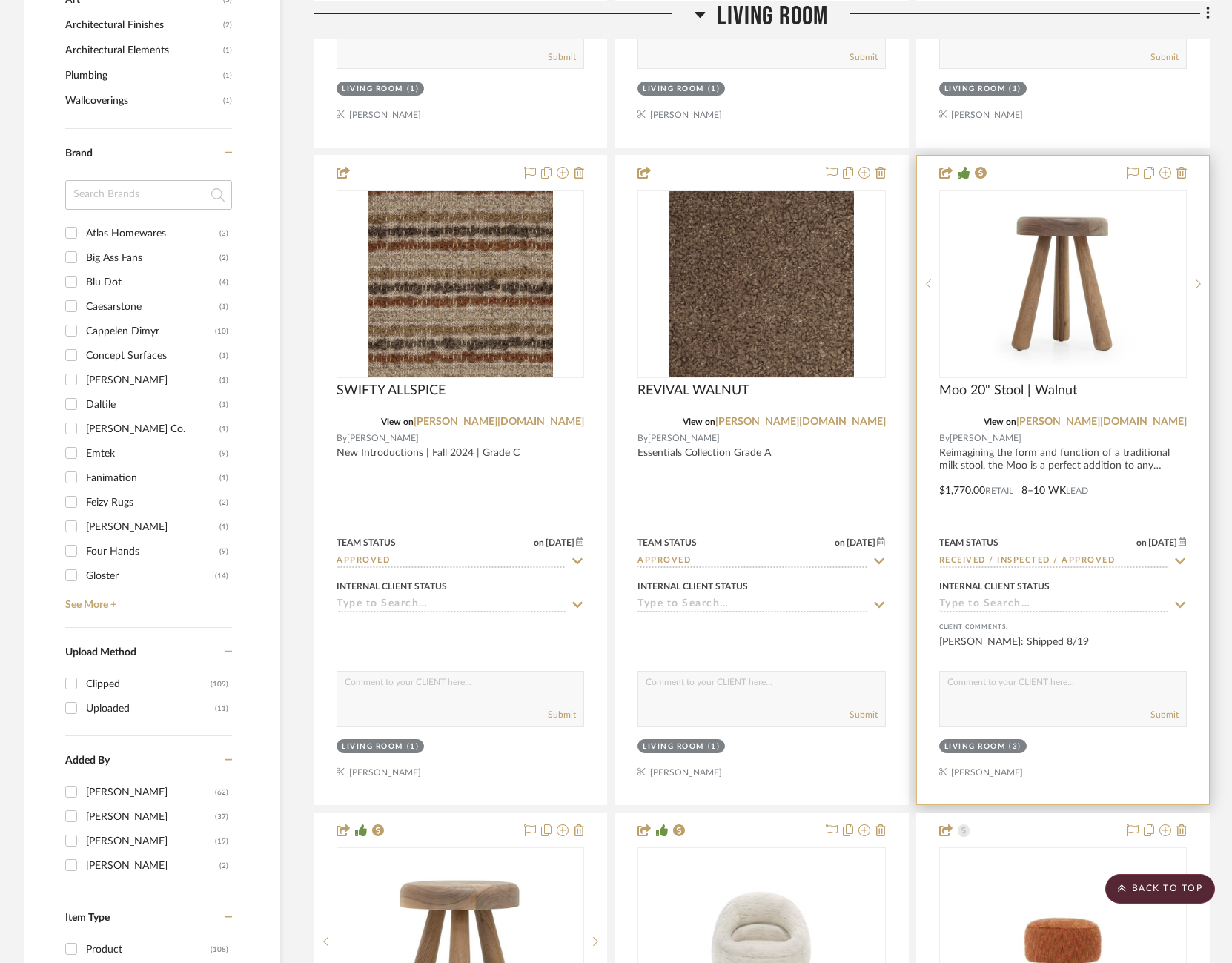
click at [1043, 685] on textarea at bounding box center [1063, 686] width 246 height 28
paste textarea "Received 8/26"
type textarea "Received 8/26"
click at [1161, 708] on button "Submit" at bounding box center [1165, 714] width 28 height 13
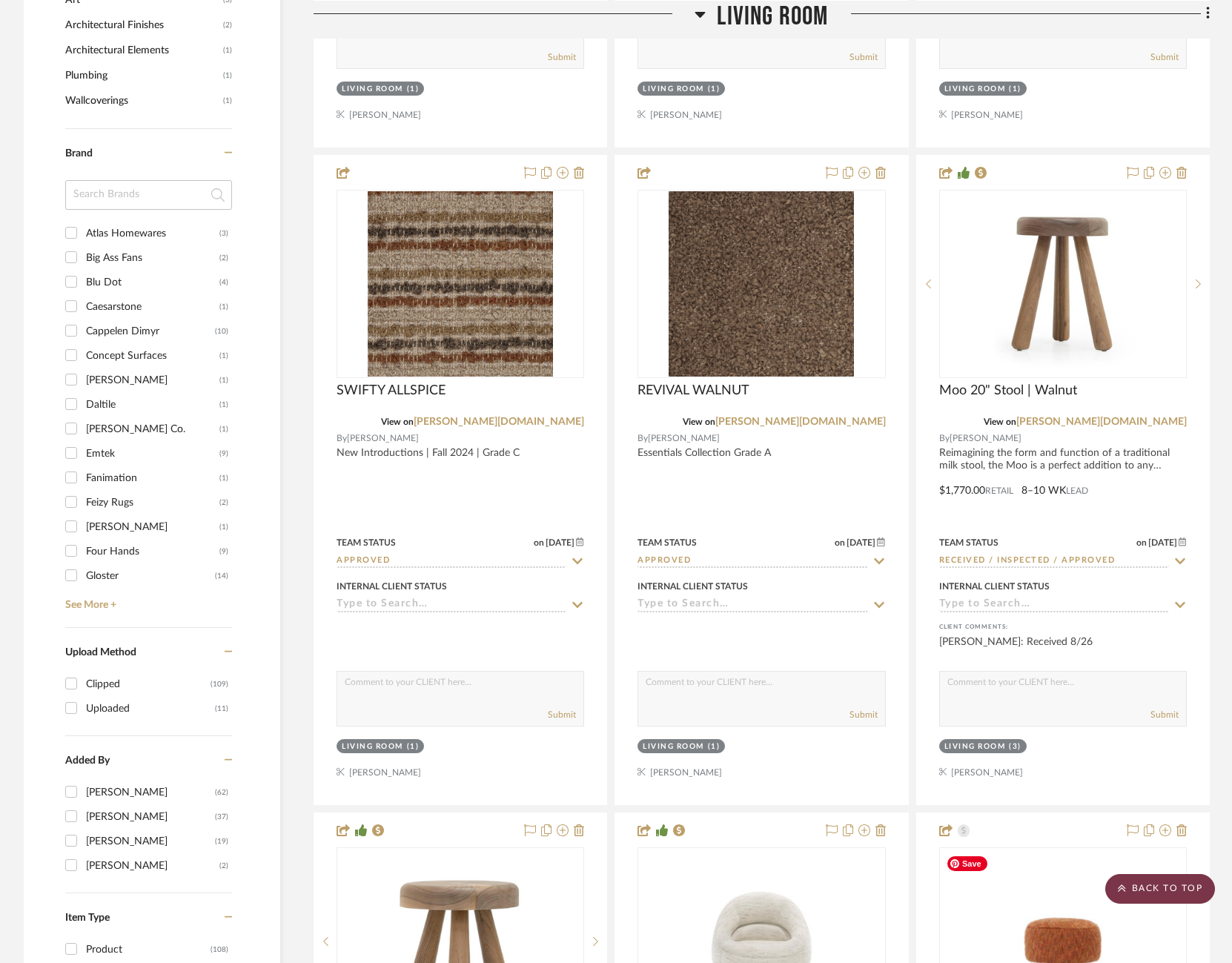
click at [1166, 886] on scroll-to-top-button "BACK TO TOP" at bounding box center [1160, 889] width 110 height 30
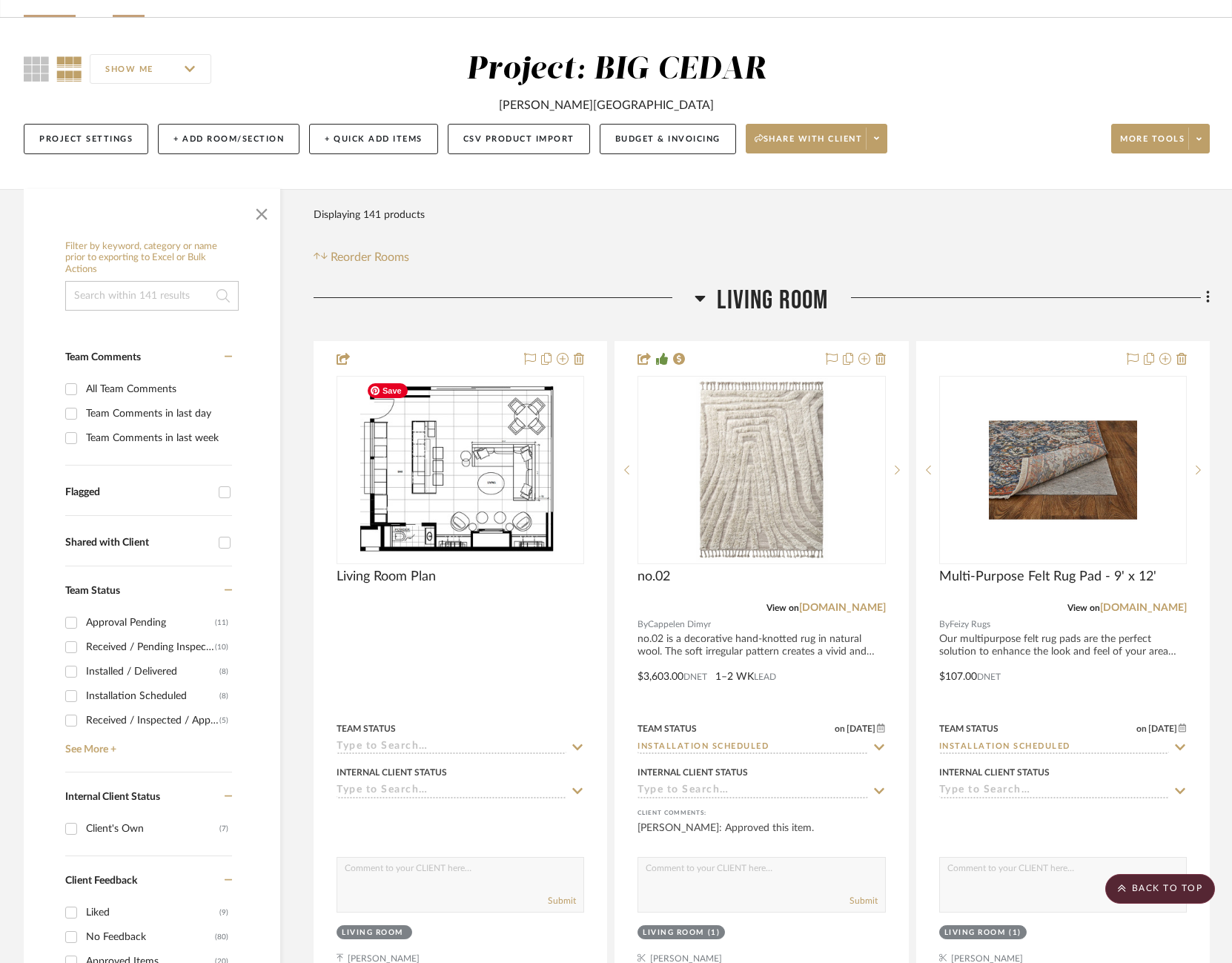
scroll to position [0, 0]
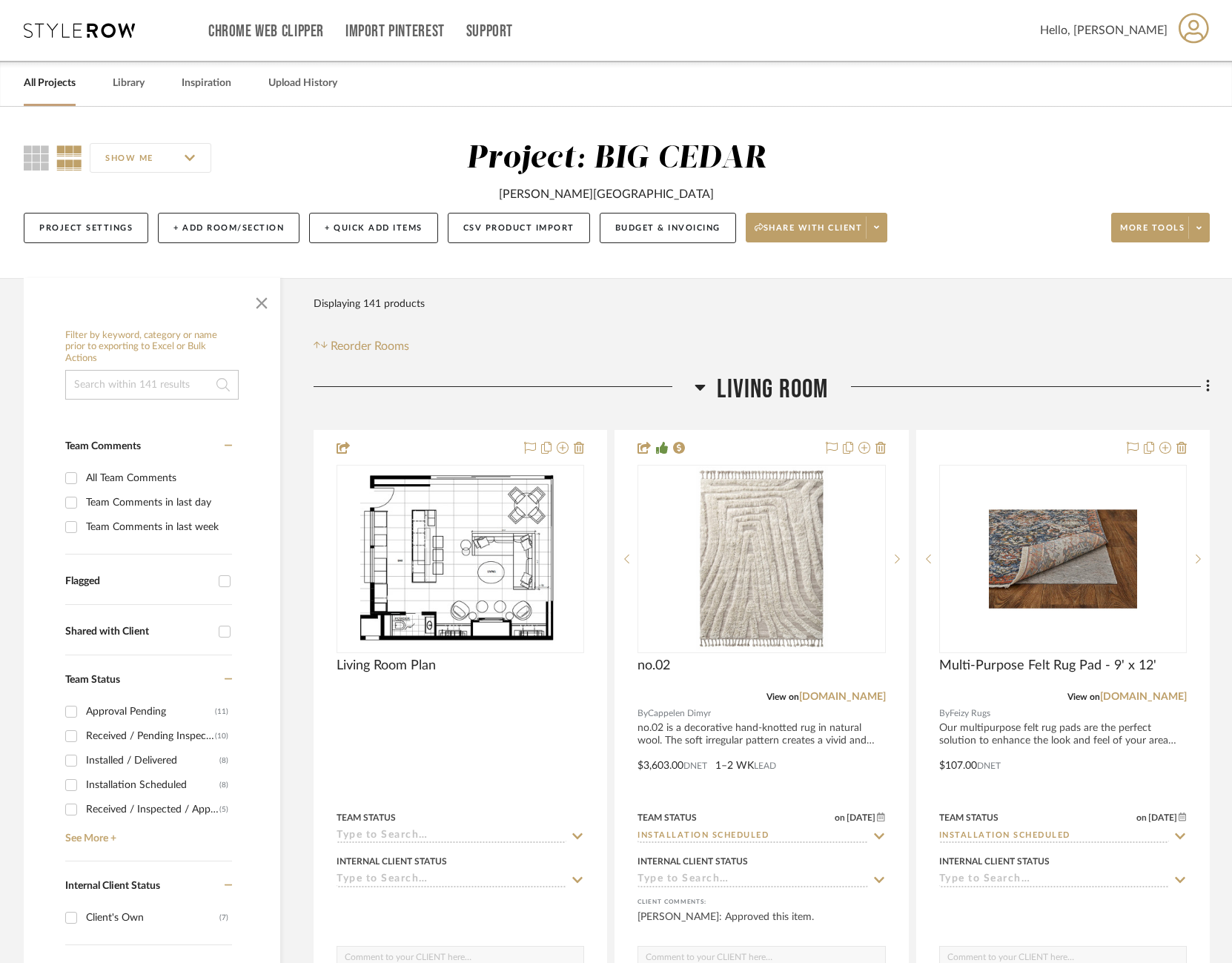
click at [45, 79] on link "All Projects" at bounding box center [49, 84] width 52 height 20
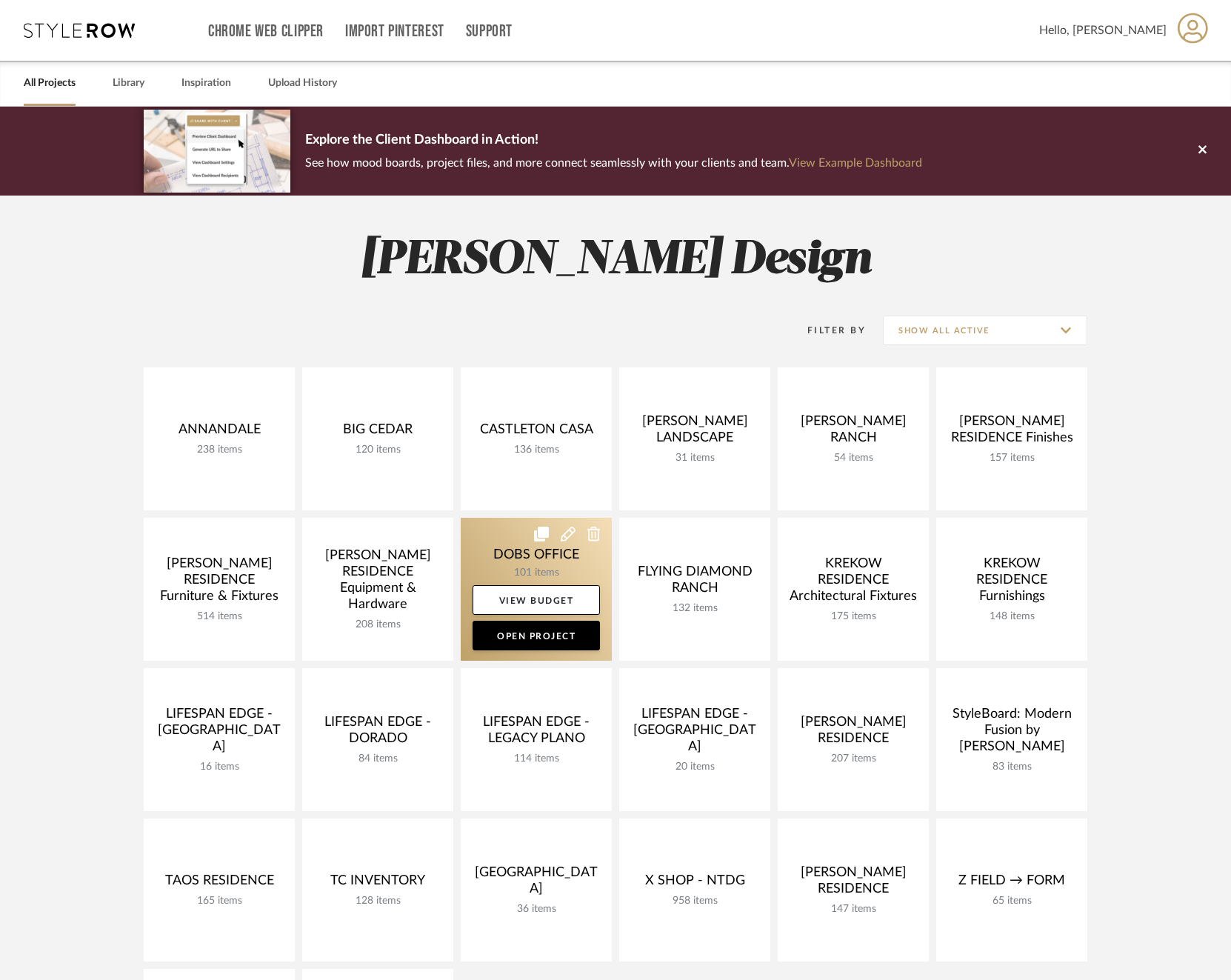
click at [510, 560] on link at bounding box center [536, 589] width 151 height 143
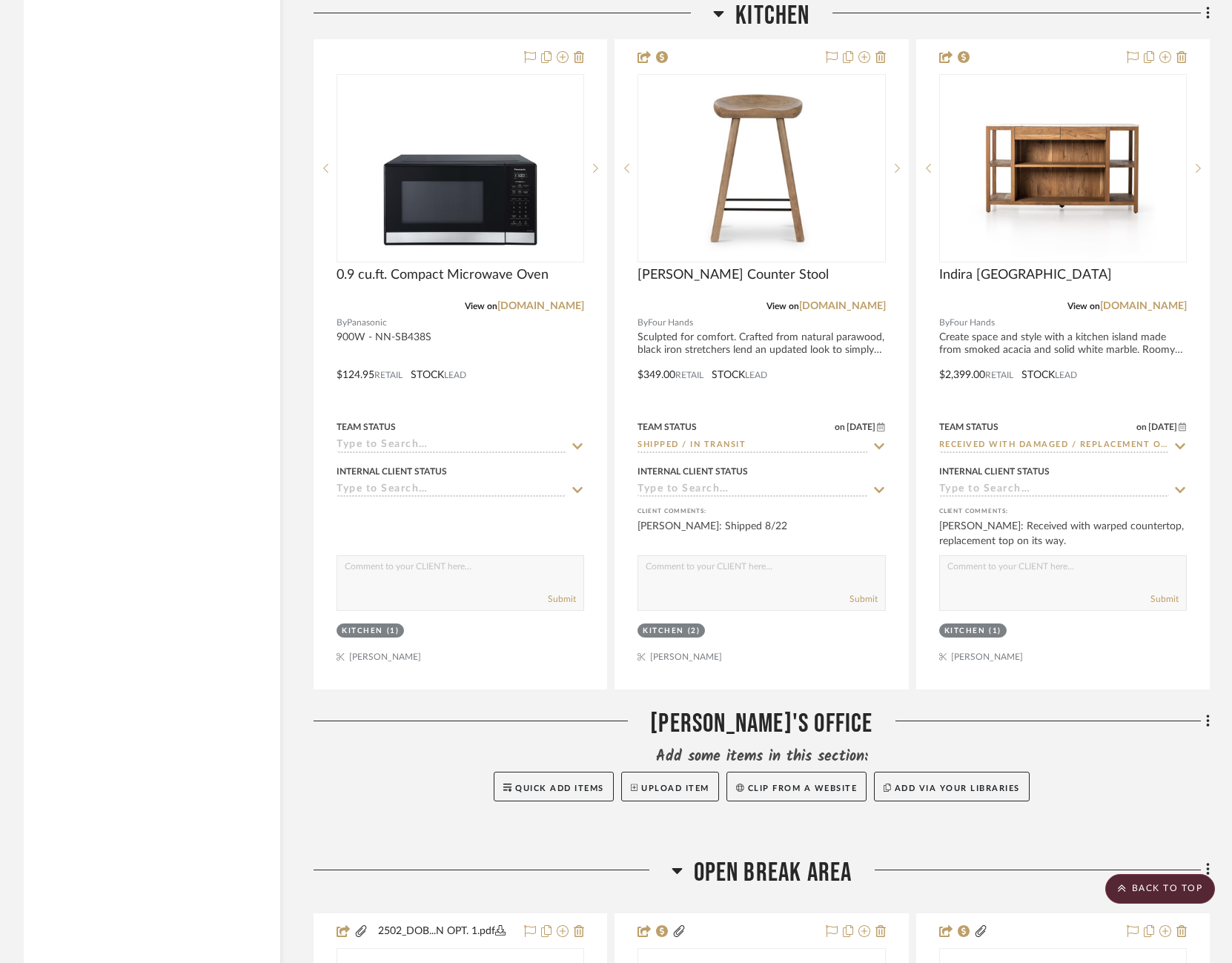
scroll to position [6678, 0]
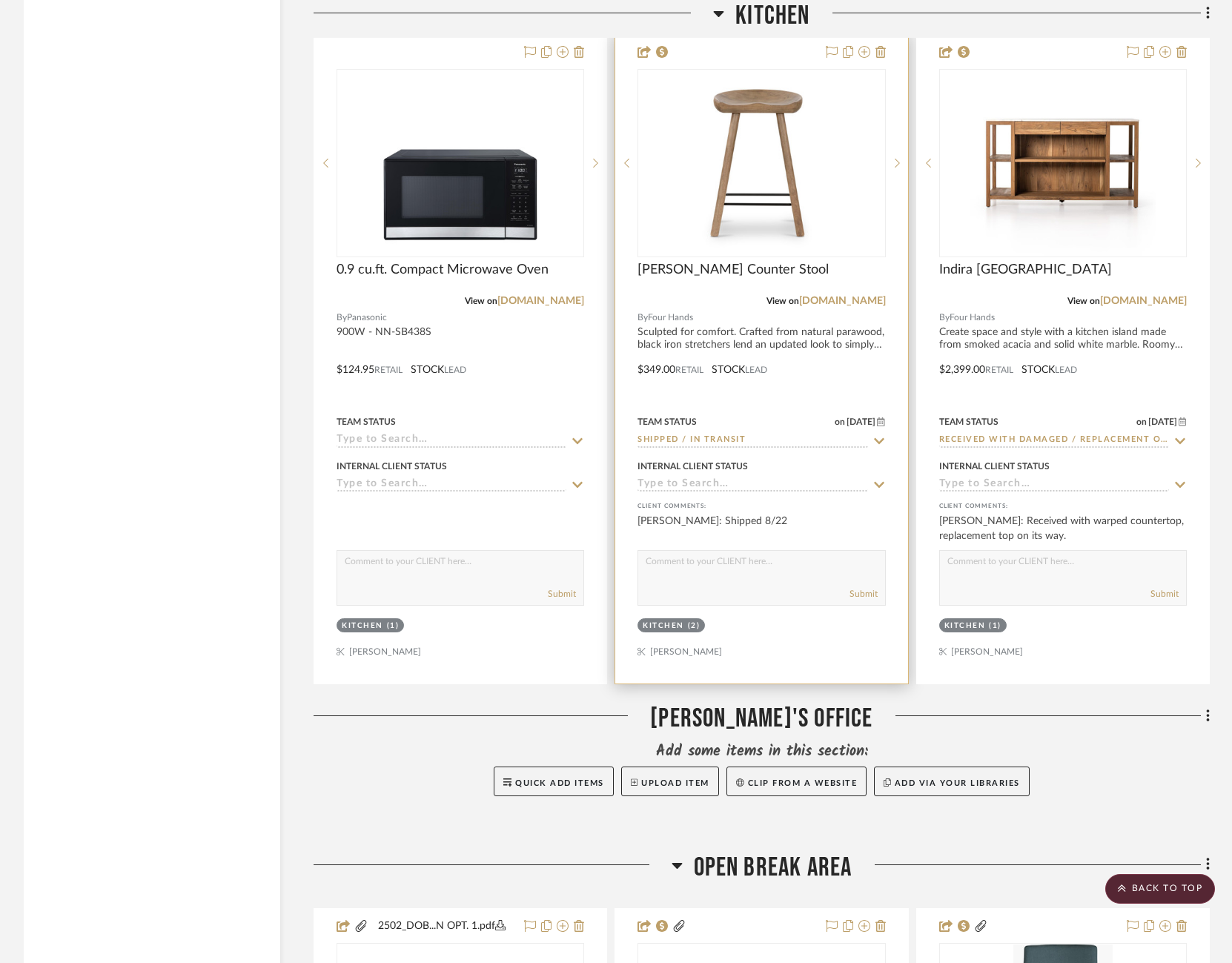
click at [881, 435] on icon at bounding box center [879, 440] width 13 height 12
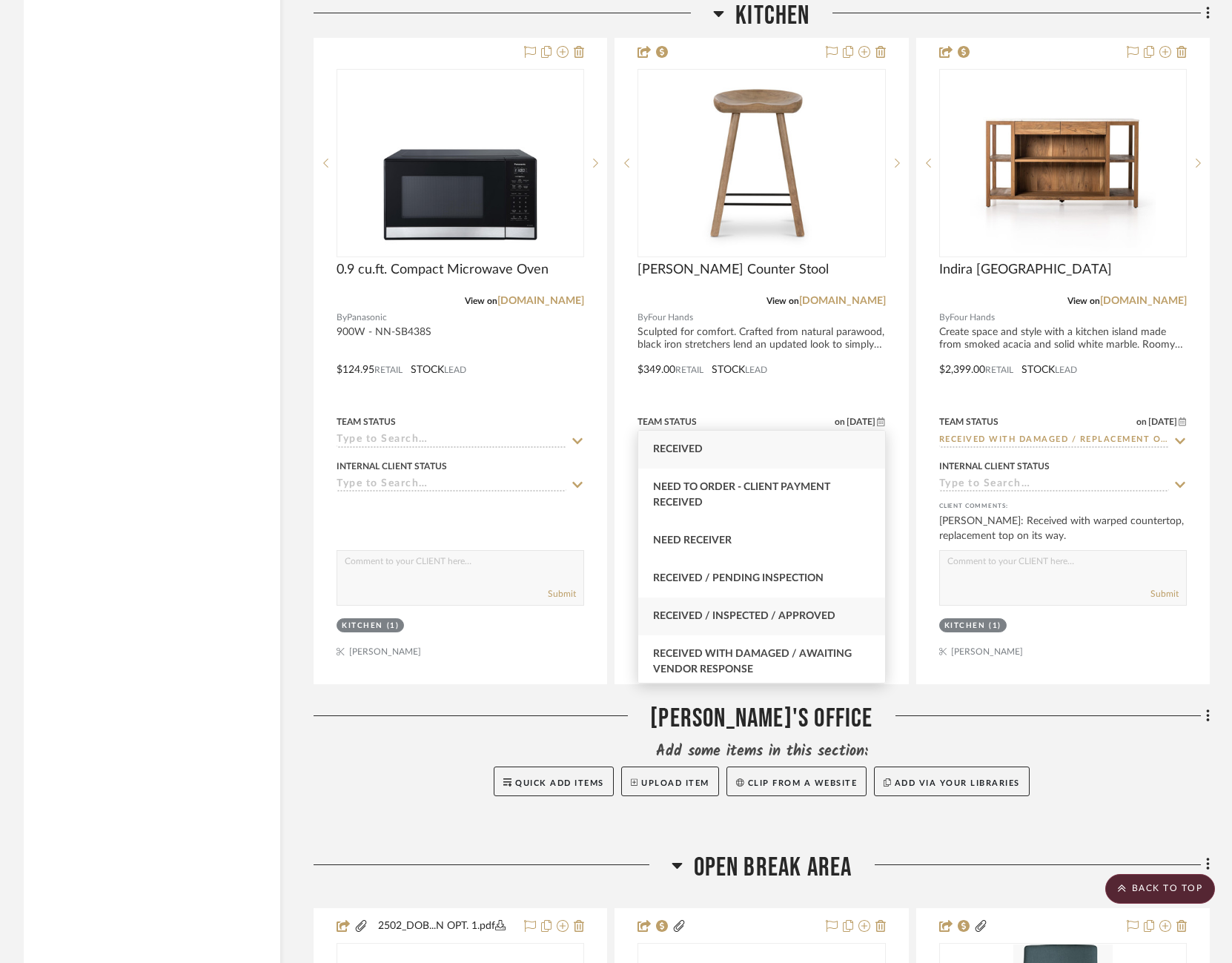
type input "rece"
click at [789, 618] on span "Received / Inspected / Approved" at bounding box center [744, 616] width 182 height 10
type input "[DATE]"
type input "Received / Inspected / Approved"
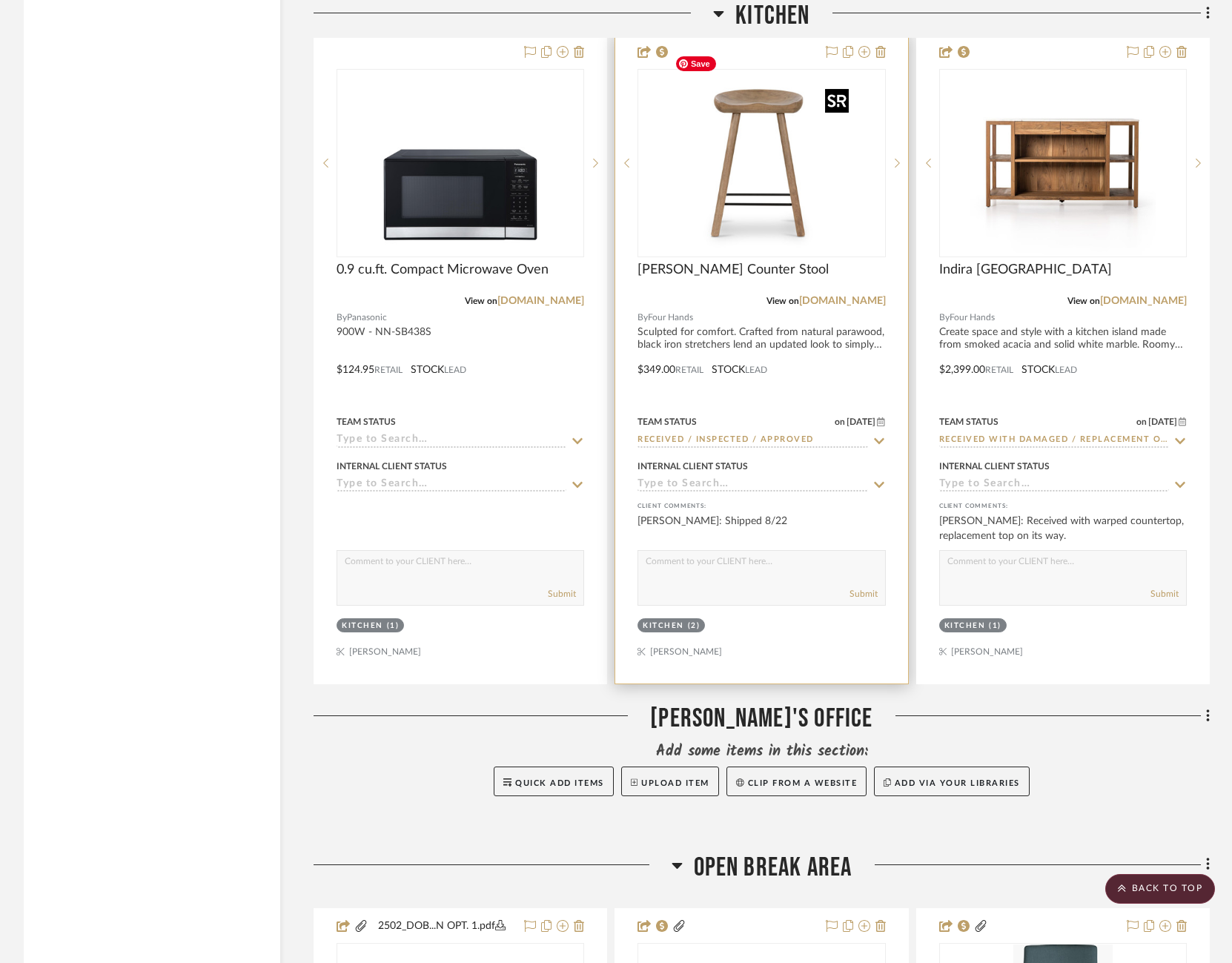
click at [747, 177] on img "0" at bounding box center [761, 163] width 185 height 185
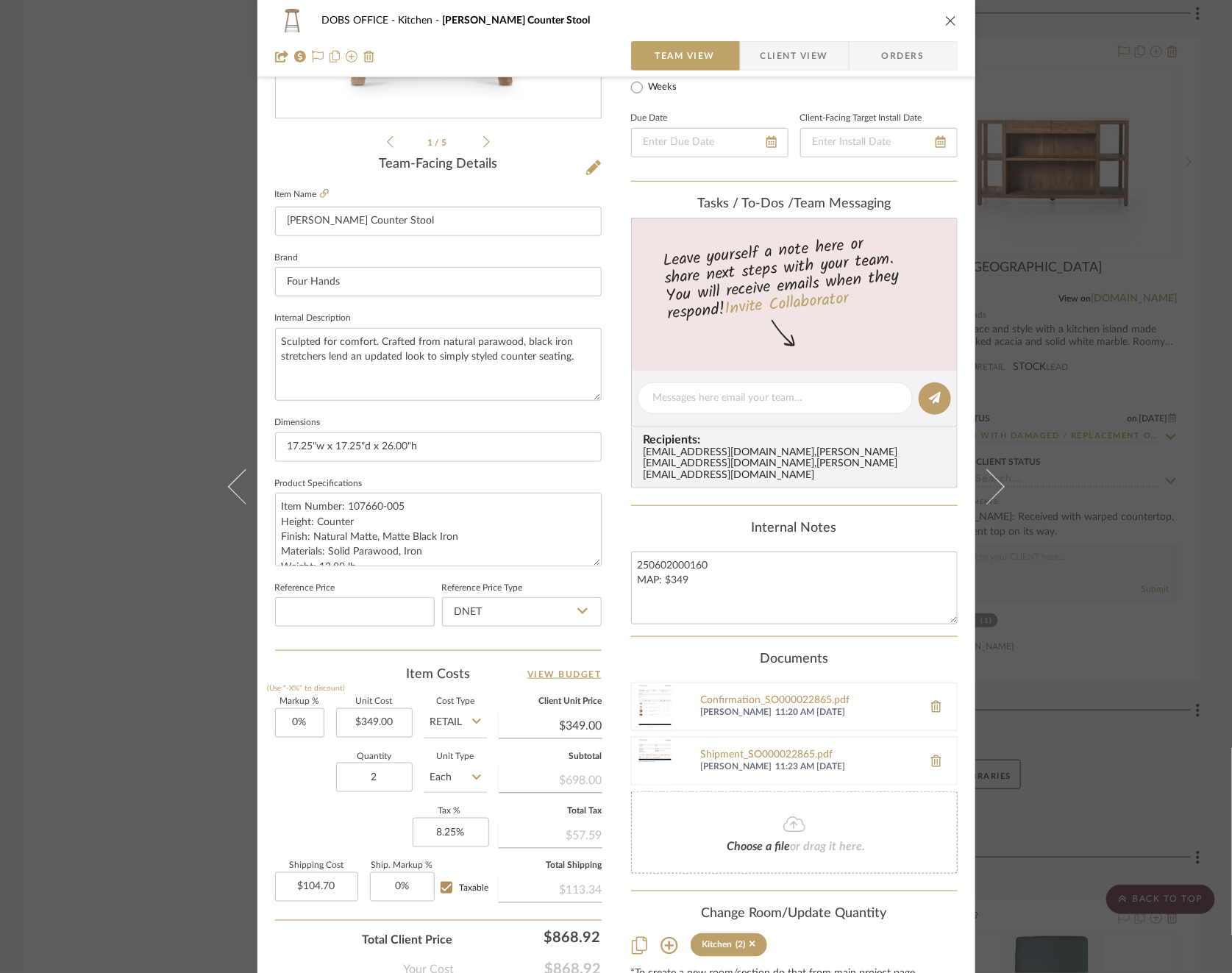
scroll to position [288, 0]
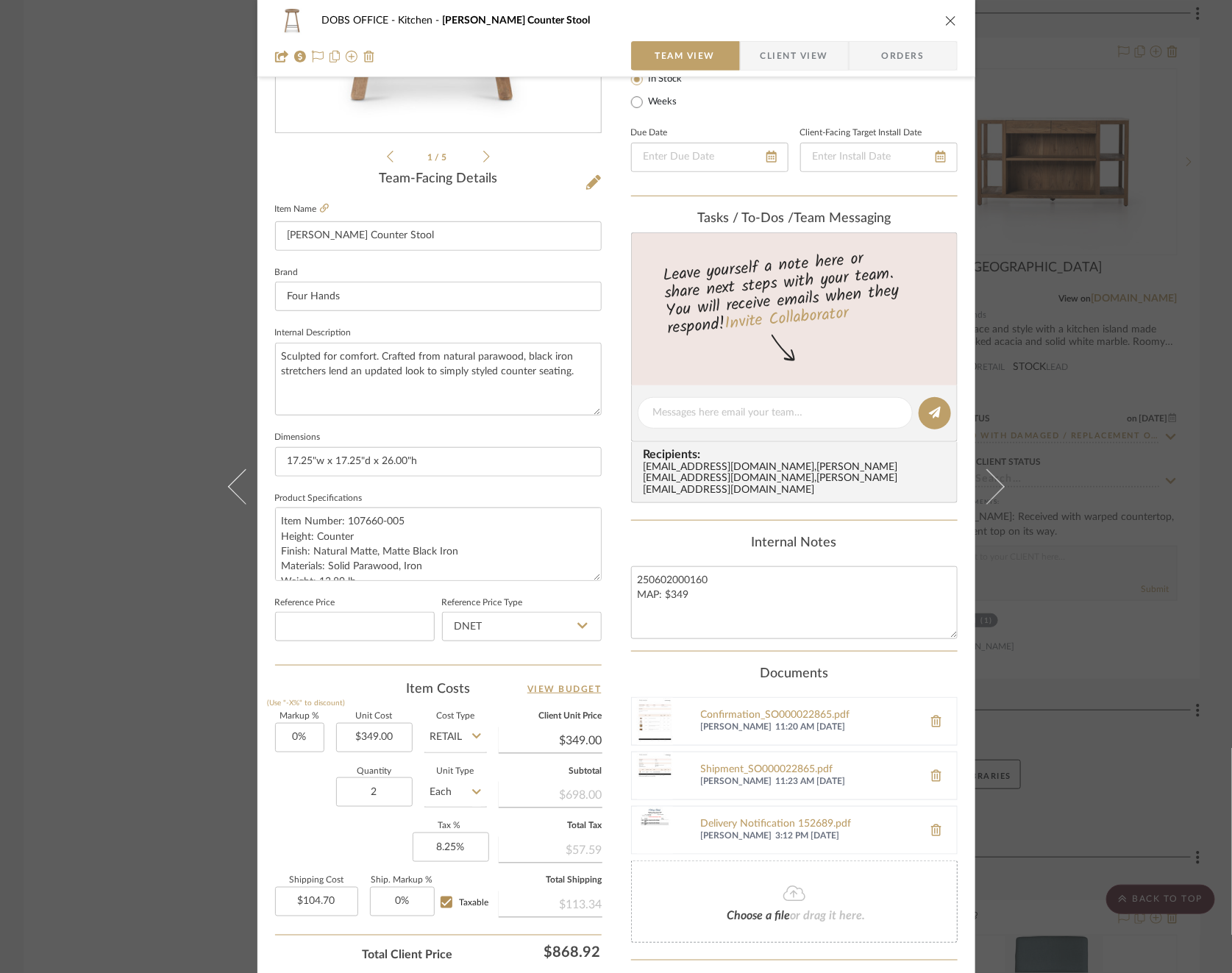
click at [1159, 435] on div "DOBS OFFICE Kitchen [PERSON_NAME] Counter Stool Team View Client View Orders 1 …" at bounding box center [616, 486] width 1232 height 973
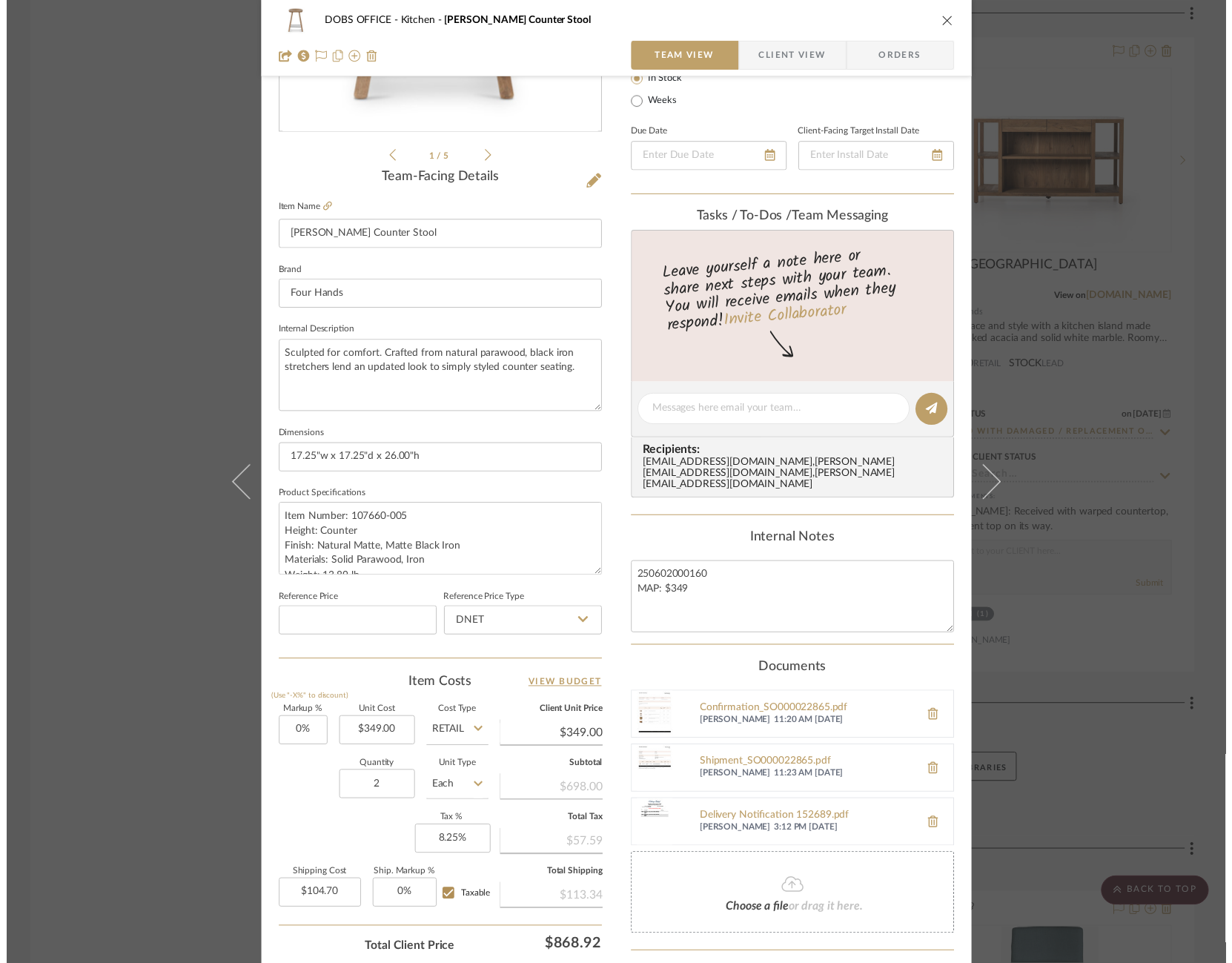
scroll to position [6678, 0]
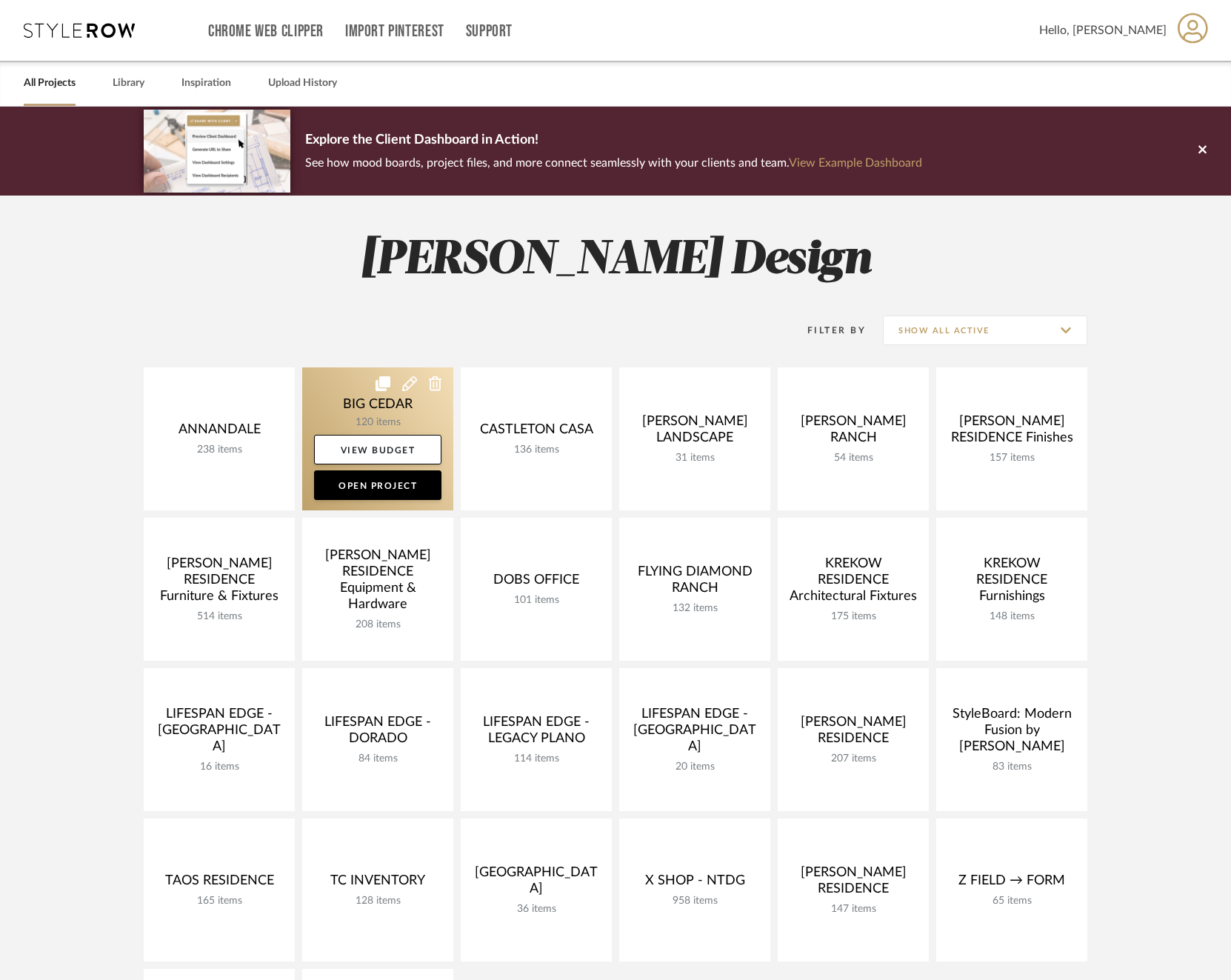
click at [346, 406] on link at bounding box center [378, 438] width 151 height 143
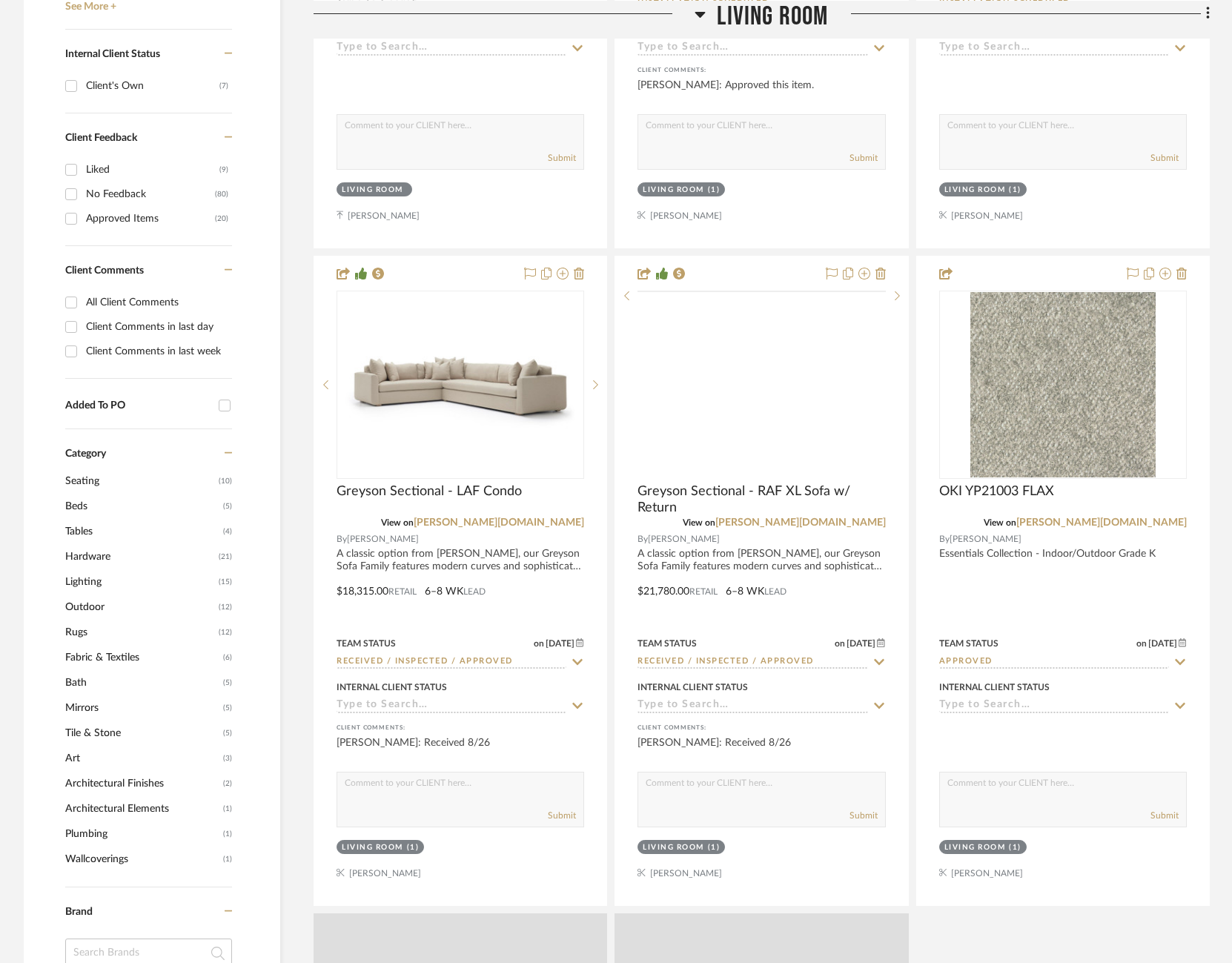
scroll to position [861, 0]
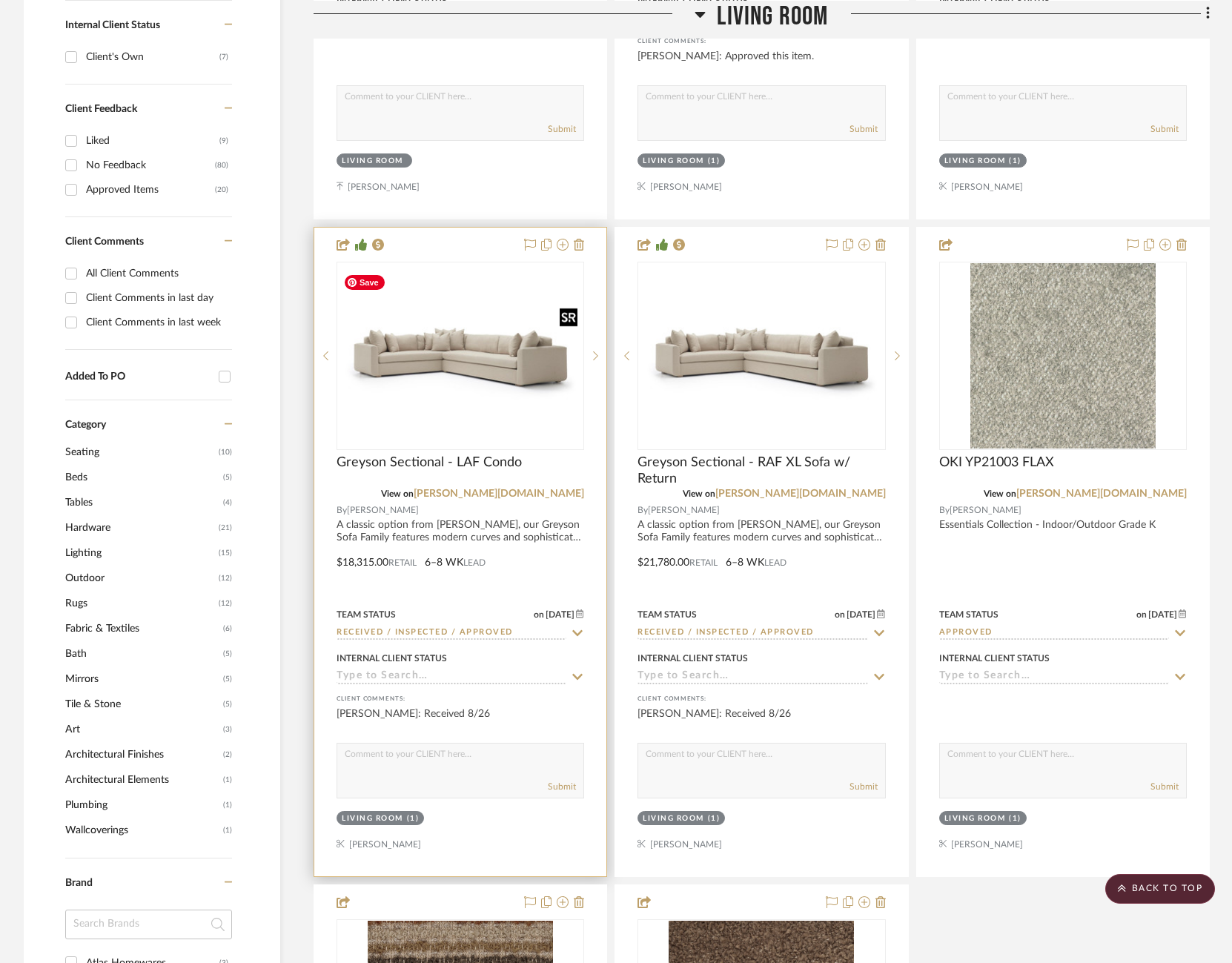
click at [0, 0] on img at bounding box center [0, 0] width 0 height 0
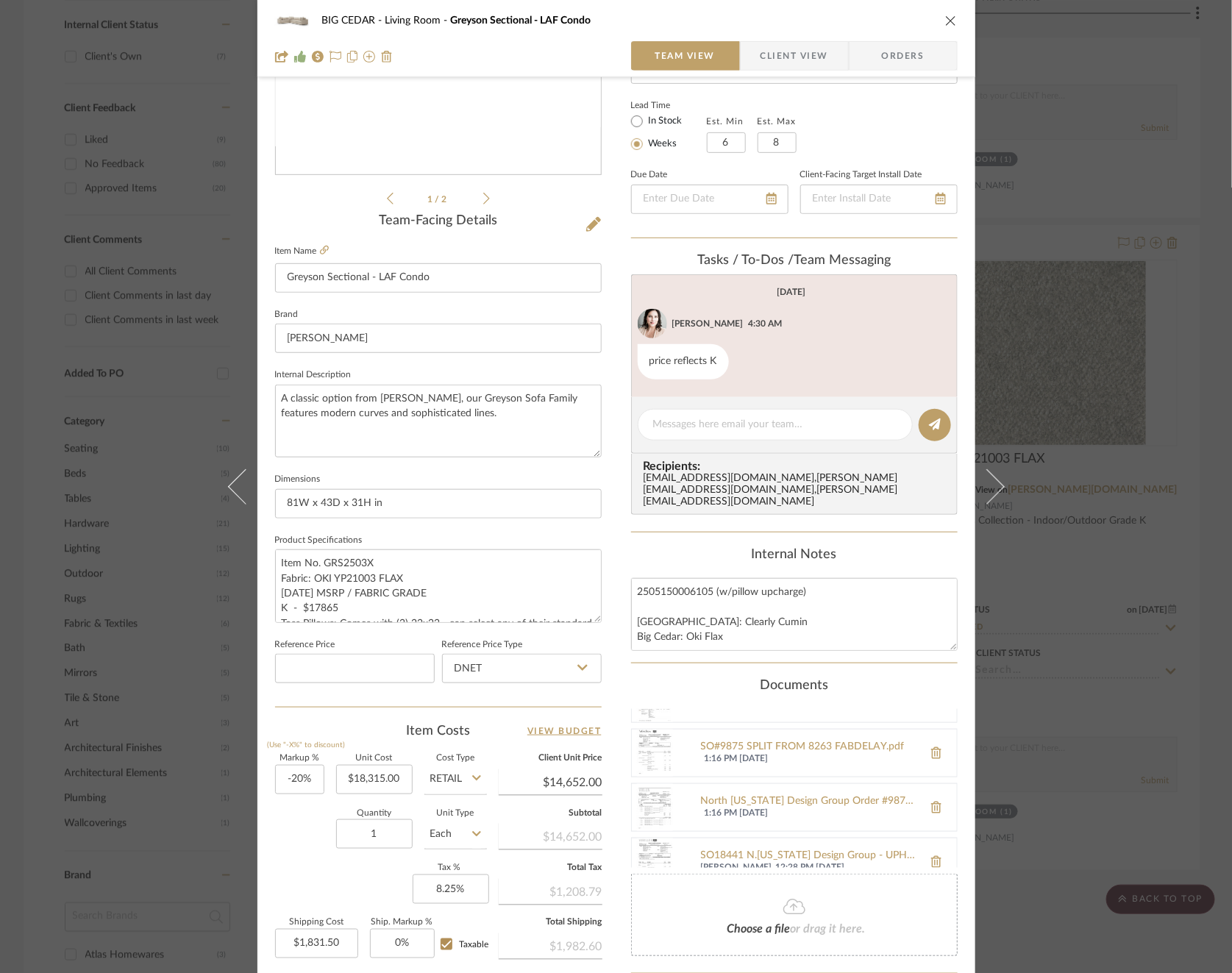
scroll to position [106, 0]
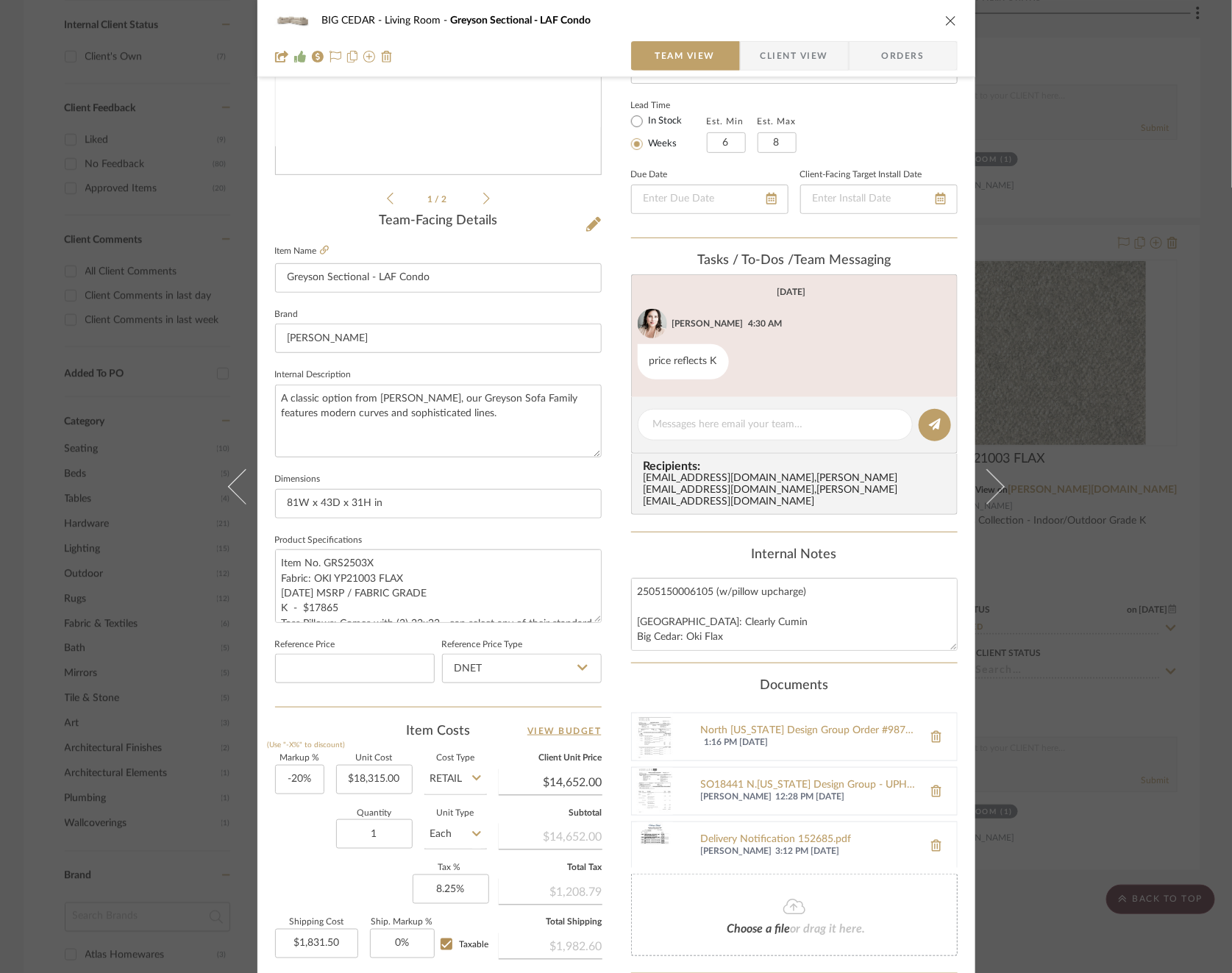
click at [1113, 485] on div "BIG CEDAR Living Room Greyson Sectional - LAF Condo Team View Client View Order…" at bounding box center [616, 486] width 1232 height 973
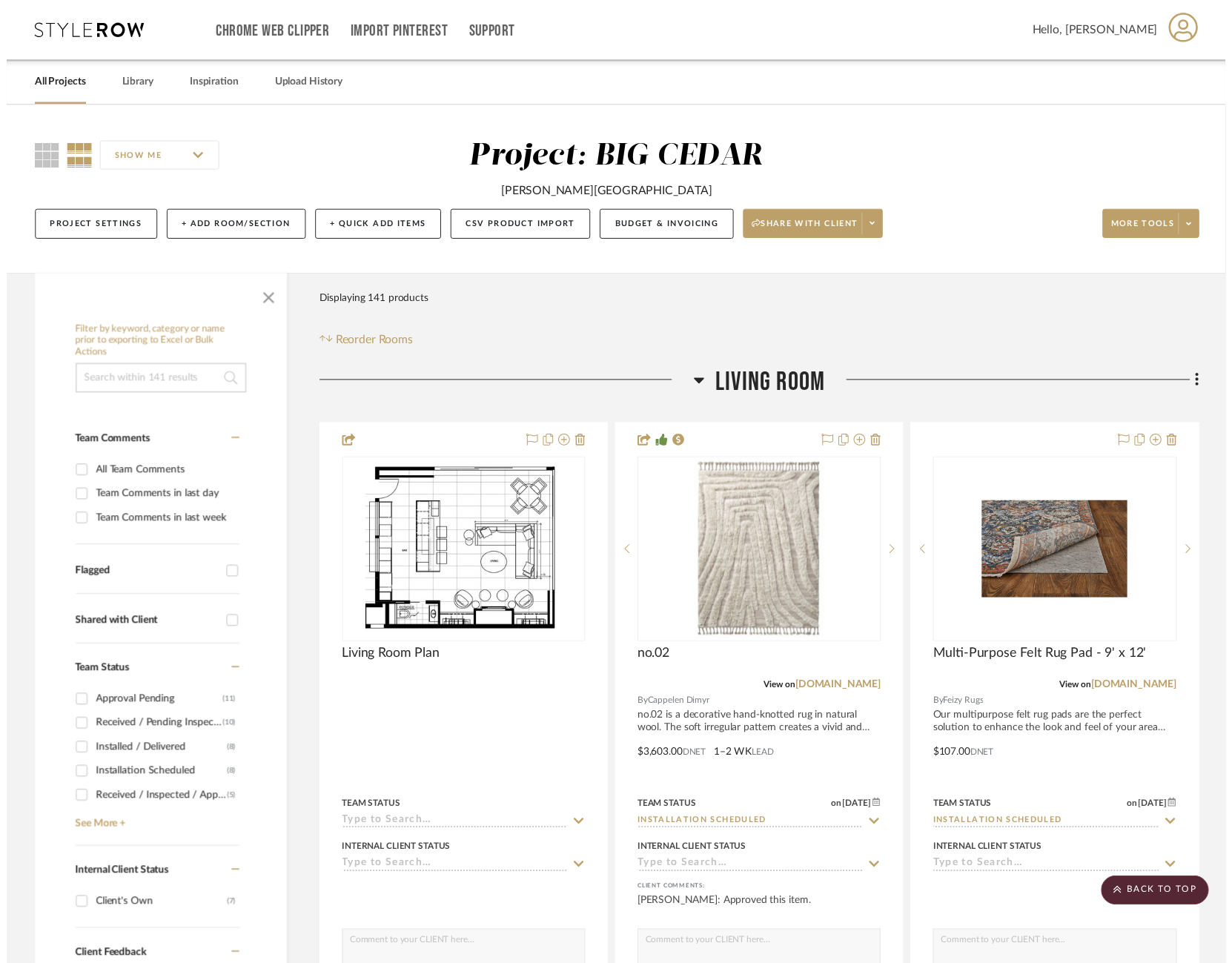
scroll to position [861, 0]
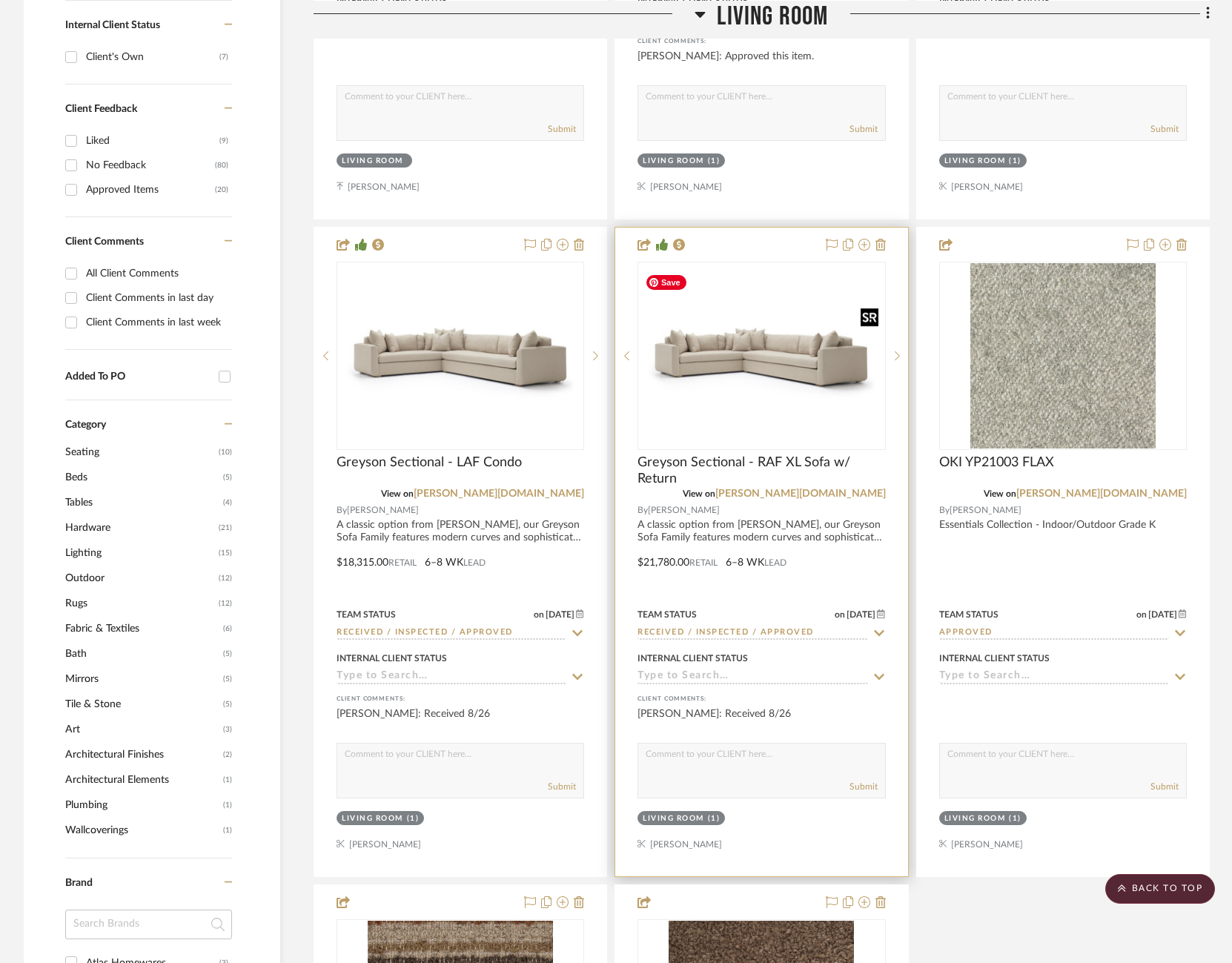
click at [713, 348] on img "0" at bounding box center [761, 355] width 245 height 168
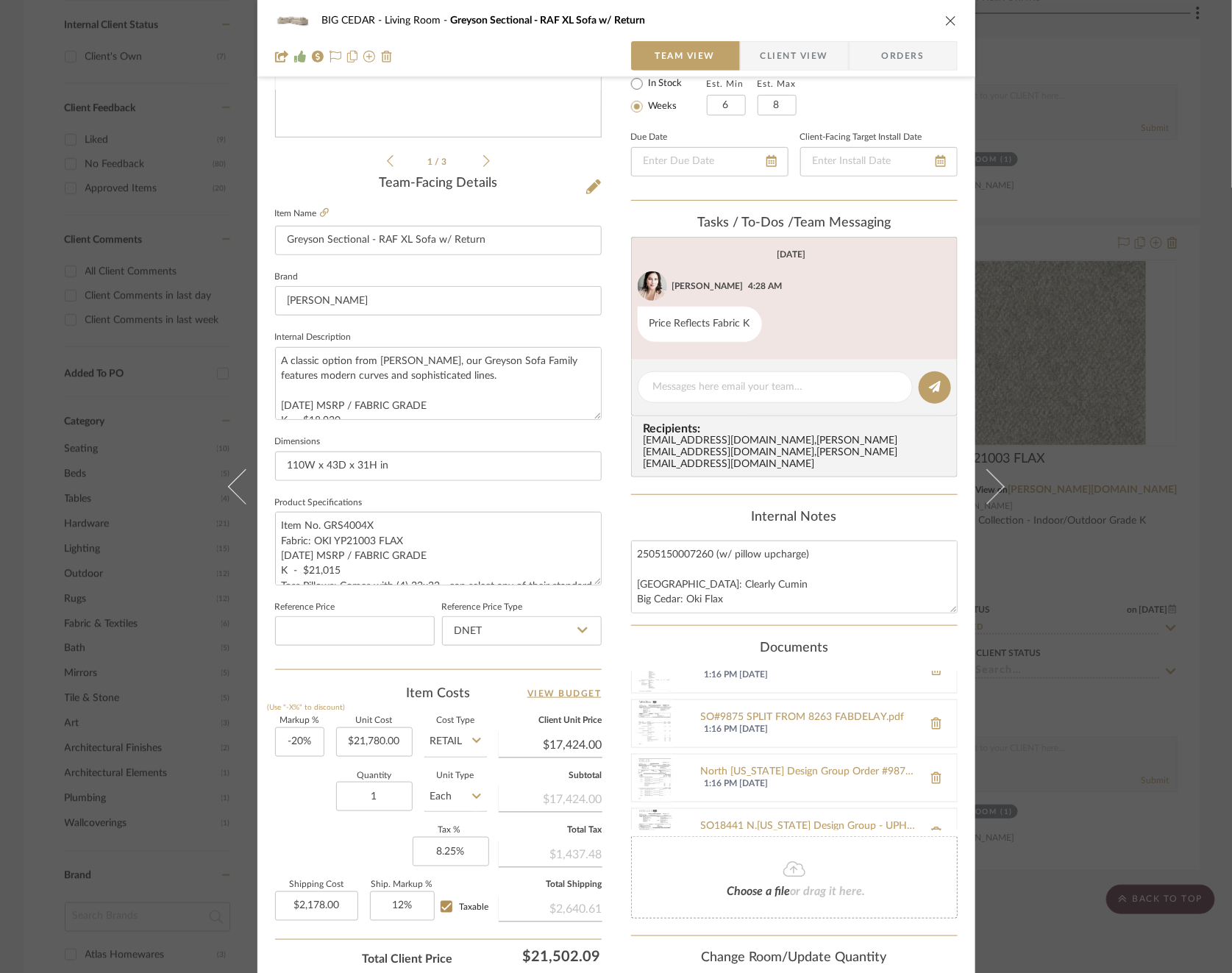
scroll to position [106, 0]
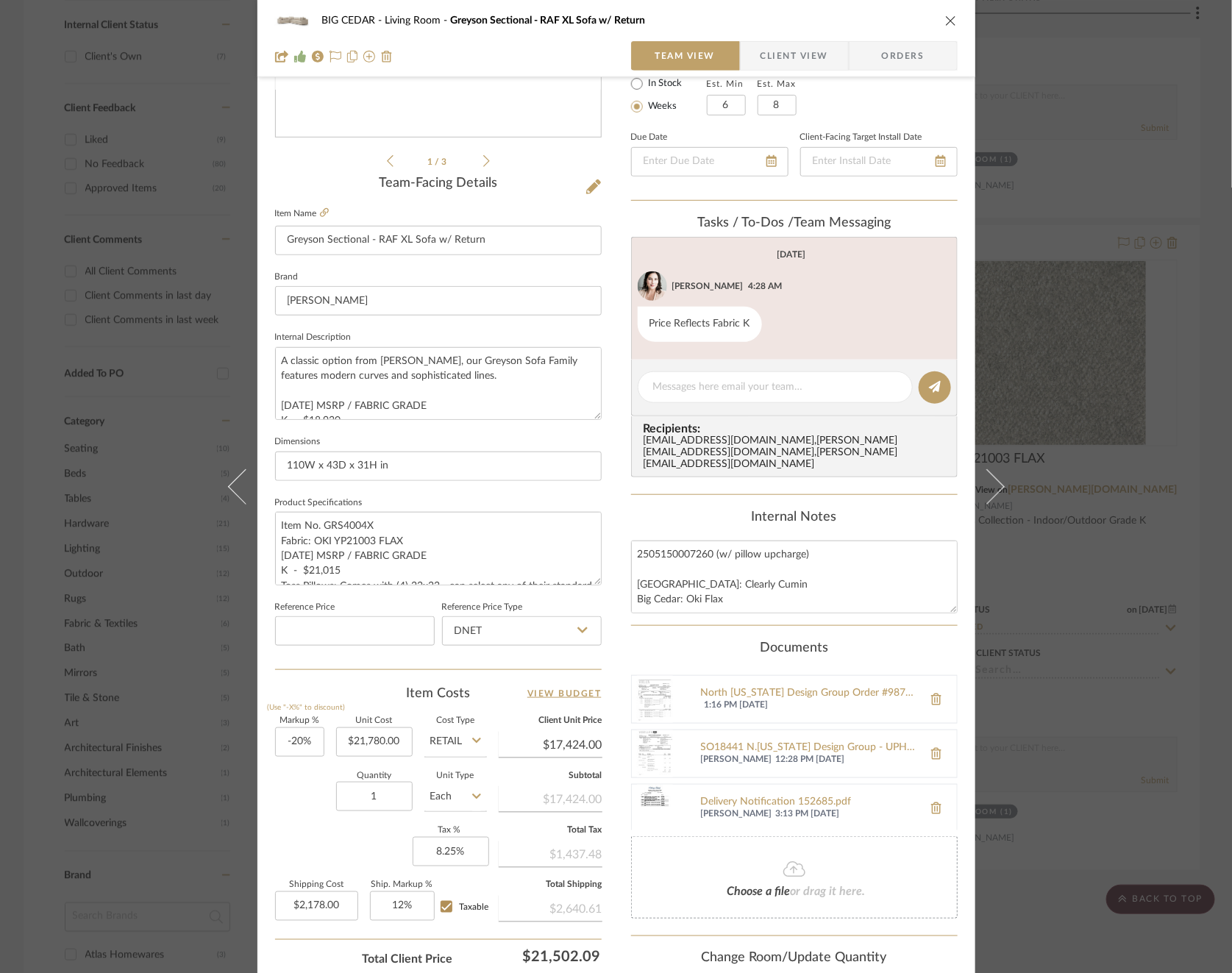
click at [1130, 454] on div "BIG CEDAR Living Room Greyson Sectional - RAF XL Sofa w/ Return Team View Clien…" at bounding box center [616, 486] width 1232 height 973
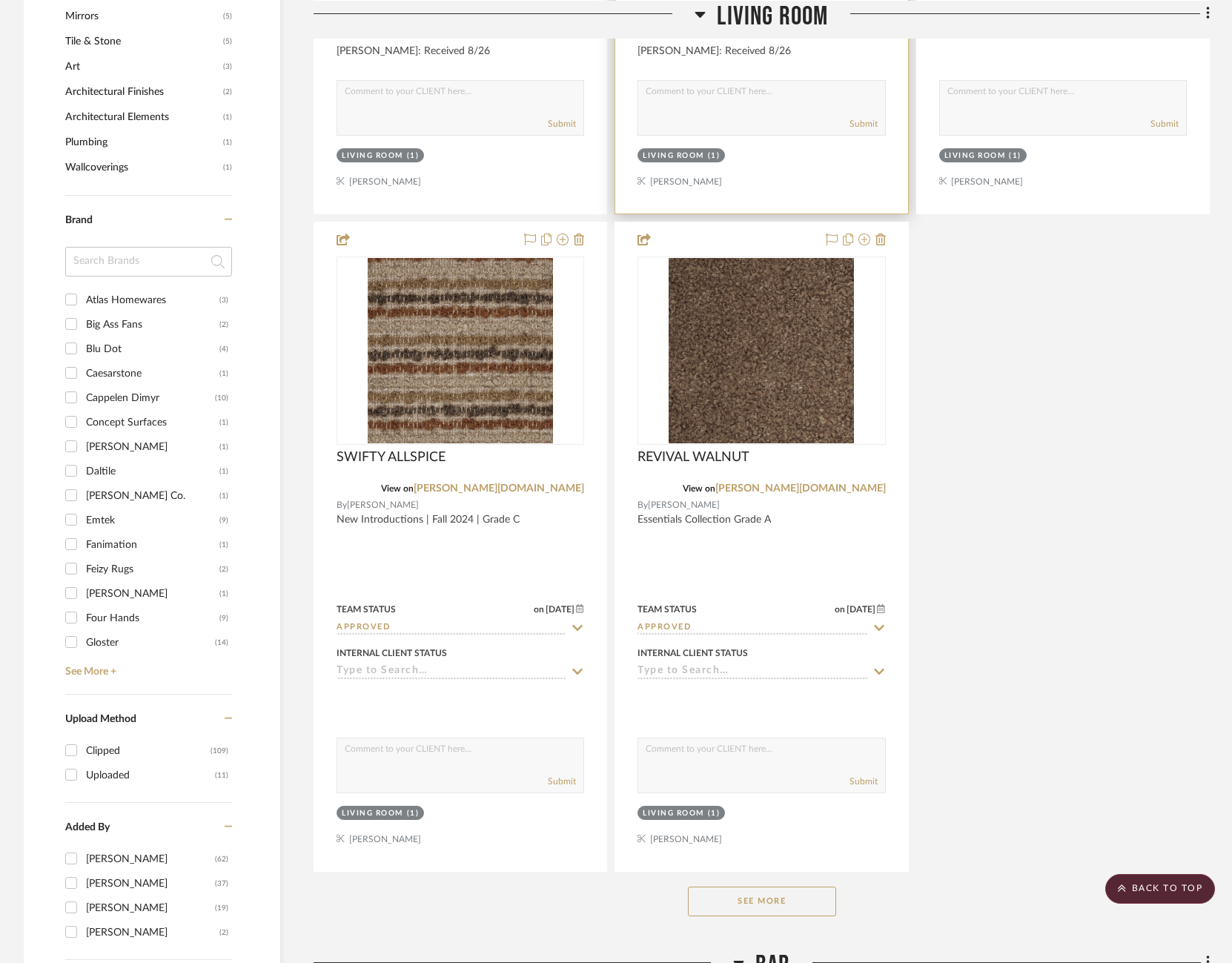
scroll to position [1525, 0]
click at [739, 905] on button "See More" at bounding box center [763, 901] width 149 height 30
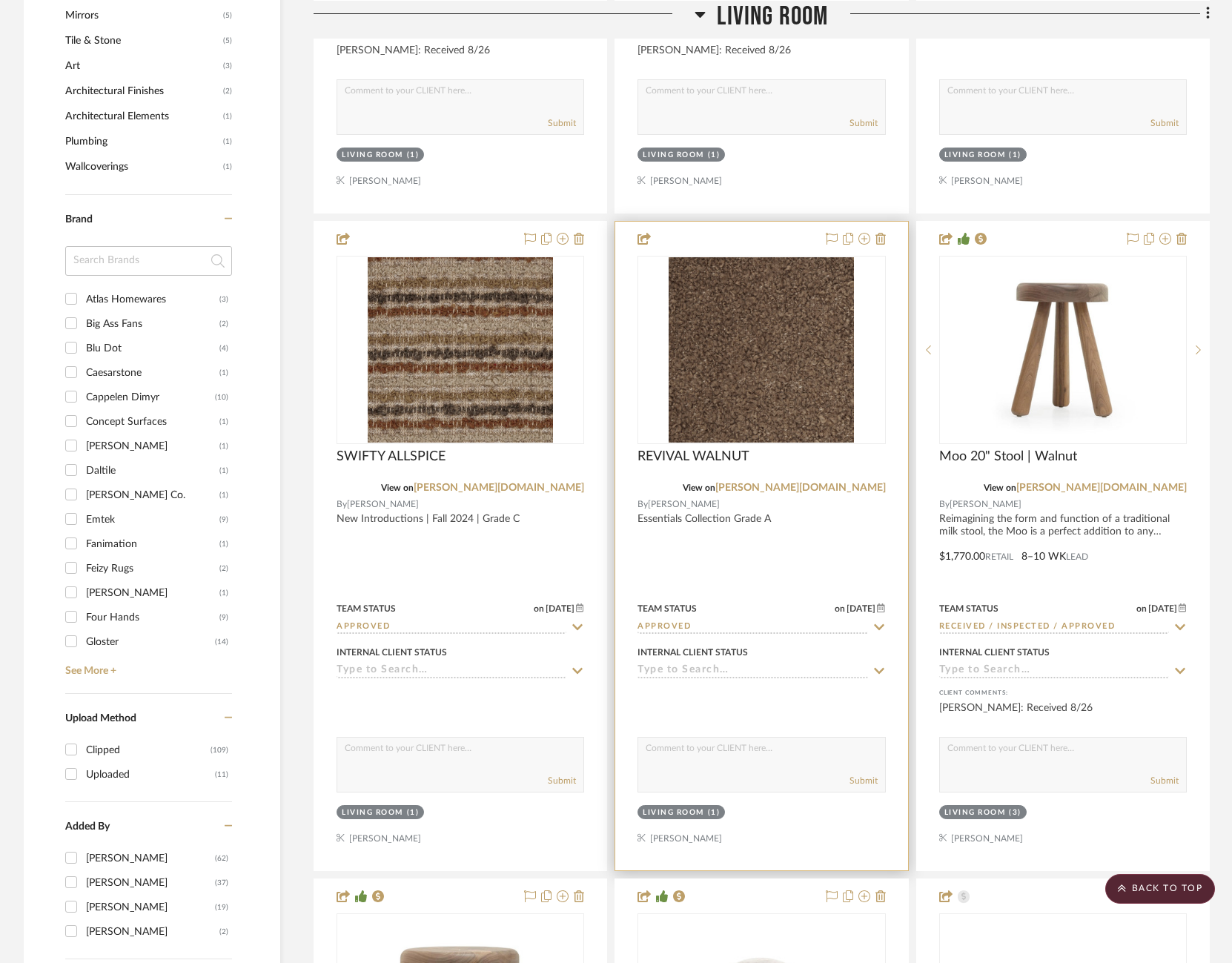
scroll to position [1798, 0]
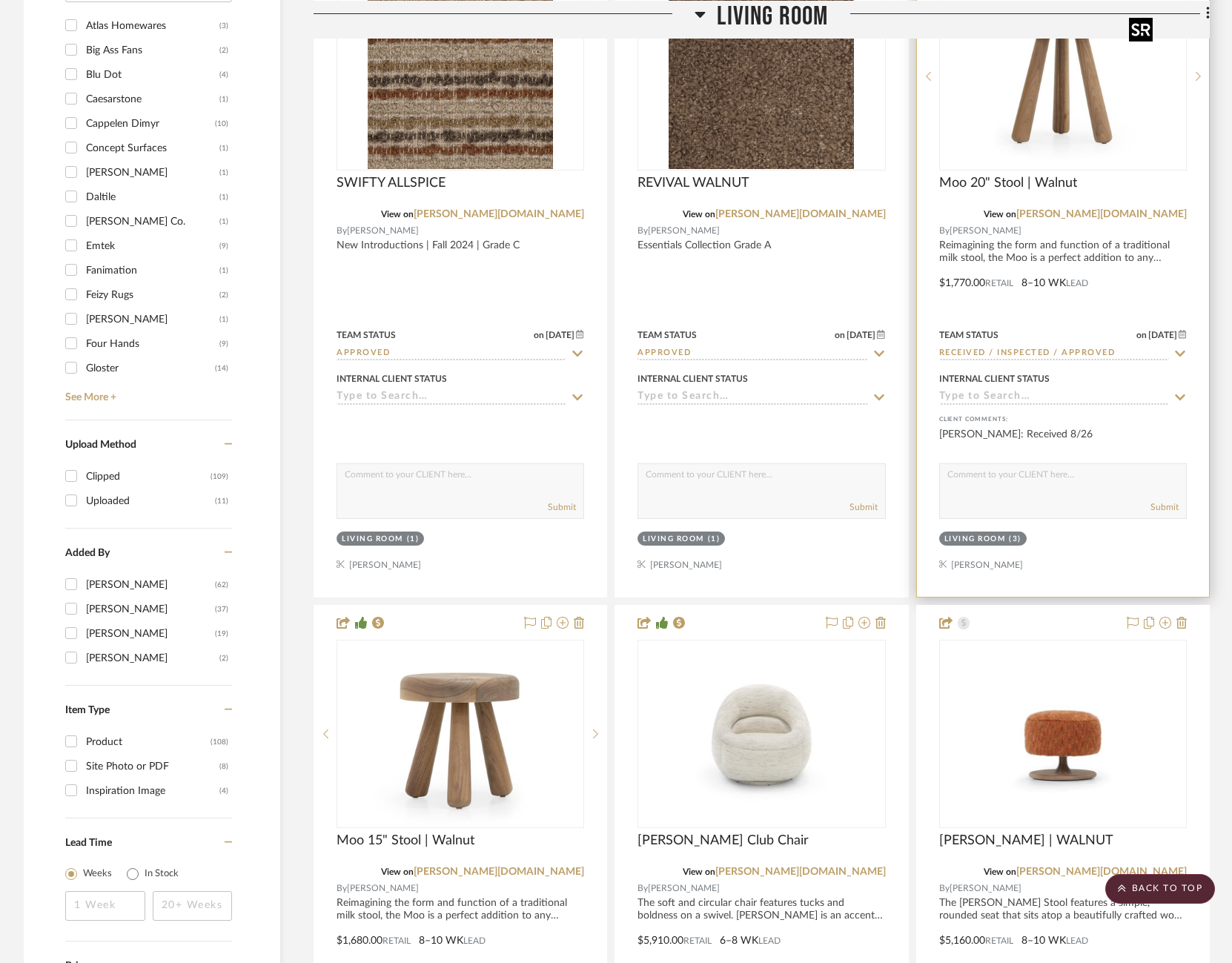
click at [0, 0] on img at bounding box center [0, 0] width 0 height 0
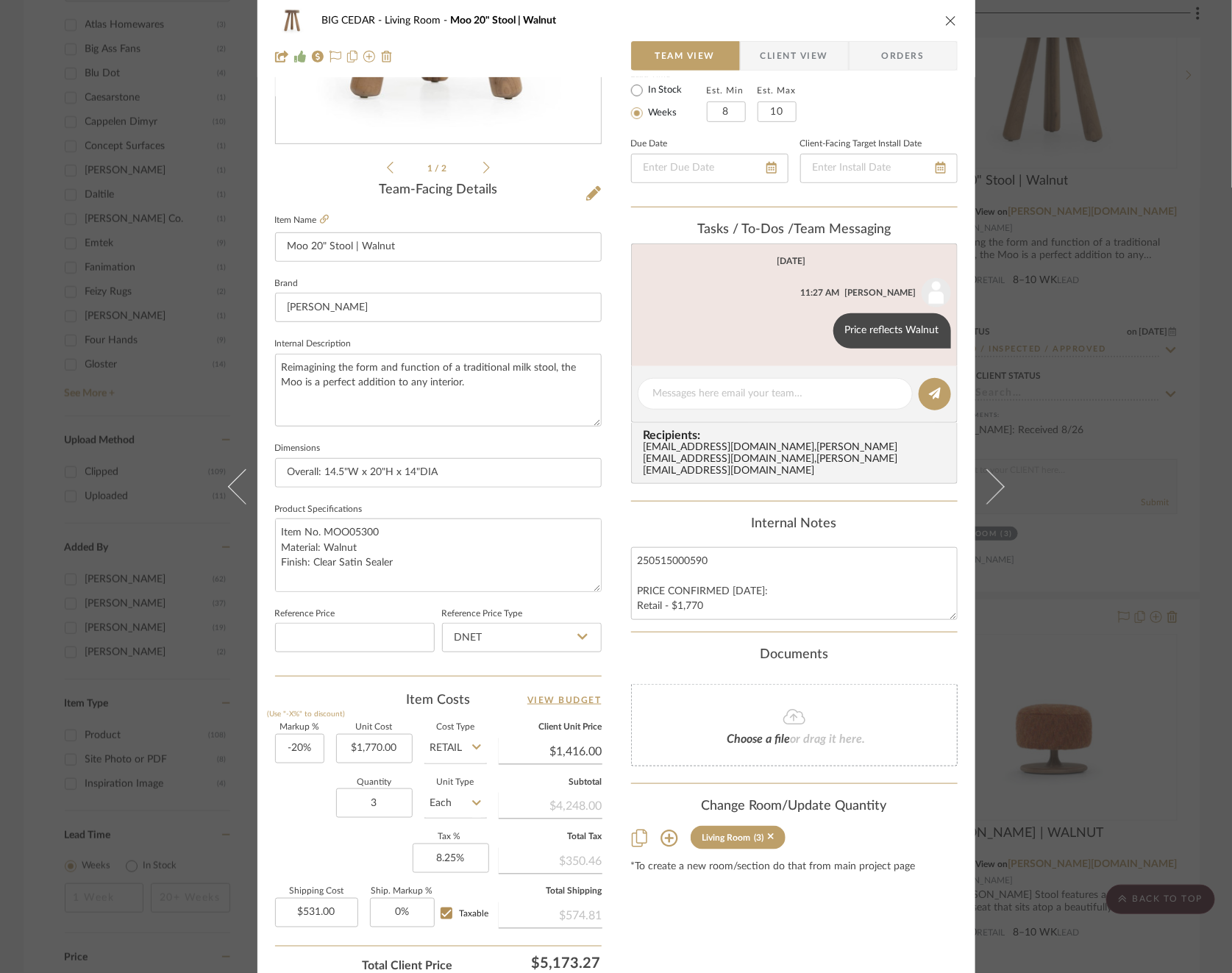
scroll to position [288, 0]
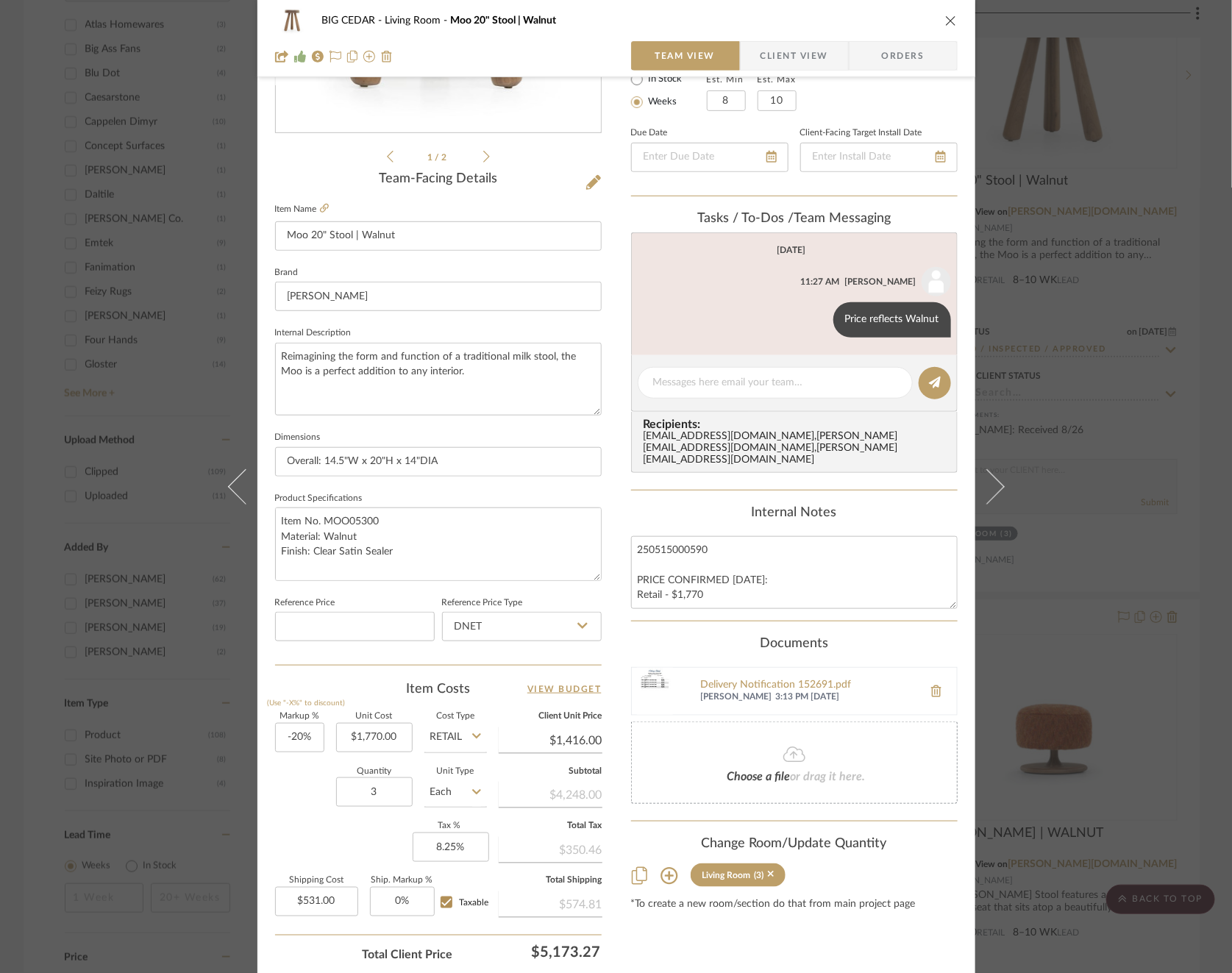
click at [1141, 497] on div "BIG CEDAR Living Room Moo 20" Stool | Walnut Team View Client View Orders 1 / 2…" at bounding box center [616, 486] width 1232 height 973
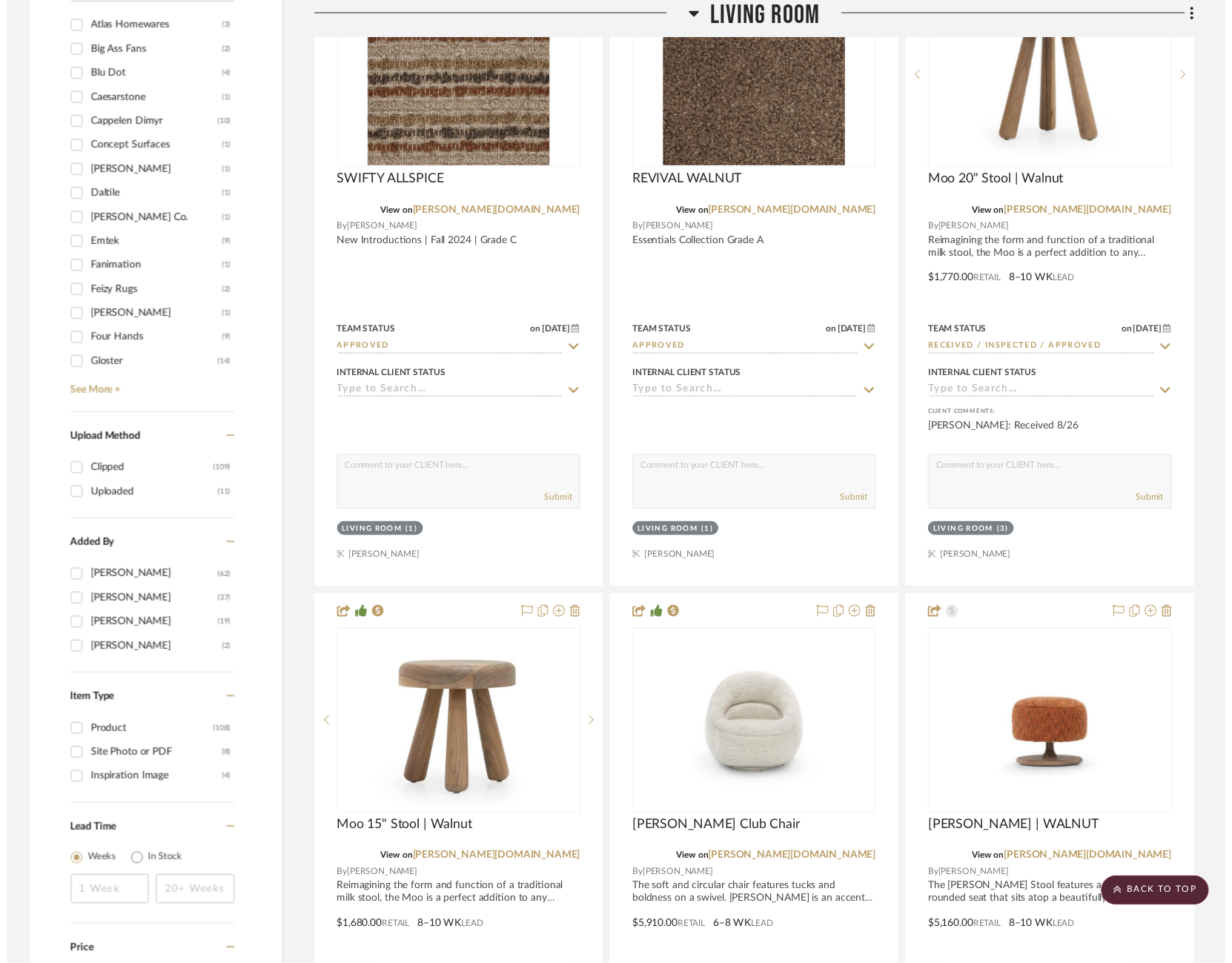
scroll to position [1798, 0]
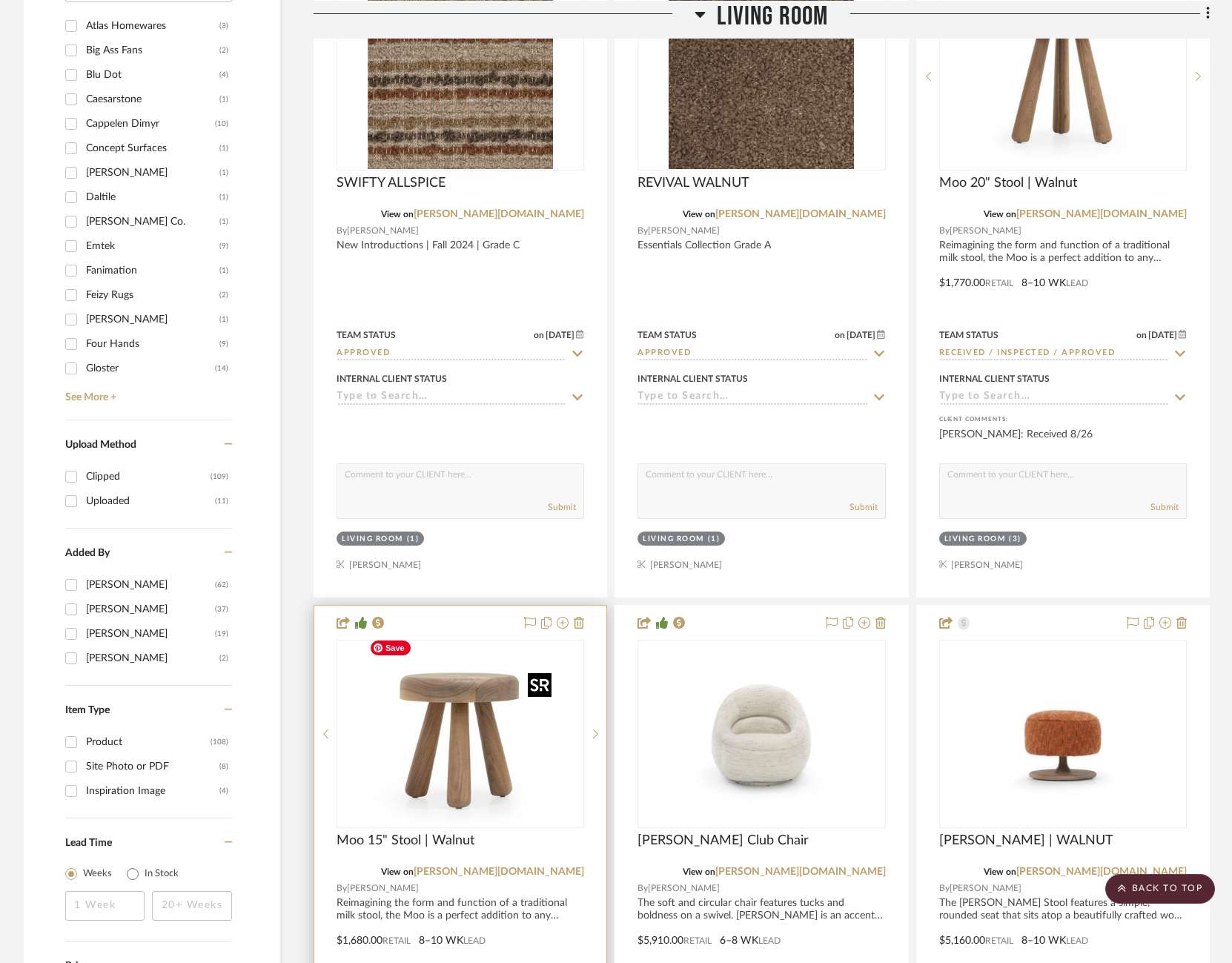
click at [0, 0] on img at bounding box center [0, 0] width 0 height 0
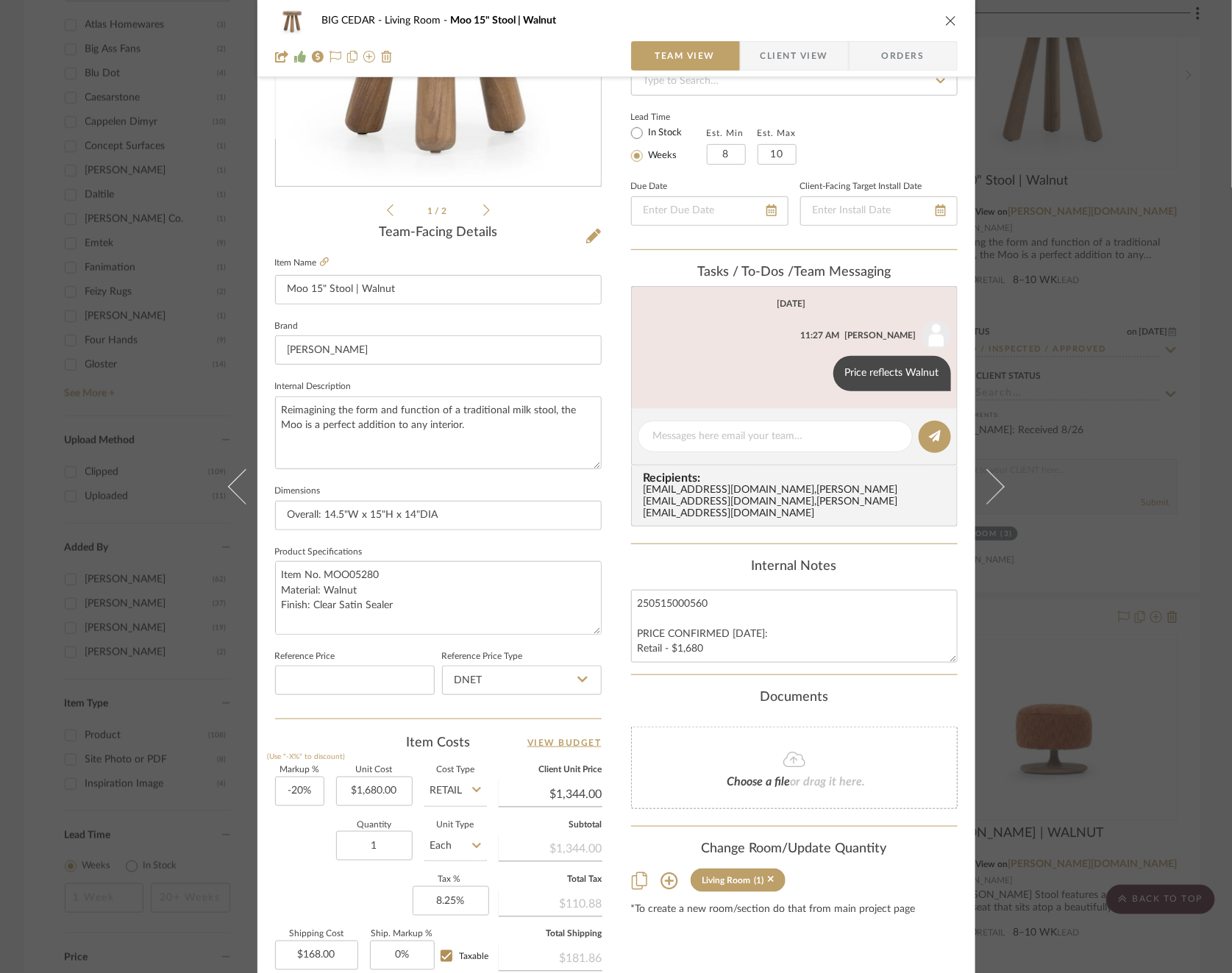
scroll to position [220, 0]
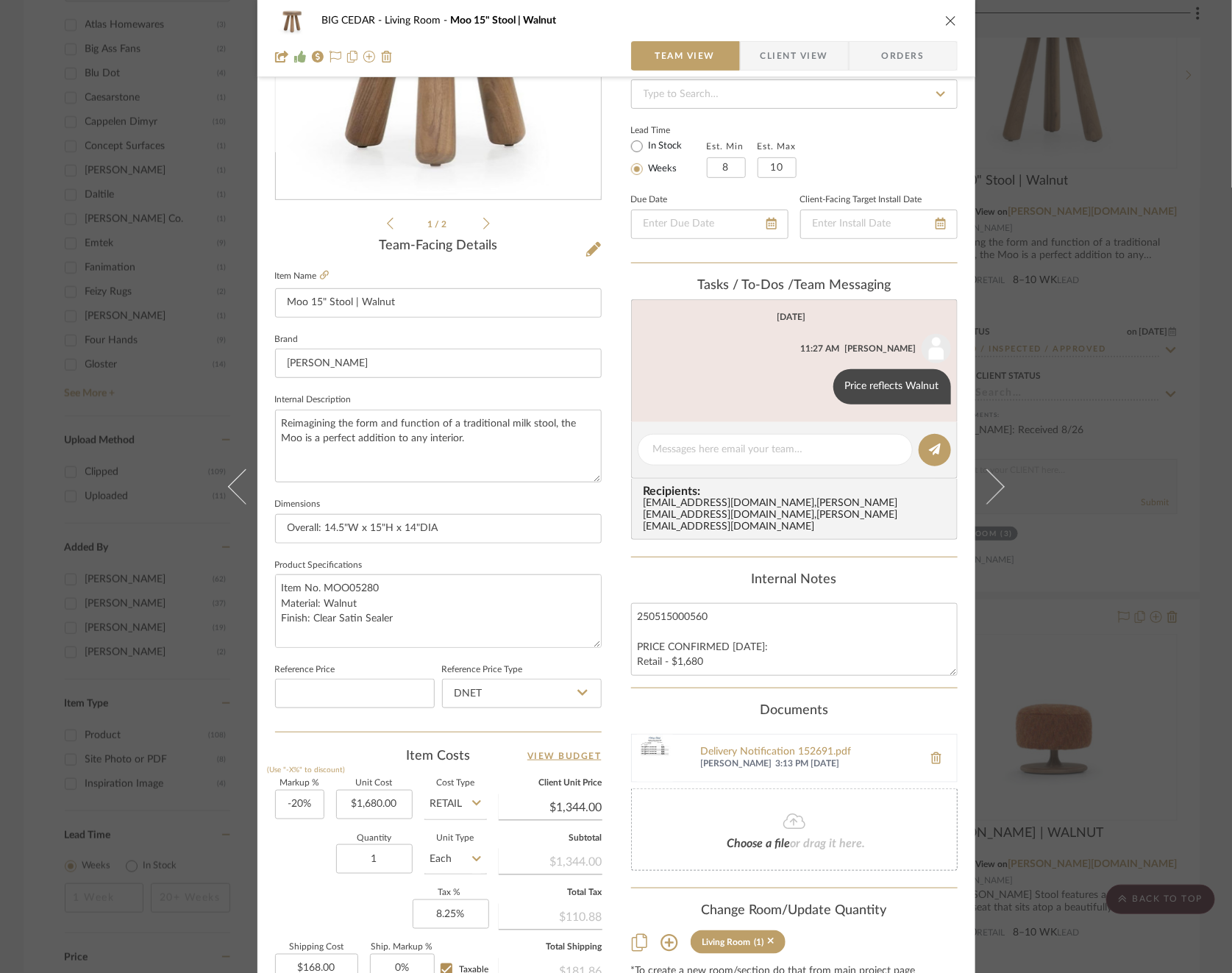
click at [1095, 462] on div "BIG CEDAR Living Room Moo 15" Stool | Walnut Team View Client View Orders 1 / 2…" at bounding box center [616, 486] width 1232 height 973
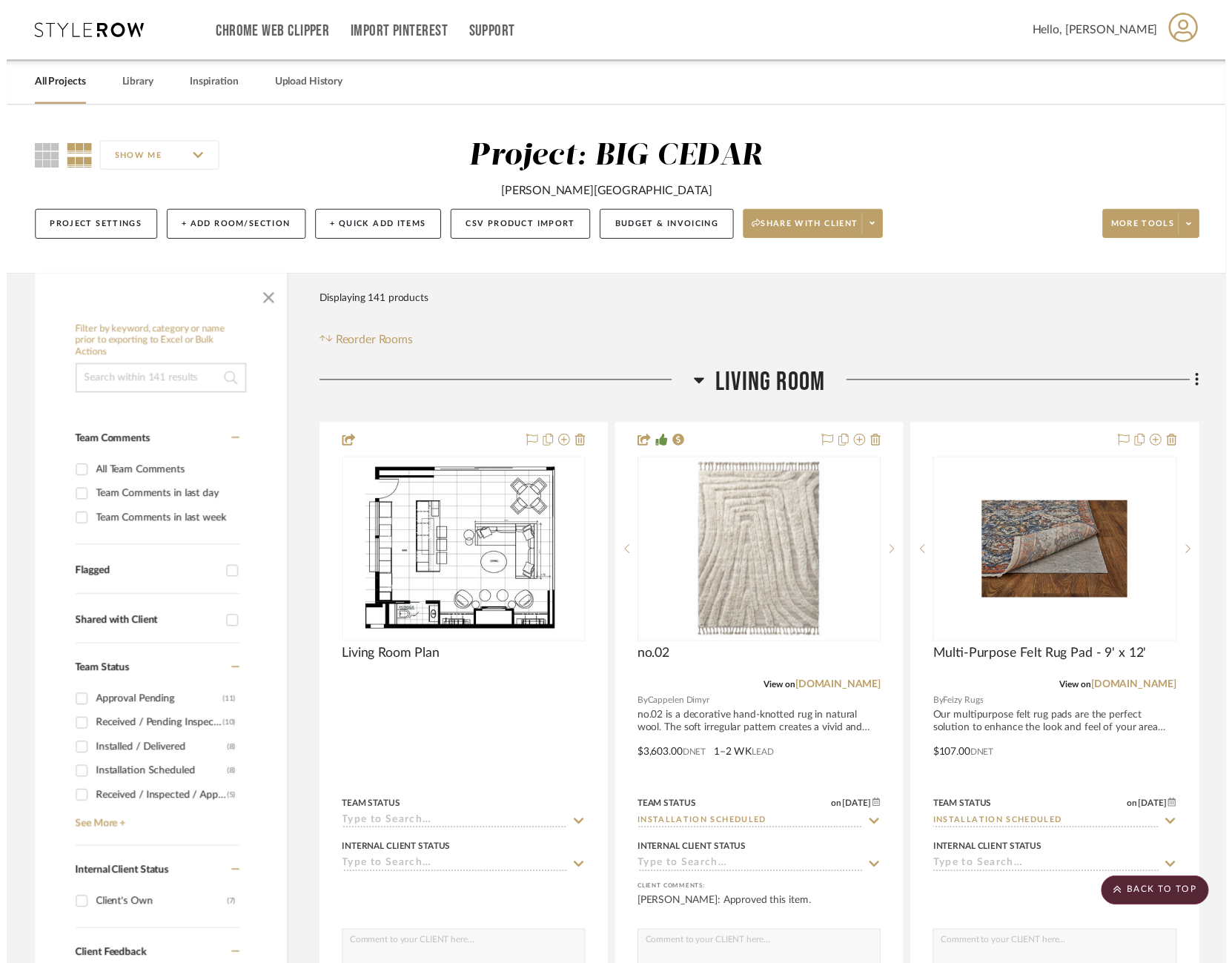
scroll to position [1798, 0]
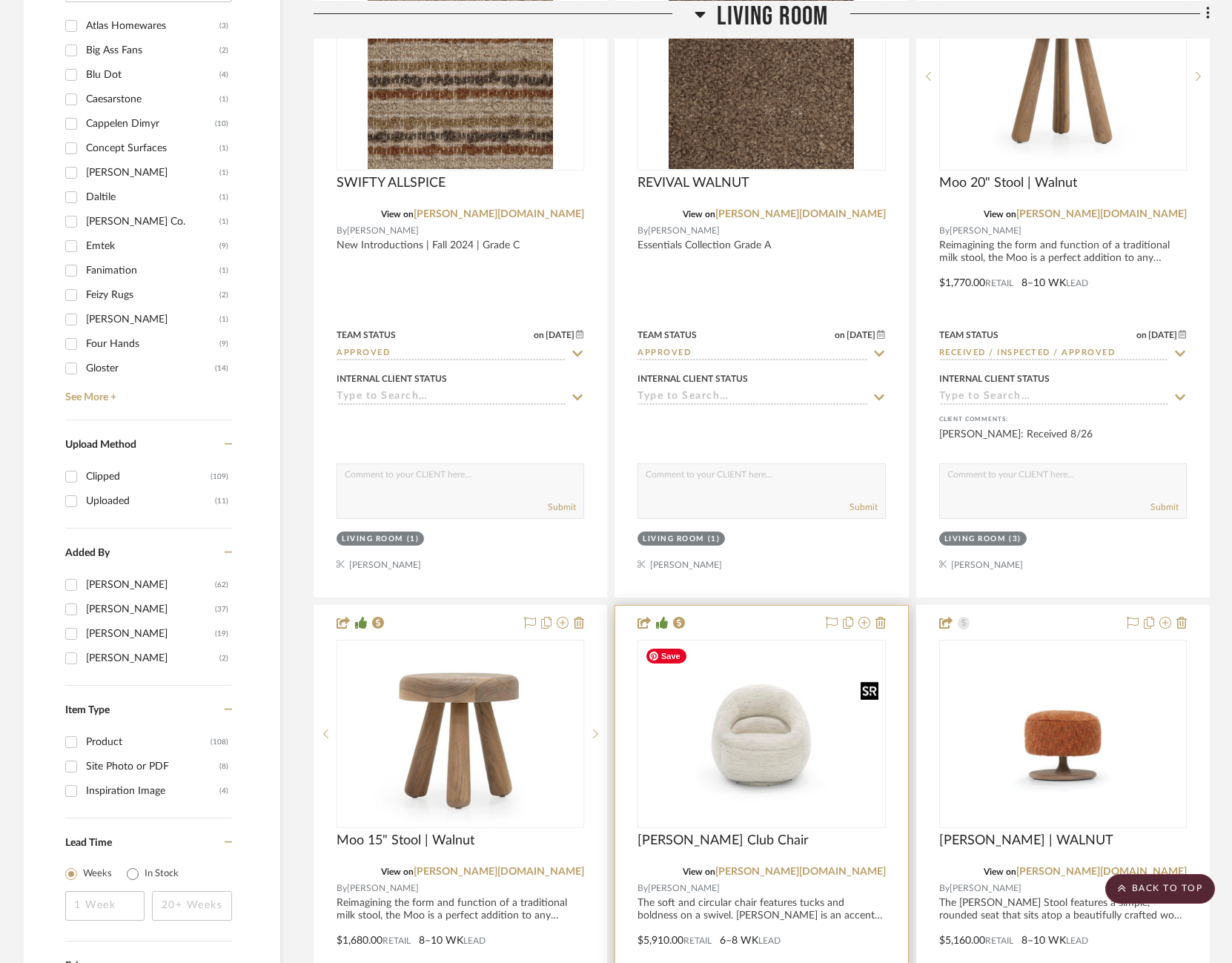
click at [759, 659] on img "0" at bounding box center [761, 733] width 245 height 168
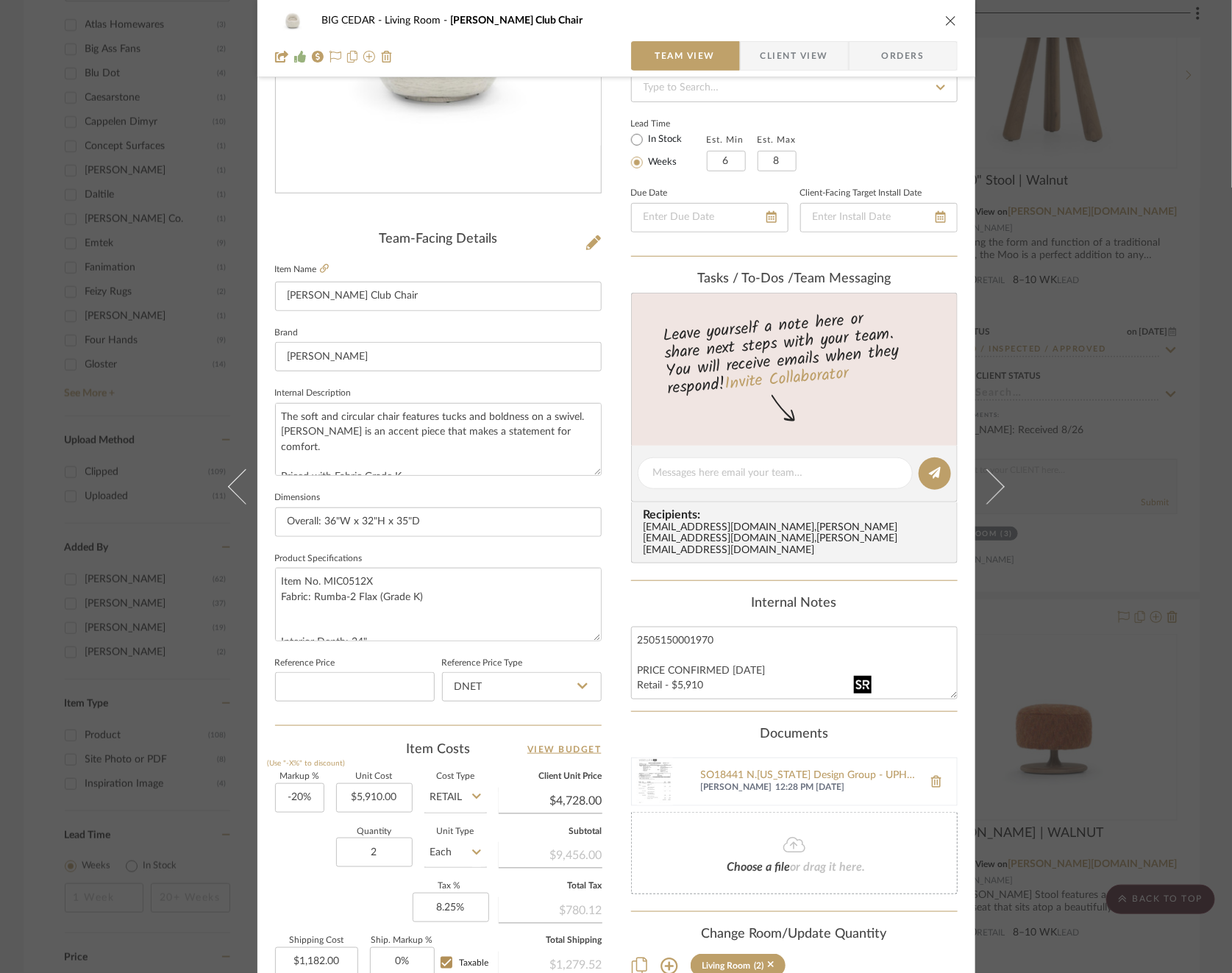
scroll to position [391, 0]
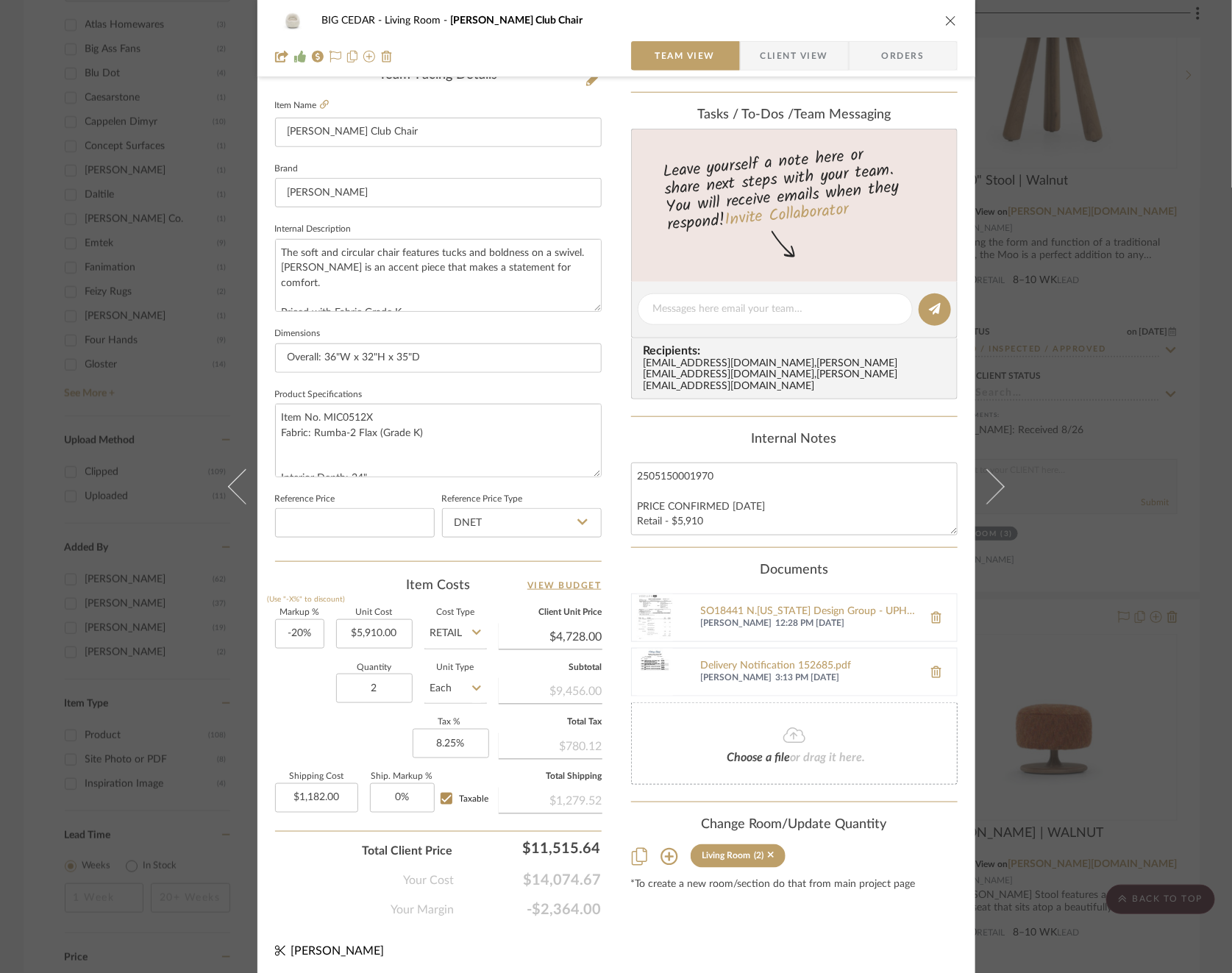
click at [1142, 466] on div "BIG CEDAR Living Room [PERSON_NAME] Club Chair Team View Client View Orders Tea…" at bounding box center [616, 486] width 1232 height 973
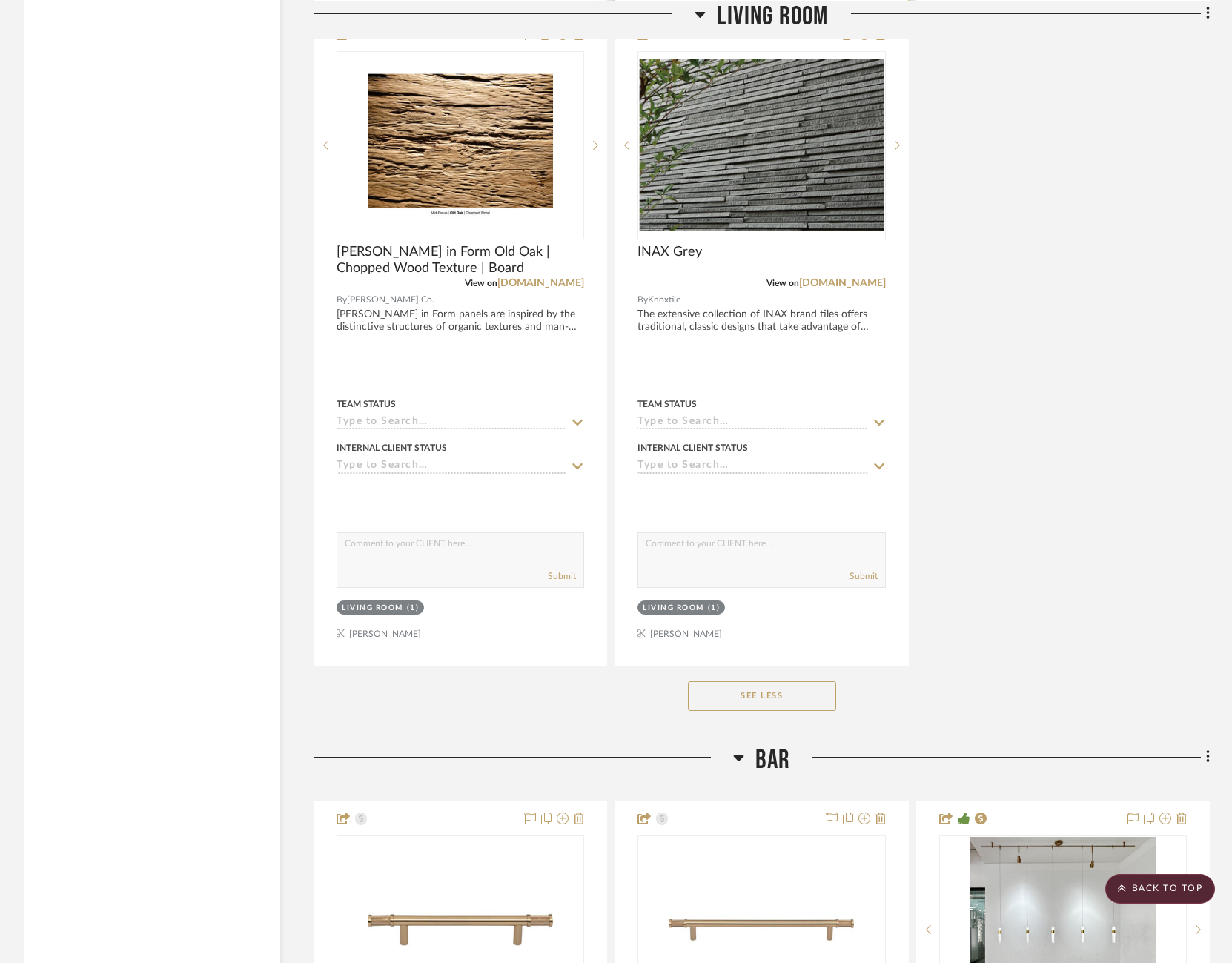
scroll to position [3703, 0]
